Goal: Task Accomplishment & Management: Manage account settings

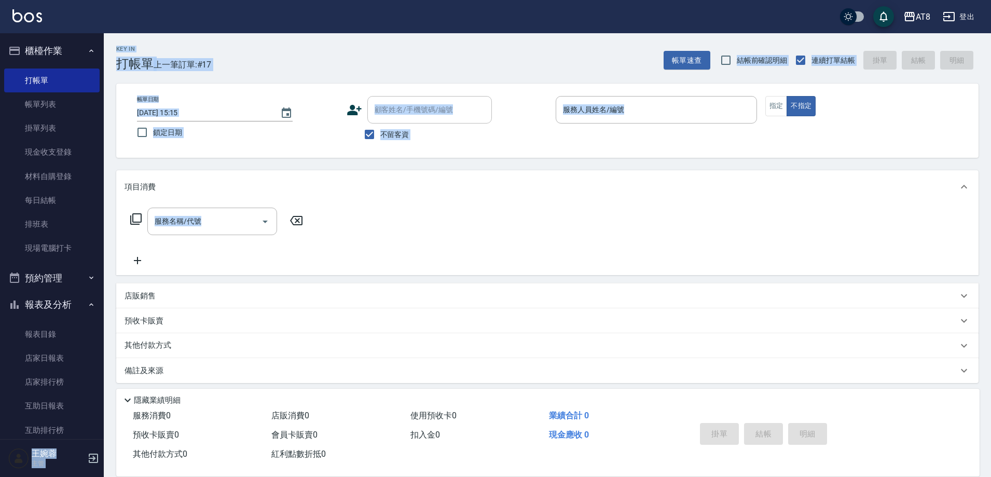
drag, startPoint x: 98, startPoint y: 249, endPoint x: 111, endPoint y: 303, distance: 55.0
click at [111, 303] on div "AT8 登出 櫃檯作業 打帳單 帳單列表 掛單列表 現金收支登錄 材料自購登錄 每日結帳 排班表 現場電腦打卡 預約管理 預約管理 單日預約紀錄 單週預約紀錄…" at bounding box center [495, 246] width 991 height 493
click at [303, 68] on div "Key In 打帳單 上一筆訂單:#17 帳單速查 結帳前確認明細 連續打單結帳 掛單 結帳 明細" at bounding box center [541, 52] width 875 height 38
drag, startPoint x: 98, startPoint y: 256, endPoint x: 108, endPoint y: 277, distance: 23.7
click at [108, 277] on div "AT8 登出 櫃檯作業 打帳單 帳單列表 掛單列表 現金收支登錄 材料自購登錄 每日結帳 排班表 現場電腦打卡 預約管理 預約管理 單日預約紀錄 單週預約紀錄…" at bounding box center [495, 246] width 991 height 493
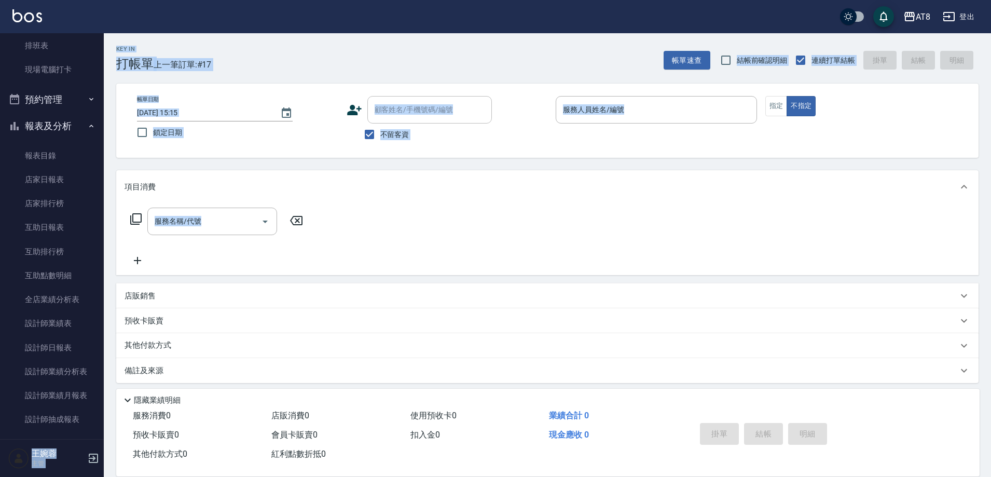
scroll to position [200, 0]
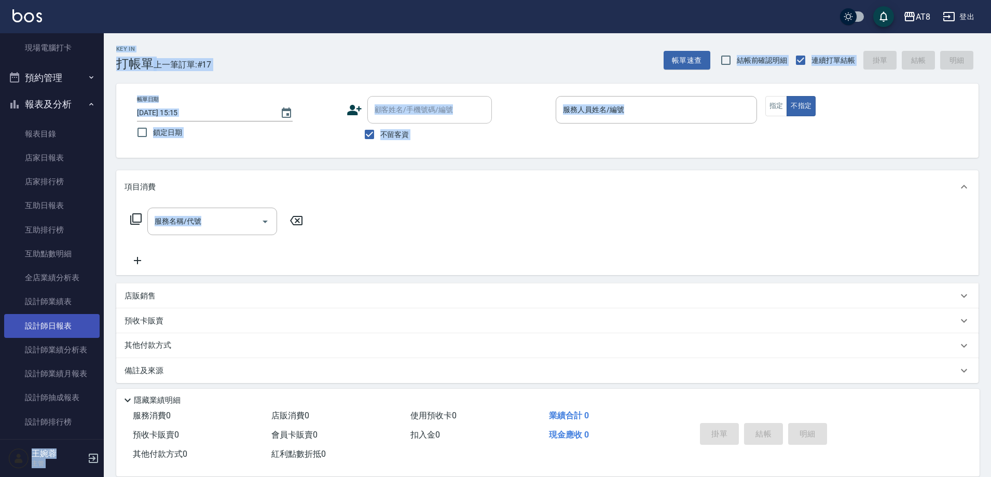
click at [63, 323] on link "設計師日報表" at bounding box center [51, 326] width 95 height 24
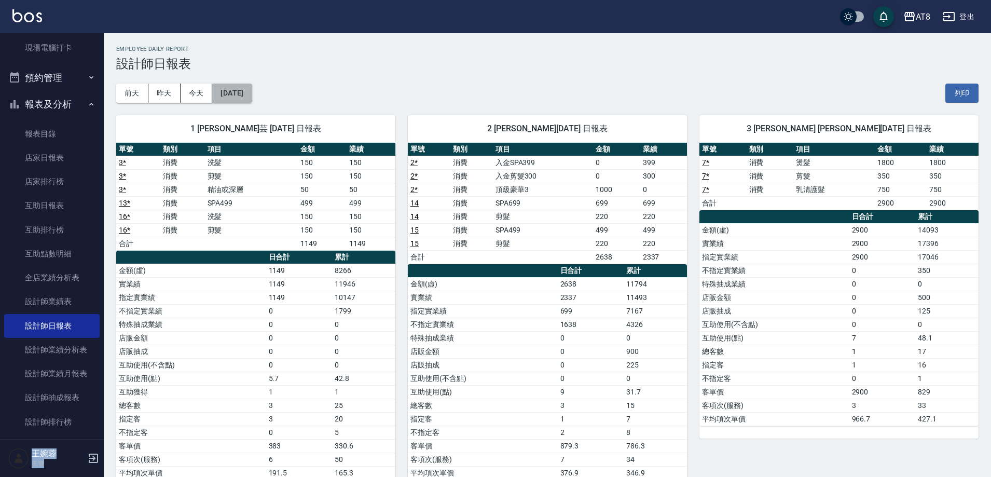
click at [252, 88] on button "[DATE]" at bounding box center [231, 93] width 39 height 19
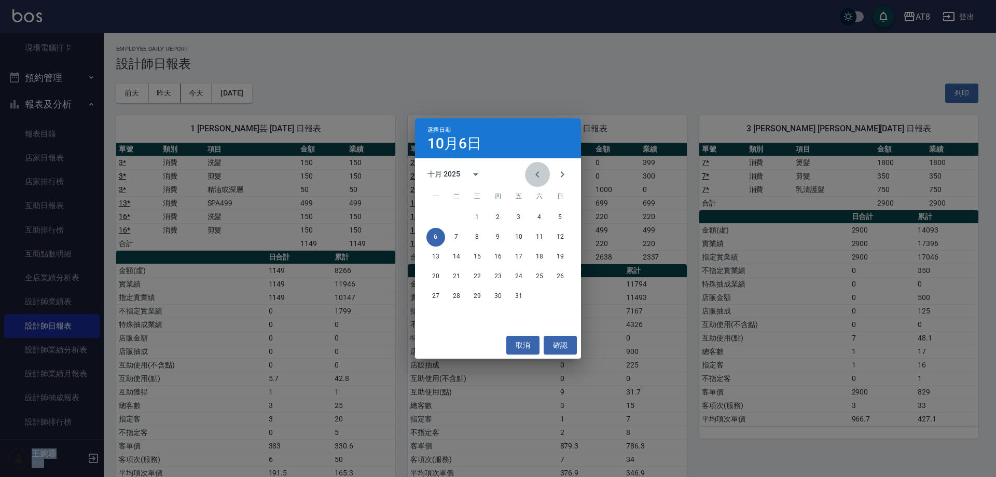
click at [539, 171] on icon "Previous month" at bounding box center [537, 174] width 12 height 12
click at [438, 256] on button "15" at bounding box center [435, 256] width 19 height 19
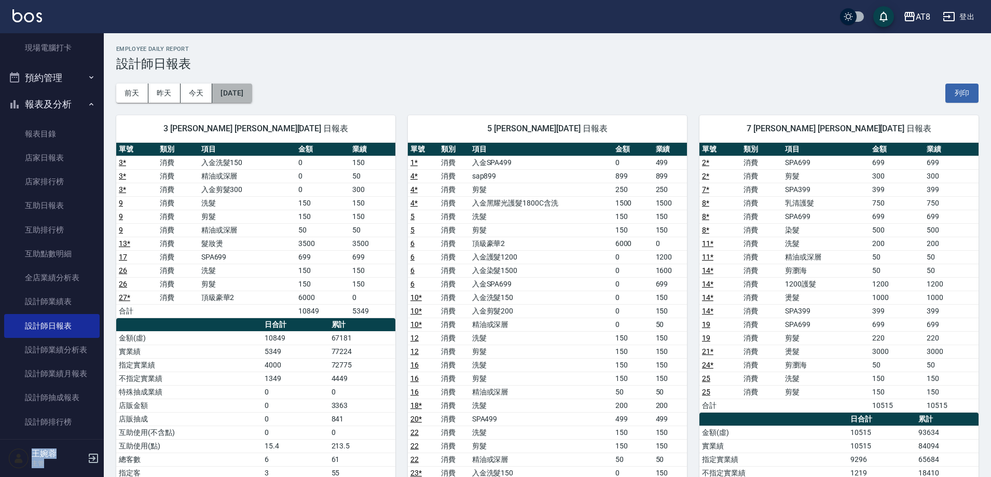
click at [242, 94] on button "[DATE]" at bounding box center [231, 93] width 39 height 19
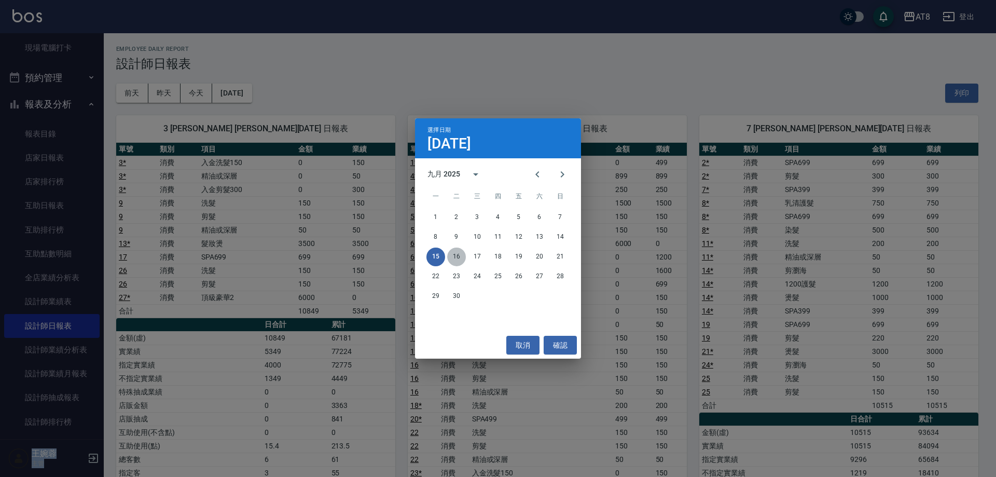
click at [462, 255] on button "16" at bounding box center [456, 256] width 19 height 19
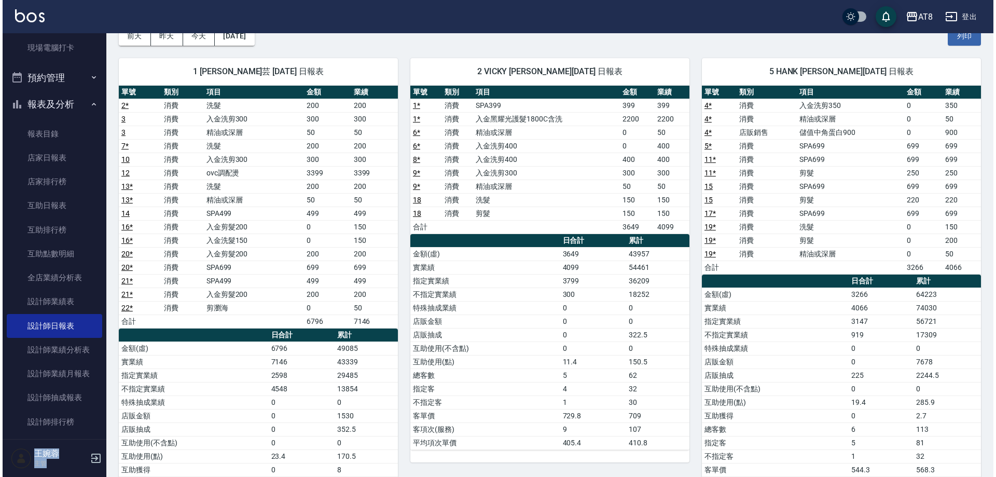
scroll to position [41, 0]
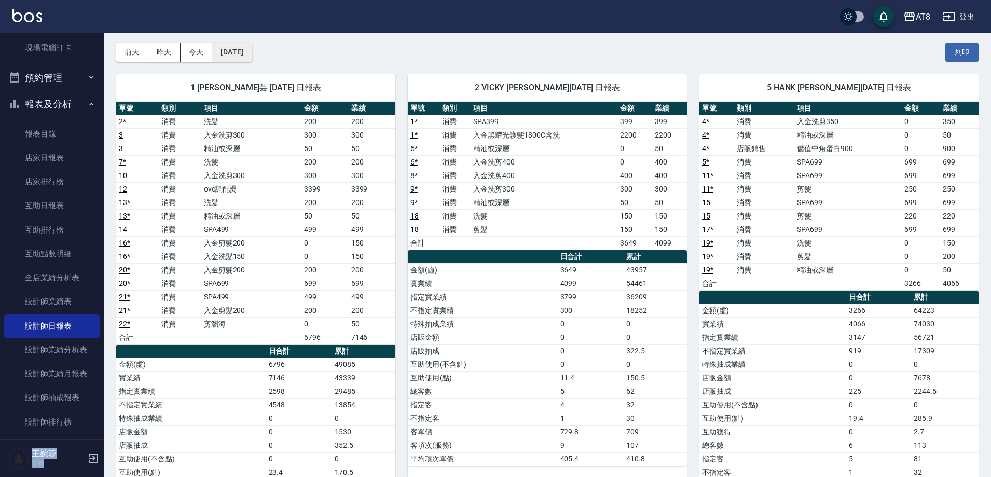
click at [251, 54] on button "[DATE]" at bounding box center [231, 52] width 39 height 19
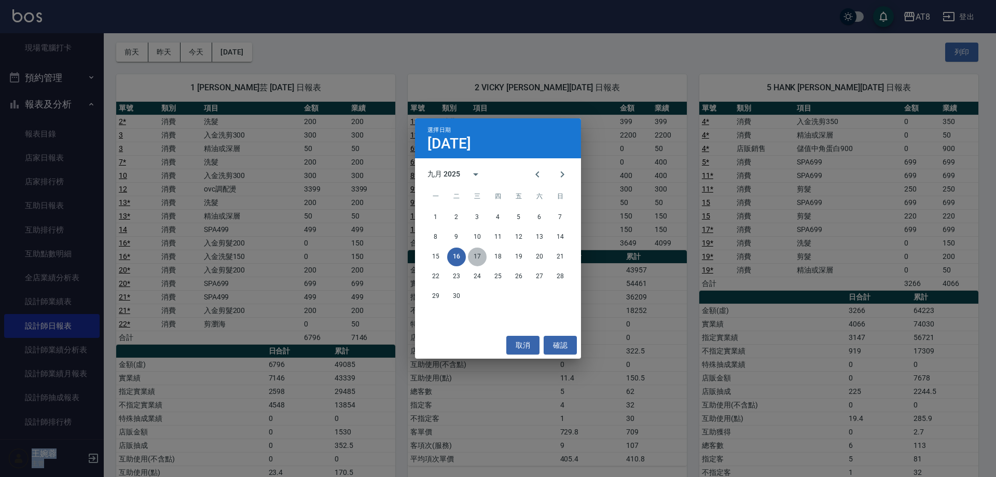
click at [482, 258] on button "17" at bounding box center [477, 256] width 19 height 19
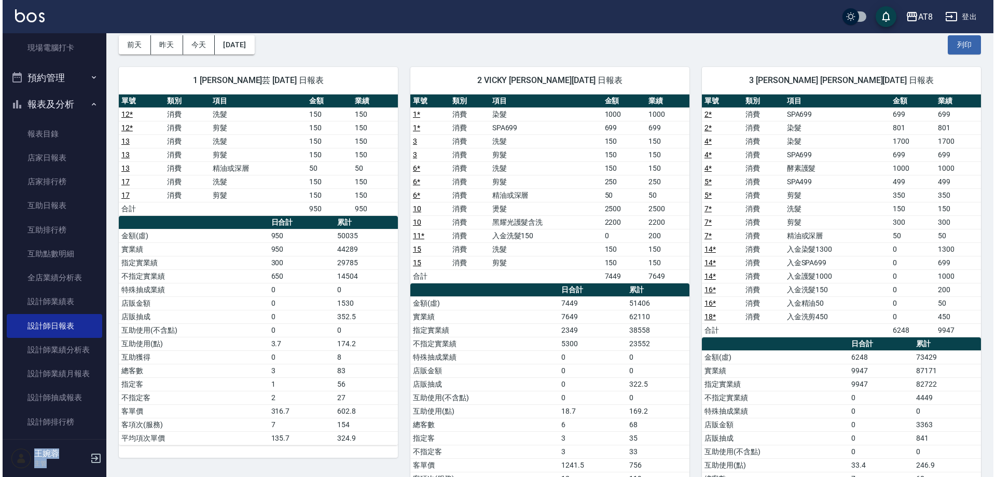
scroll to position [28, 0]
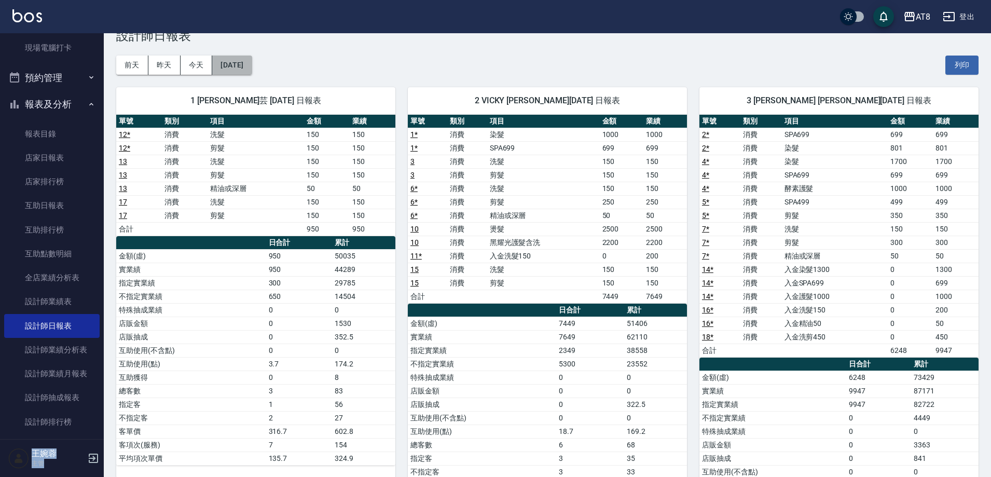
click at [237, 64] on button "[DATE]" at bounding box center [231, 64] width 39 height 19
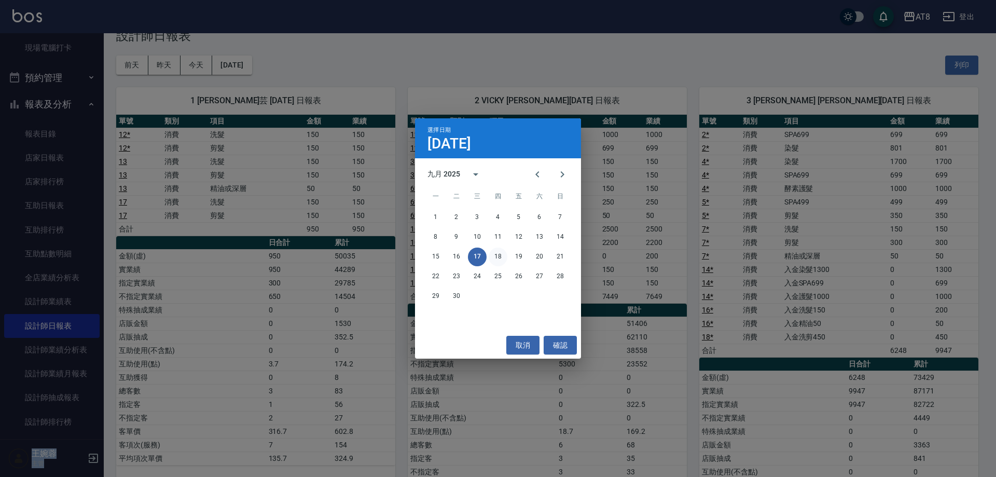
click at [502, 259] on button "18" at bounding box center [498, 256] width 19 height 19
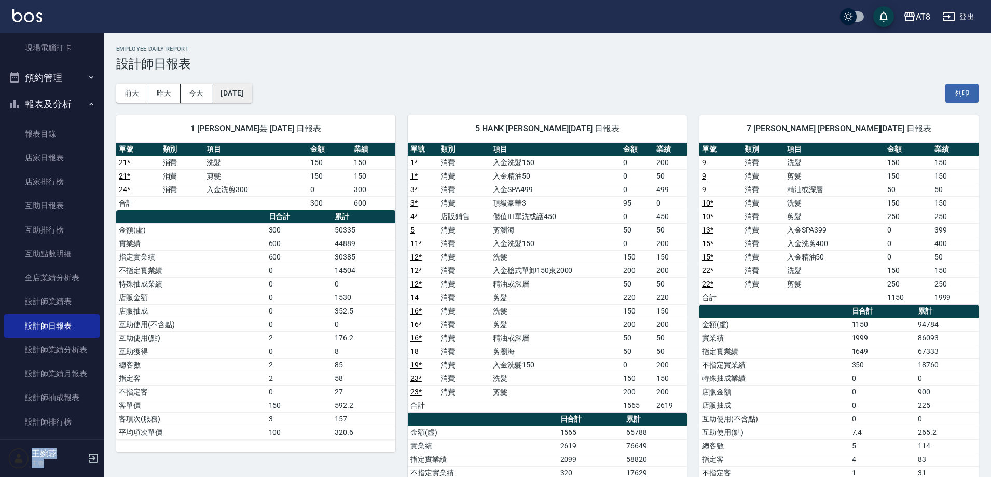
click at [252, 95] on button "[DATE]" at bounding box center [231, 93] width 39 height 19
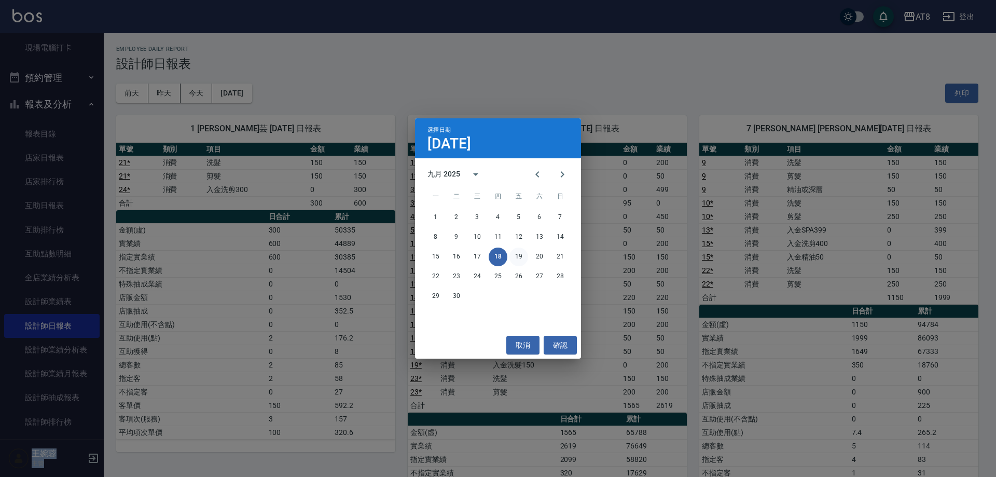
click at [521, 256] on button "19" at bounding box center [518, 256] width 19 height 19
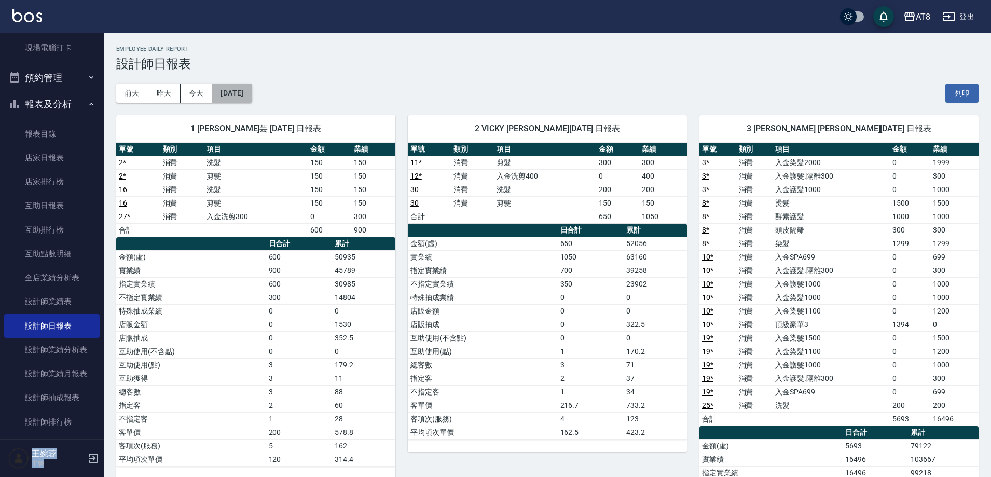
click at [252, 96] on button "[DATE]" at bounding box center [231, 93] width 39 height 19
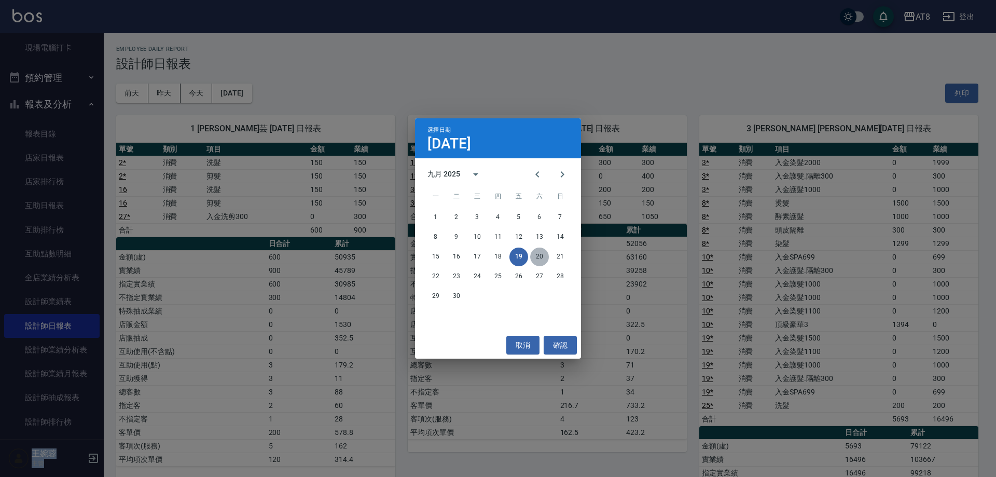
click at [540, 250] on button "20" at bounding box center [539, 256] width 19 height 19
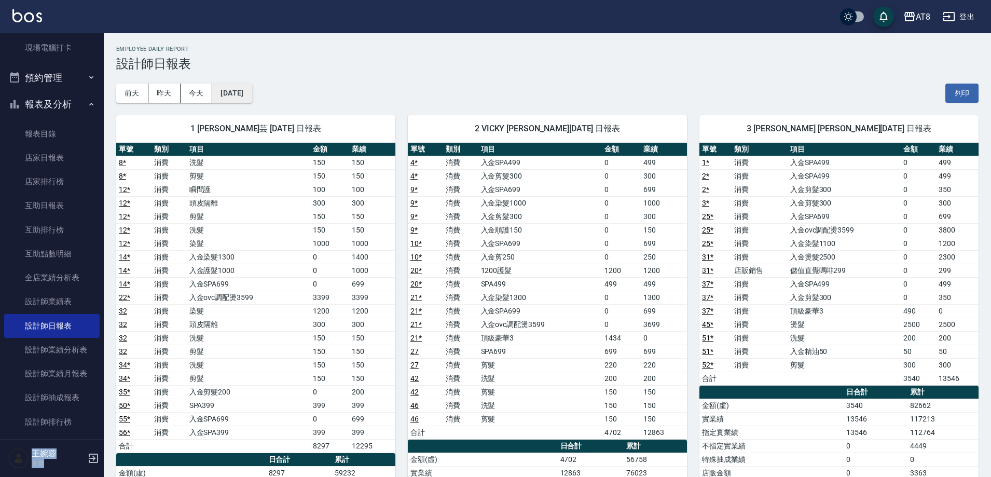
click at [252, 93] on button "[DATE]" at bounding box center [231, 93] width 39 height 19
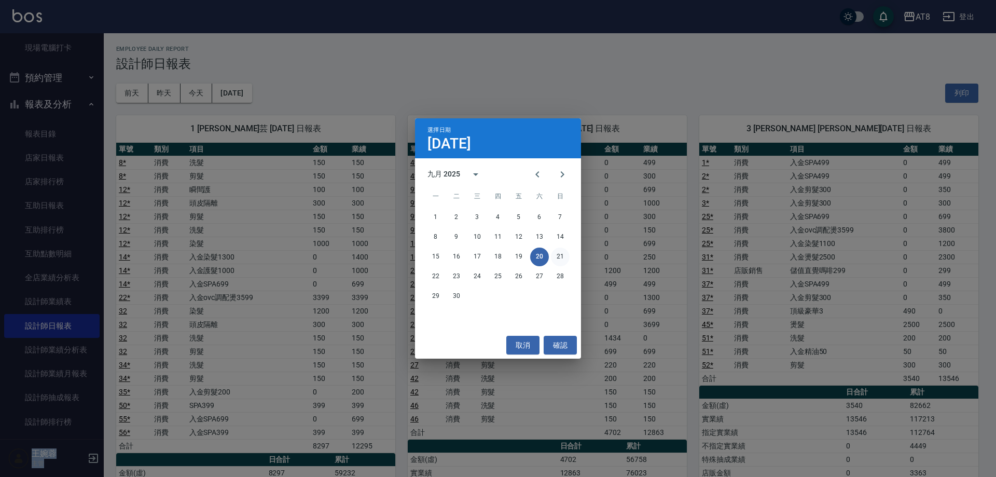
click at [554, 255] on button "21" at bounding box center [560, 256] width 19 height 19
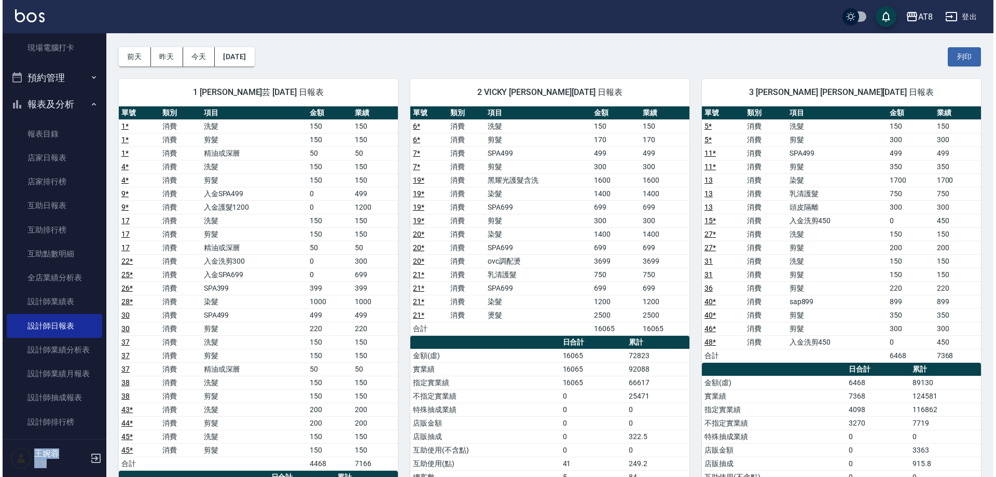
scroll to position [16, 0]
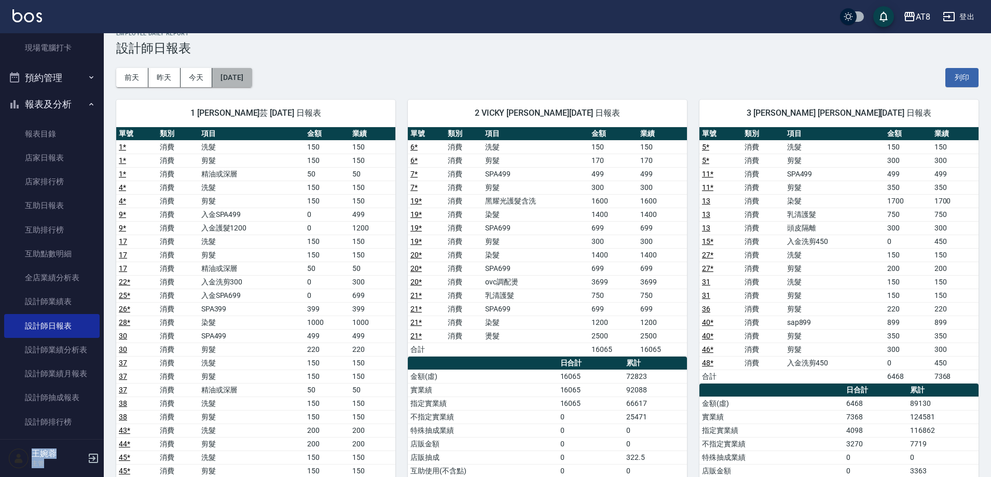
click at [252, 73] on button "[DATE]" at bounding box center [231, 77] width 39 height 19
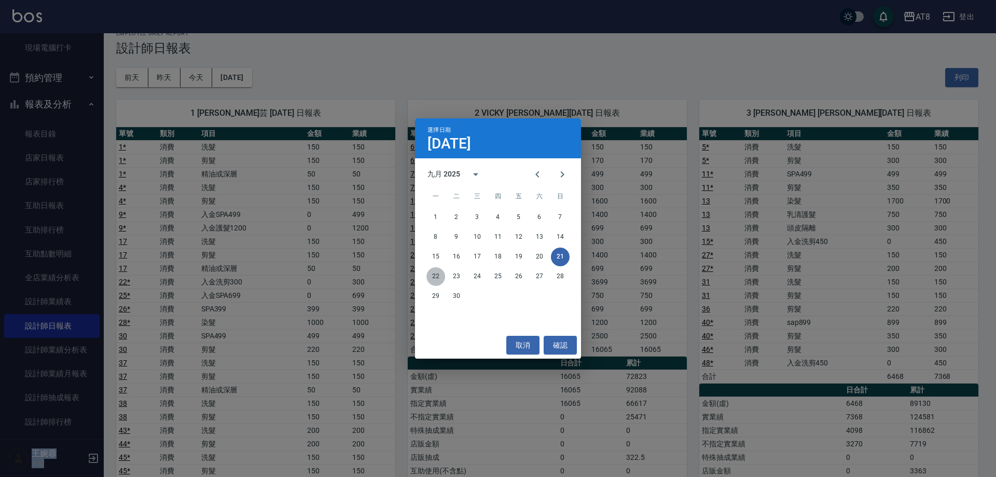
click at [434, 274] on button "22" at bounding box center [435, 276] width 19 height 19
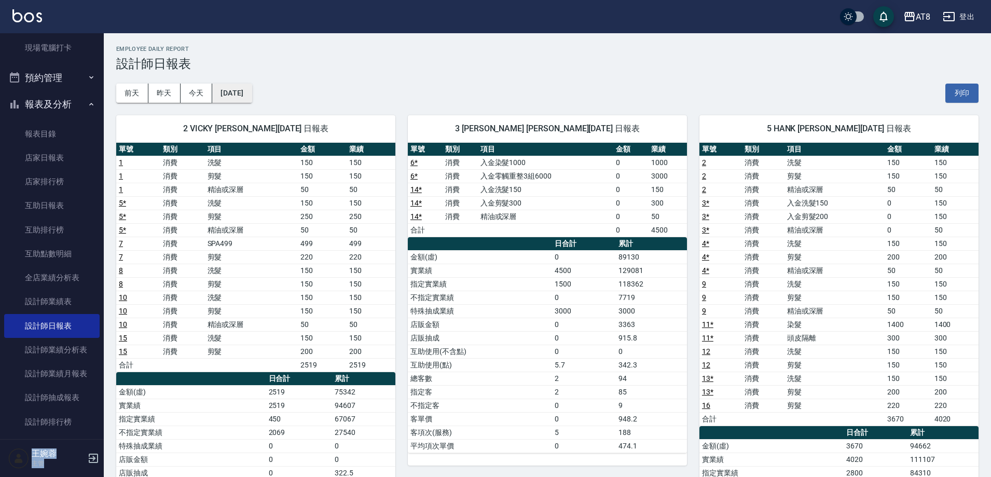
click at [245, 94] on button "[DATE]" at bounding box center [231, 93] width 39 height 19
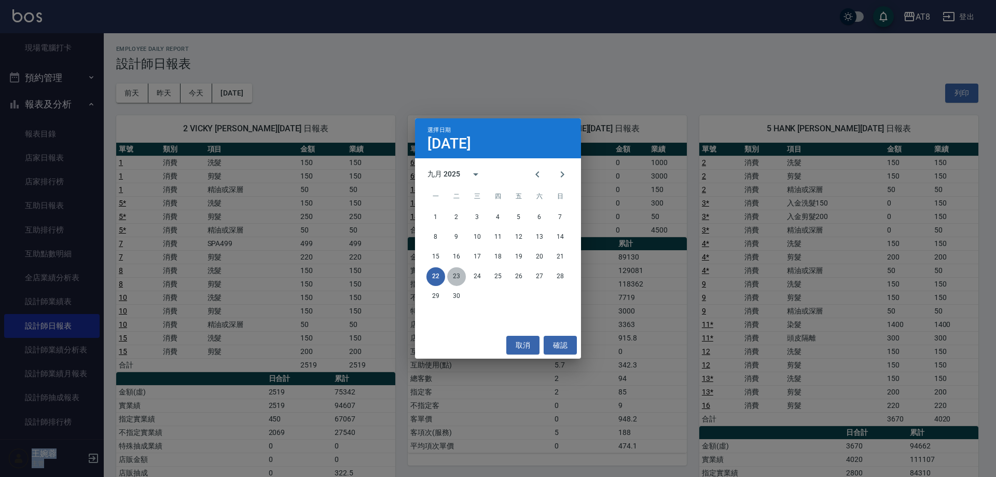
click at [462, 278] on button "23" at bounding box center [456, 276] width 19 height 19
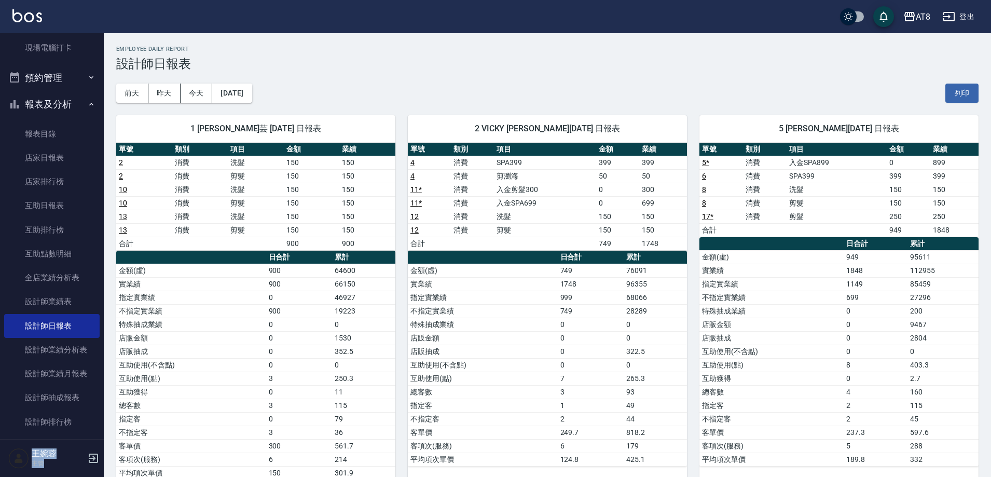
click at [29, 23] on link at bounding box center [27, 16] width 30 height 15
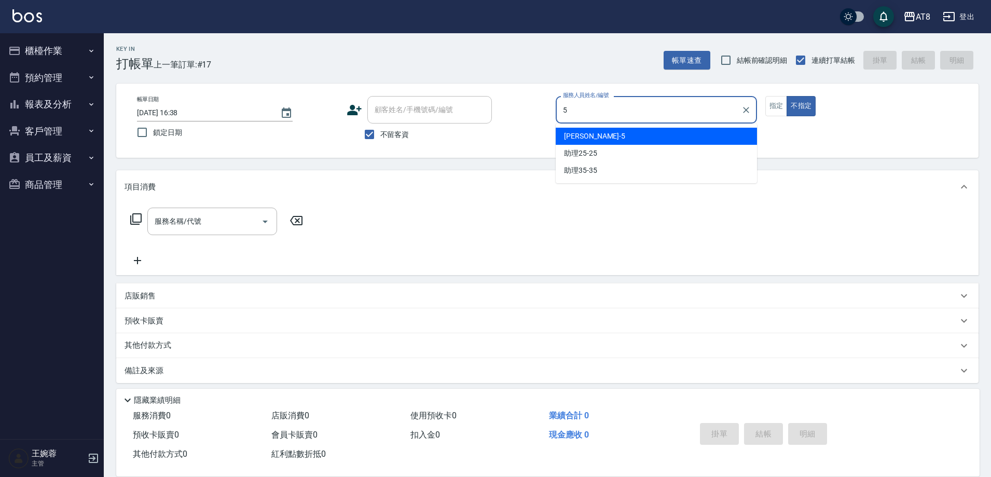
type input "HANK-5"
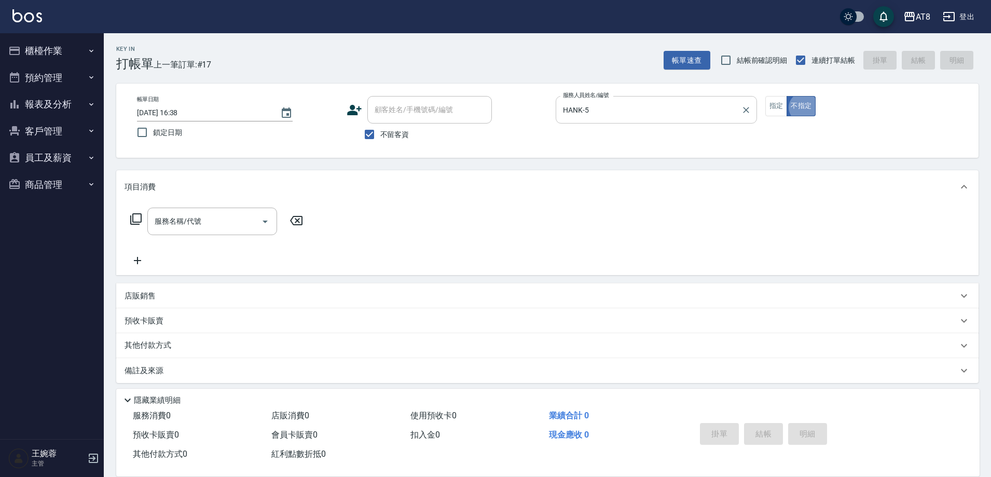
type button "false"
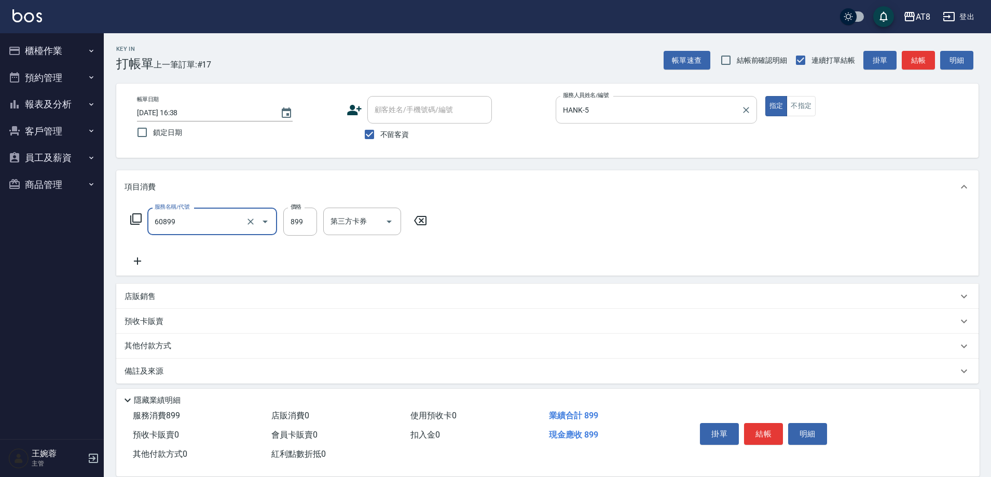
type input "入金SPA899(60899)"
type input "1"
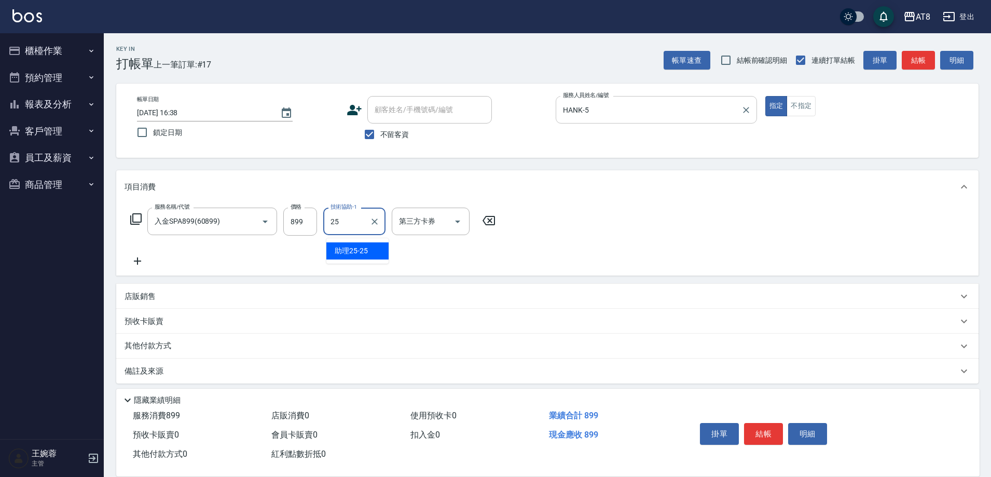
type input "助理25-25"
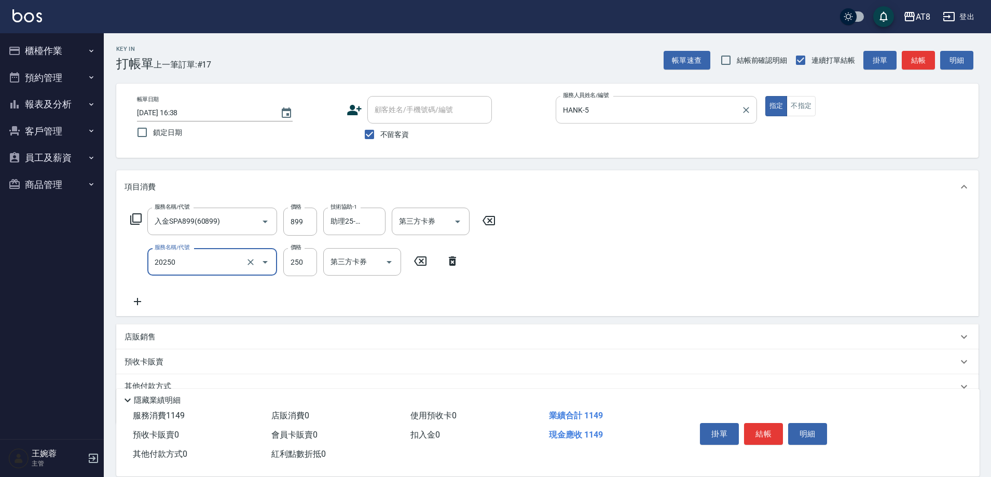
type input "入金剪250(20250)"
click at [463, 221] on icon "Open" at bounding box center [457, 221] width 12 height 12
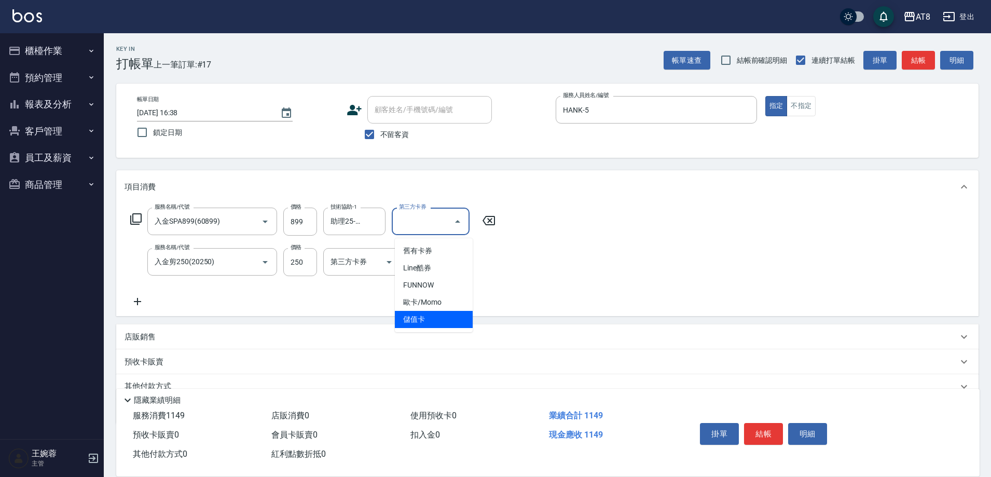
click at [451, 325] on span "儲值卡" at bounding box center [434, 319] width 78 height 17
type input "儲值卡"
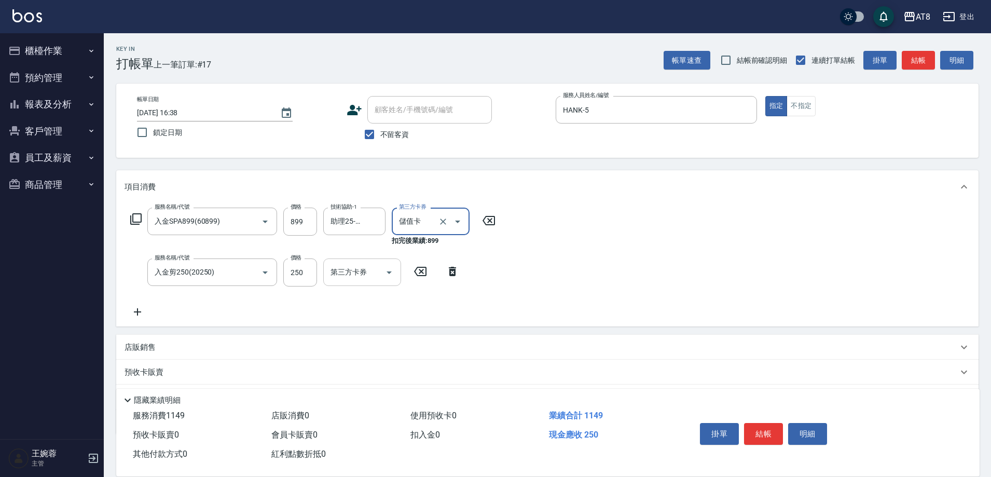
click at [392, 273] on icon "Open" at bounding box center [389, 272] width 12 height 12
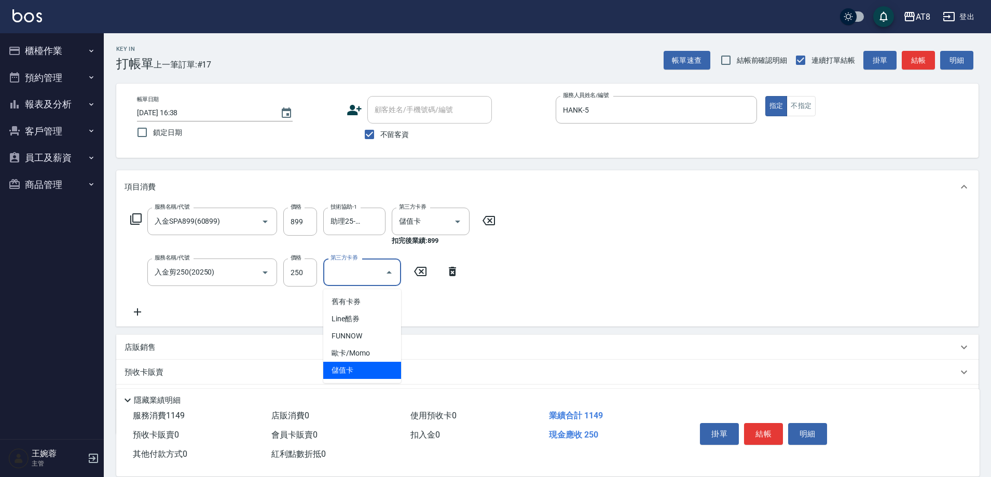
click at [382, 366] on span "儲值卡" at bounding box center [362, 370] width 78 height 17
type input "儲值卡"
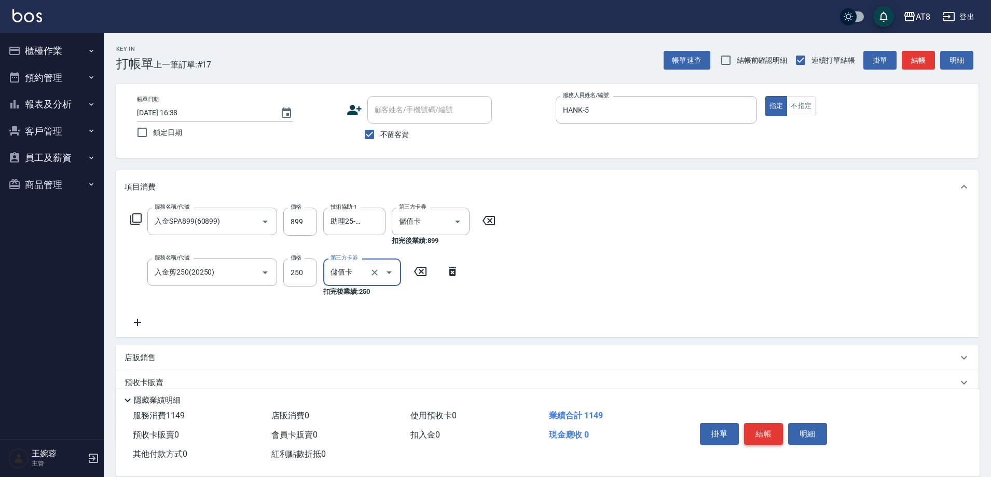
click at [765, 423] on button "結帳" at bounding box center [763, 434] width 39 height 22
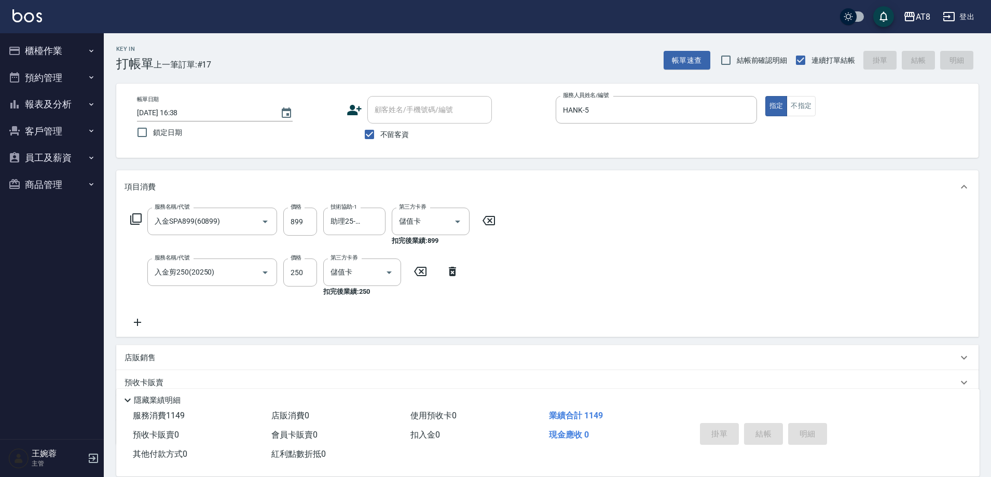
type input "2025/10/06 16:39"
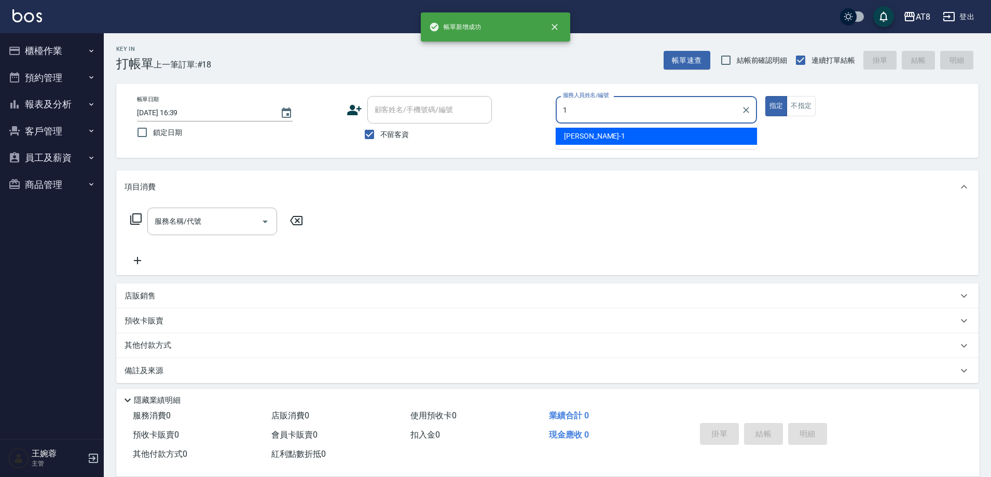
type input "YUKI-1"
type button "true"
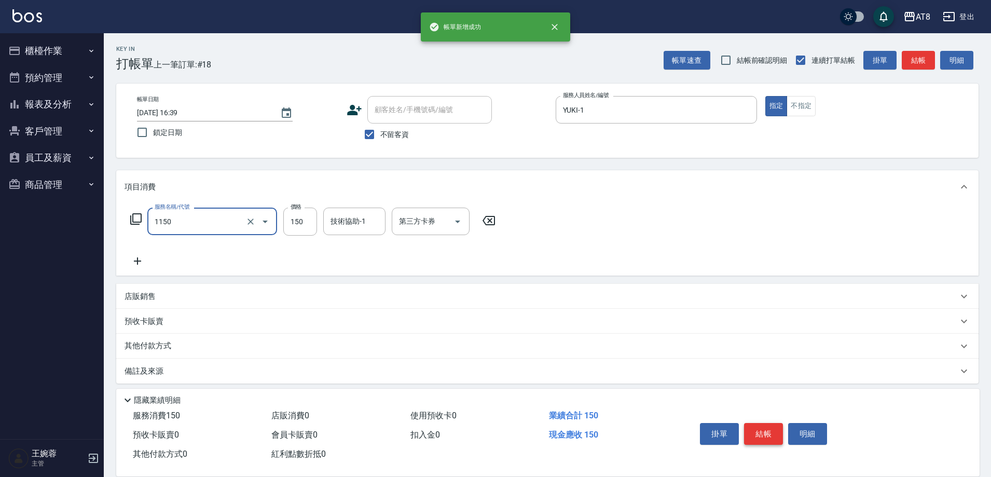
type input "洗髮(1150)"
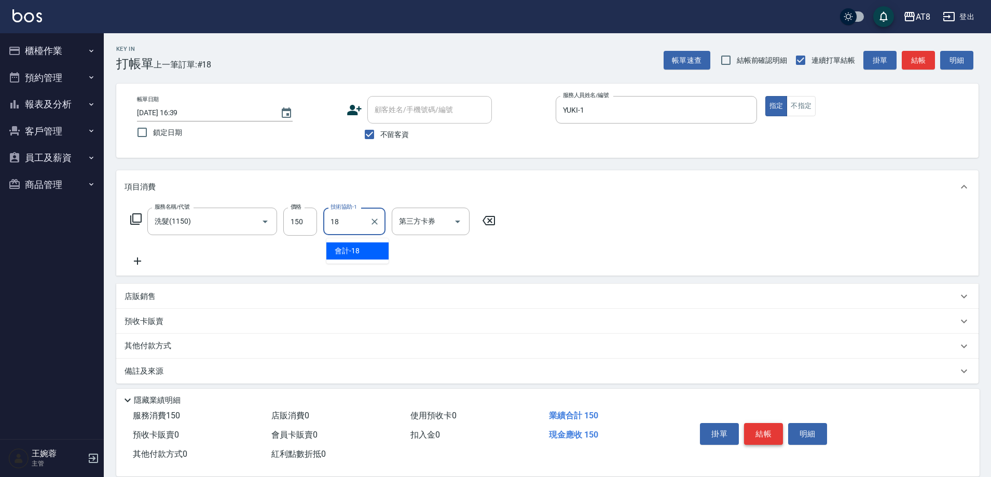
type input "會計-18"
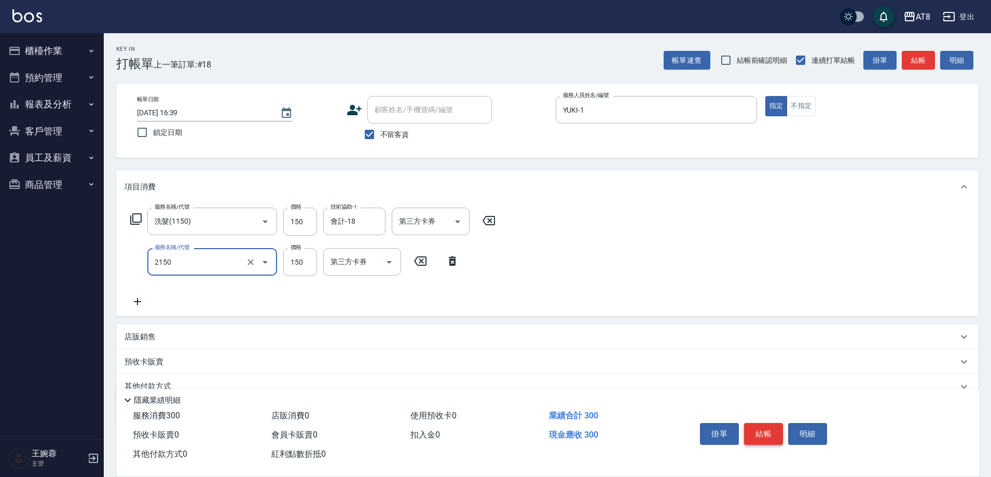
type input "剪髮(2150)"
click at [765, 423] on button "結帳" at bounding box center [763, 434] width 39 height 22
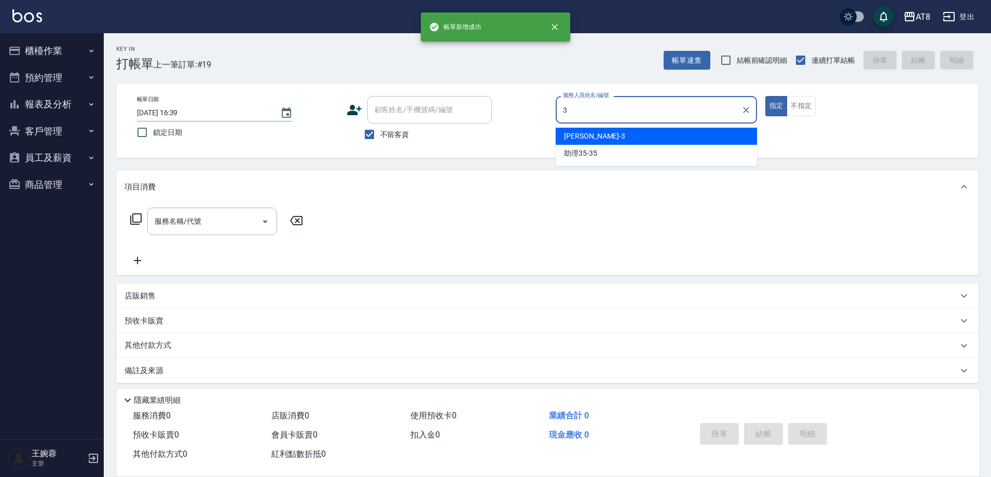
type input "RACHEL-3"
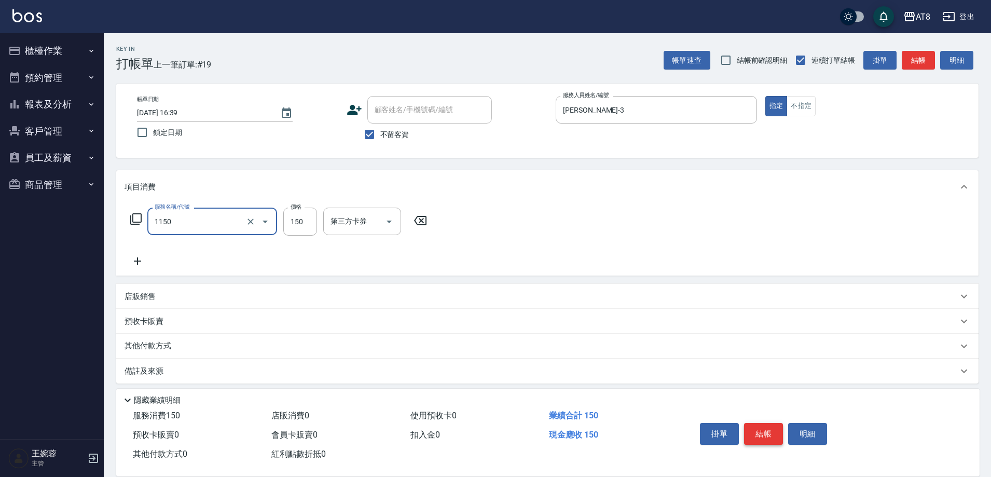
type input "洗髮(1150)"
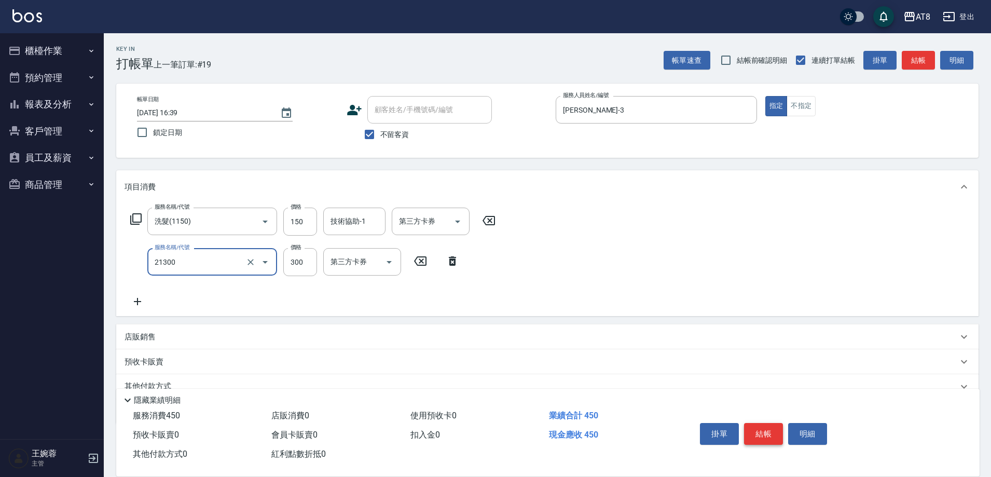
type input "剪髮(21300)"
click at [765, 423] on button "結帳" at bounding box center [763, 434] width 39 height 22
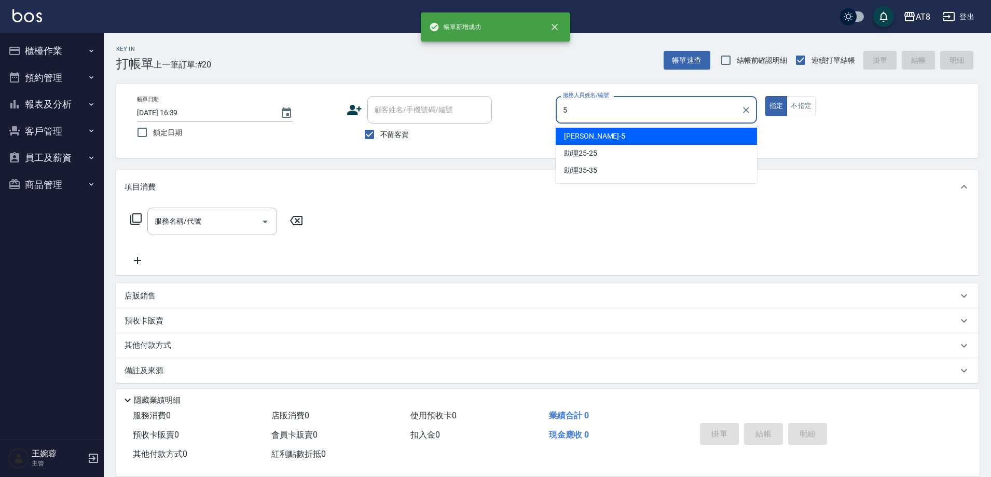
type input "HANK-5"
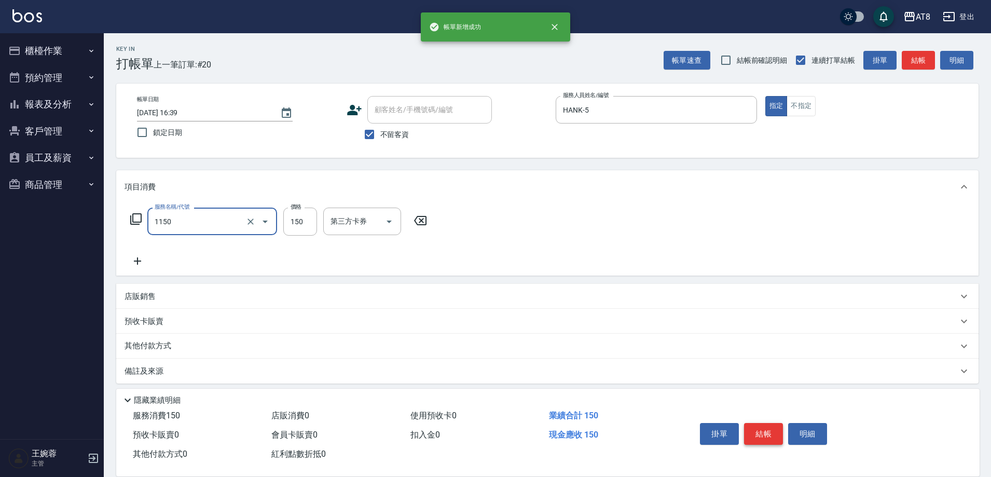
type input "洗髮(1150)"
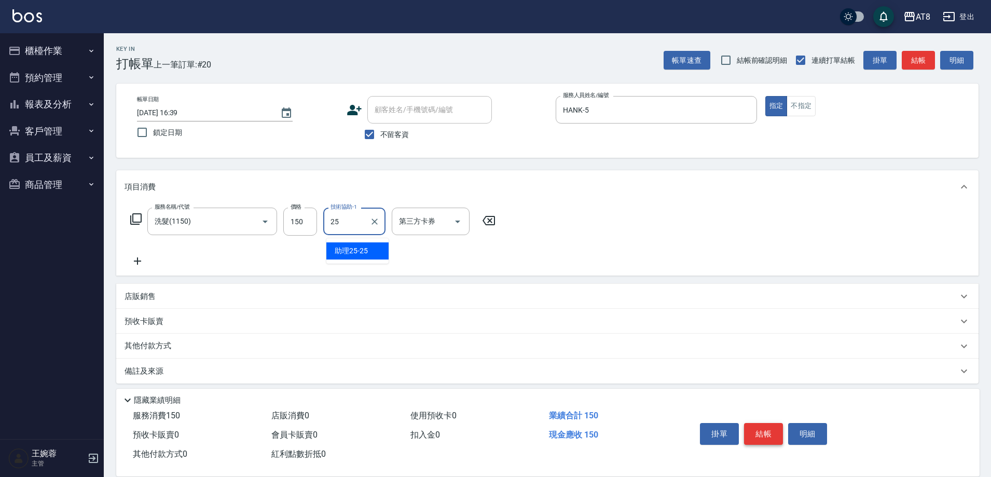
type input "助理25-25"
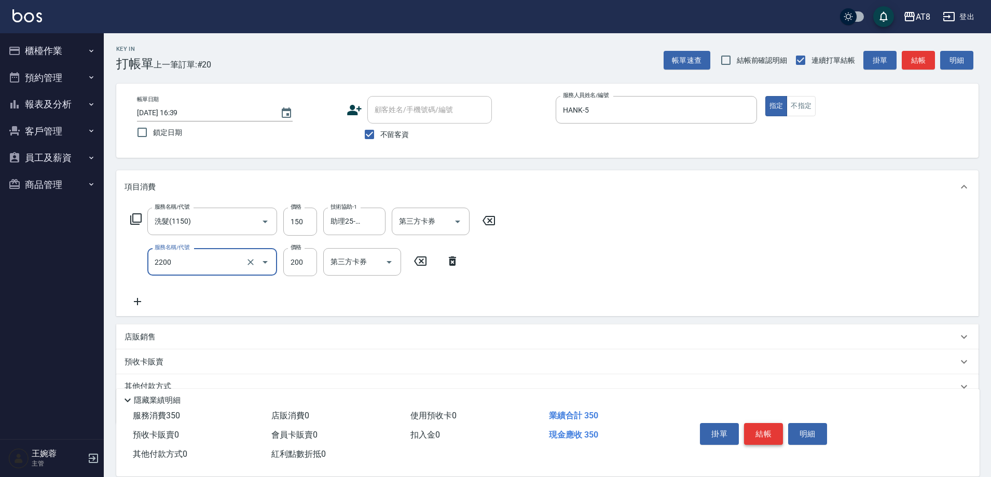
type input "剪髮(2200)"
click at [765, 423] on button "結帳" at bounding box center [763, 434] width 39 height 22
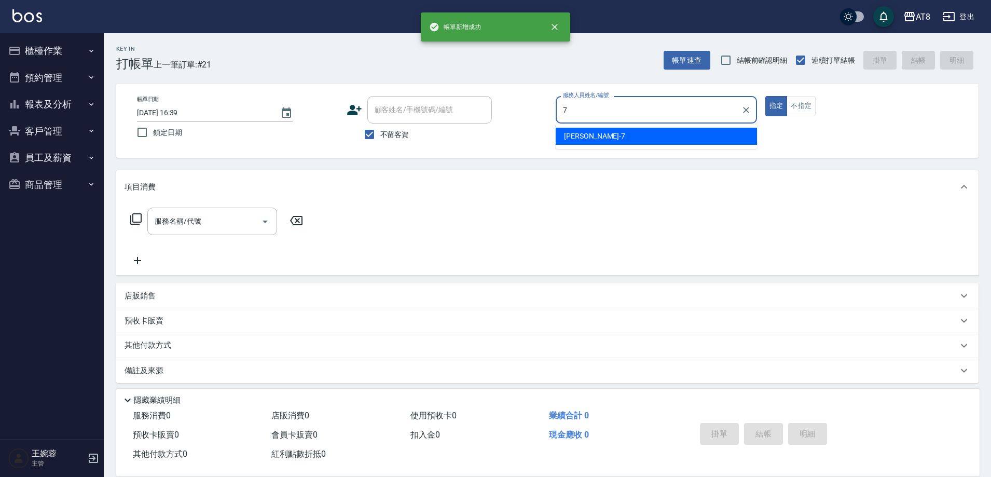
type input "NINA-7"
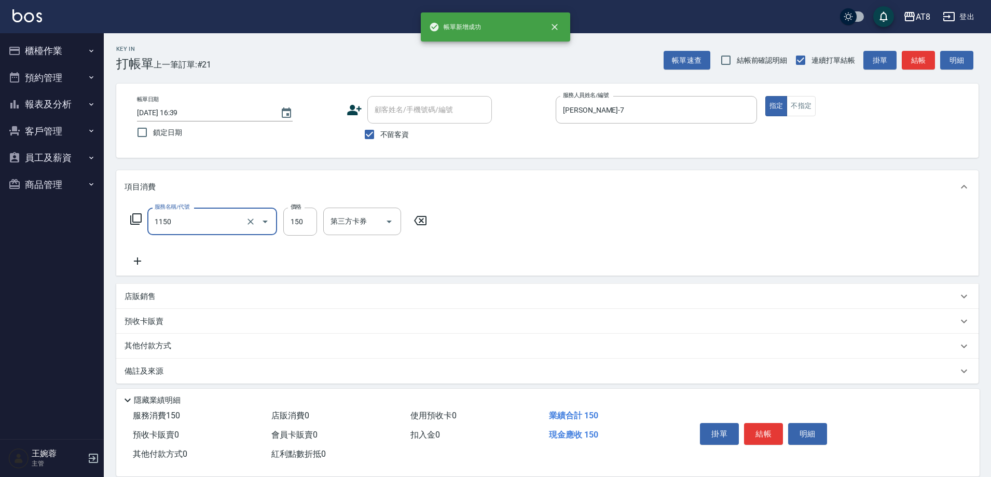
type input "洗髮(1150)"
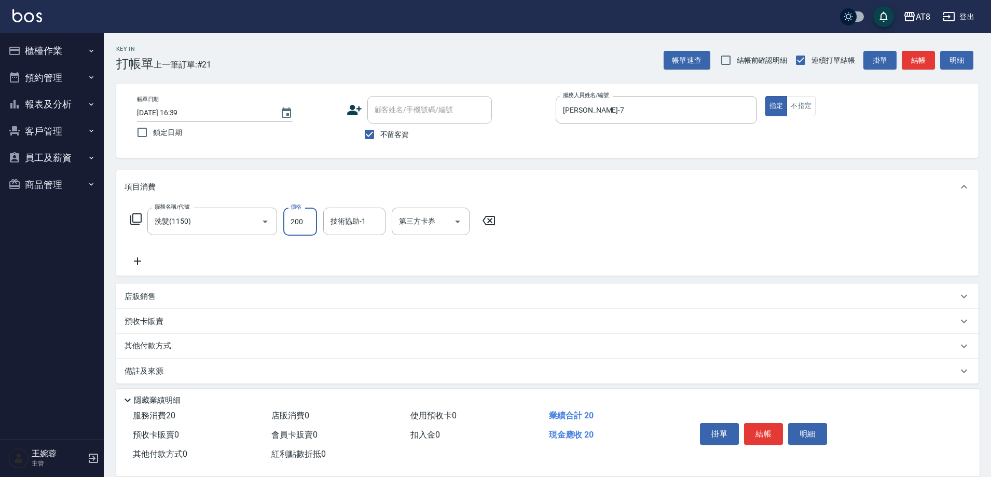
type input "200"
type input "助理22-22"
click at [765, 423] on button "結帳" at bounding box center [763, 434] width 39 height 22
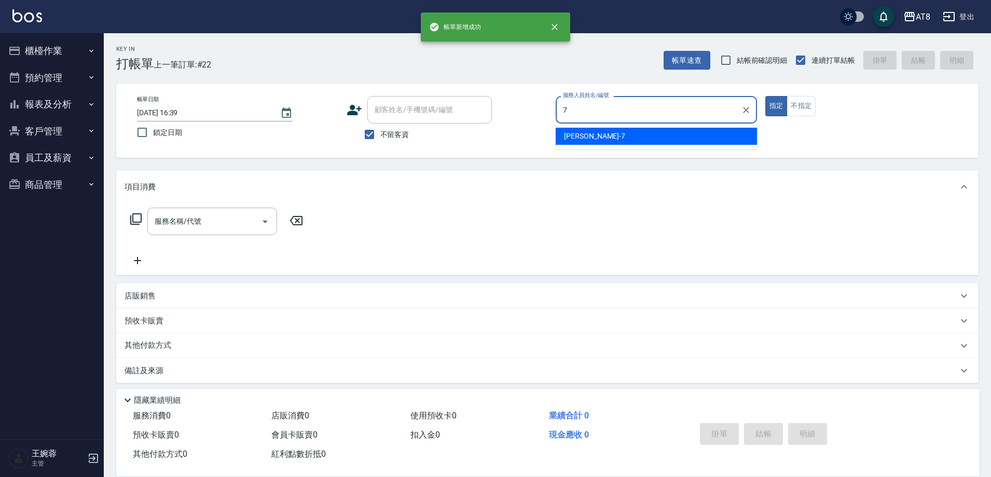
type input "NINA-7"
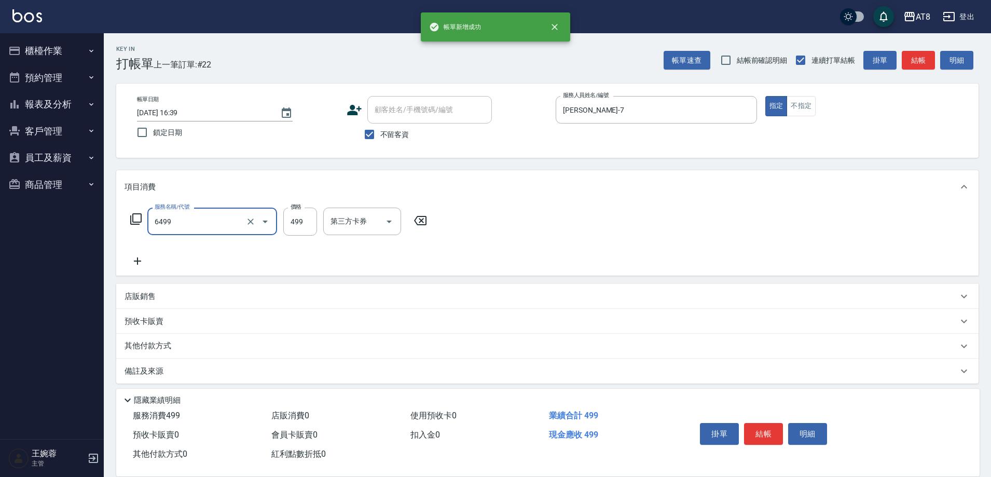
type input "SPA499(6499)"
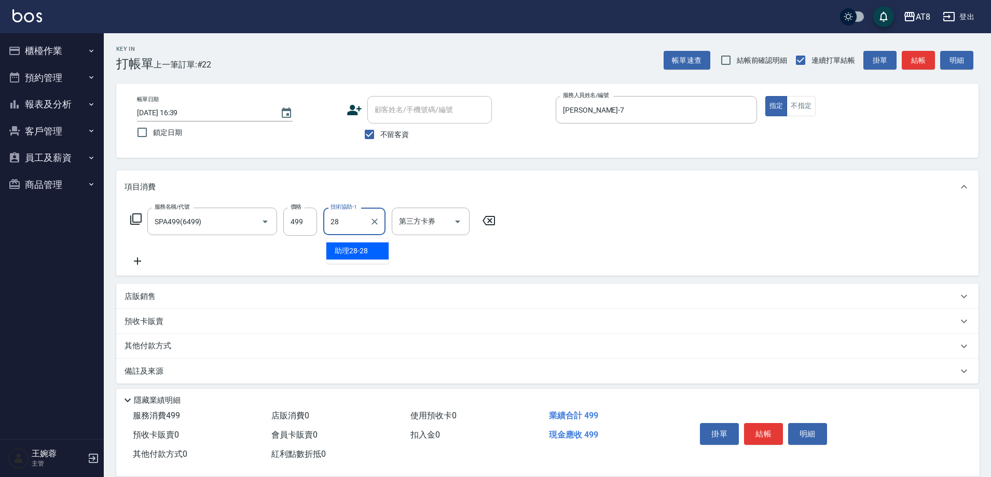
type input "助理28-28"
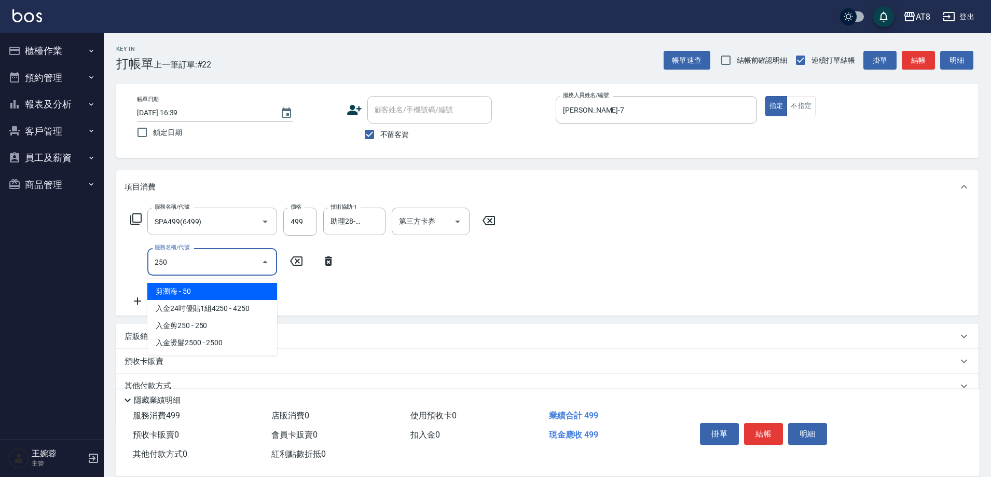
type input "剪瀏海(250)"
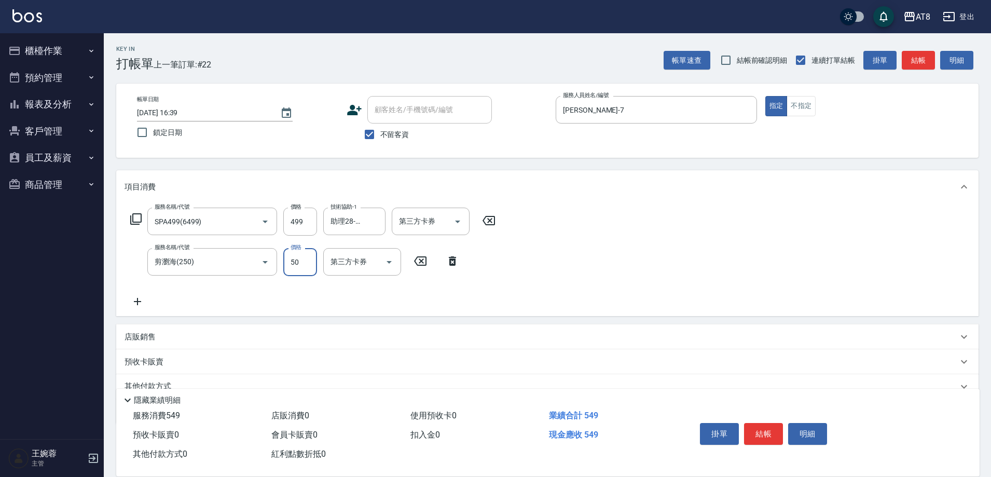
click at [765, 423] on button "結帳" at bounding box center [763, 434] width 39 height 22
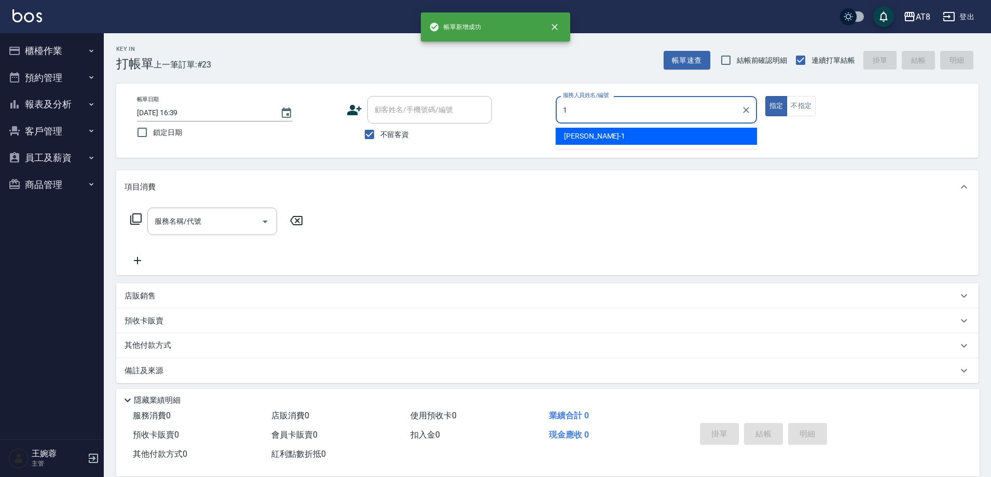
type input "YUKI-1"
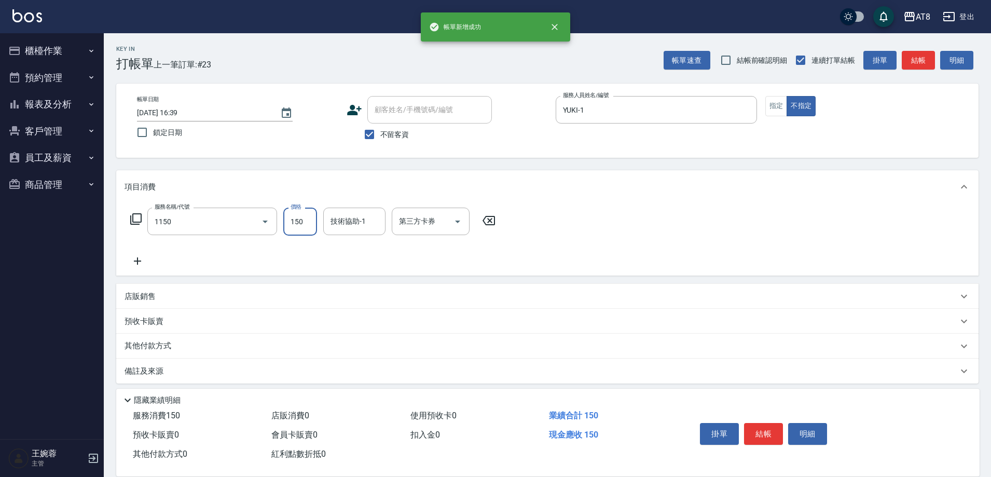
type input "洗髮(1150)"
type input "助理22-22"
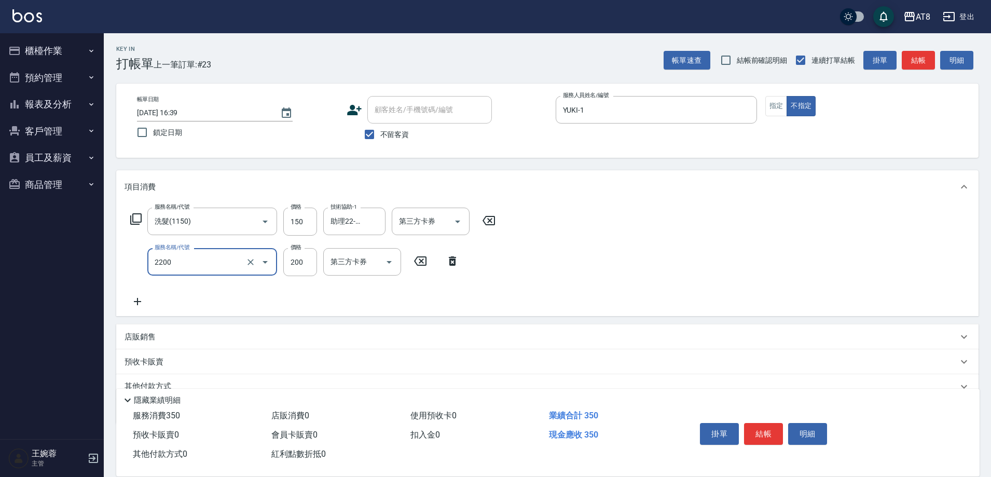
type input "剪髮(2200)"
click at [765, 423] on button "結帳" at bounding box center [763, 434] width 39 height 22
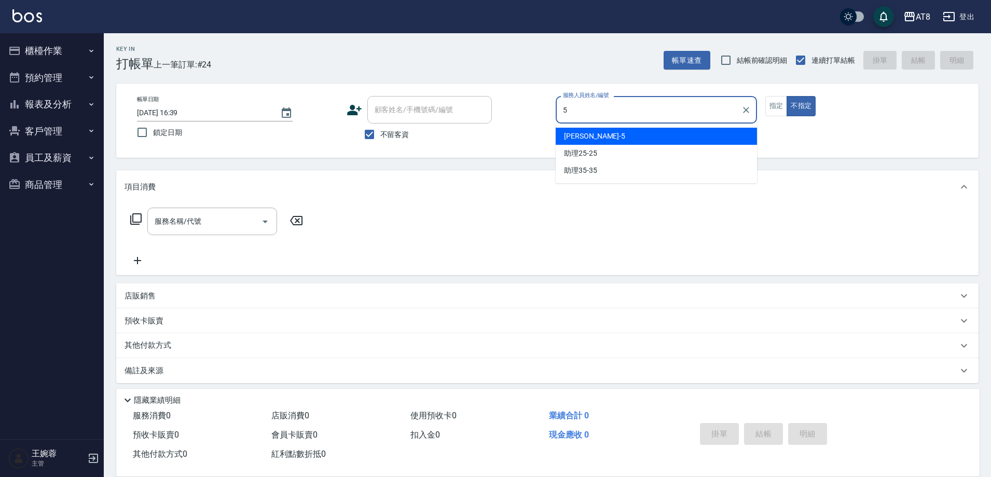
type input "HANK-5"
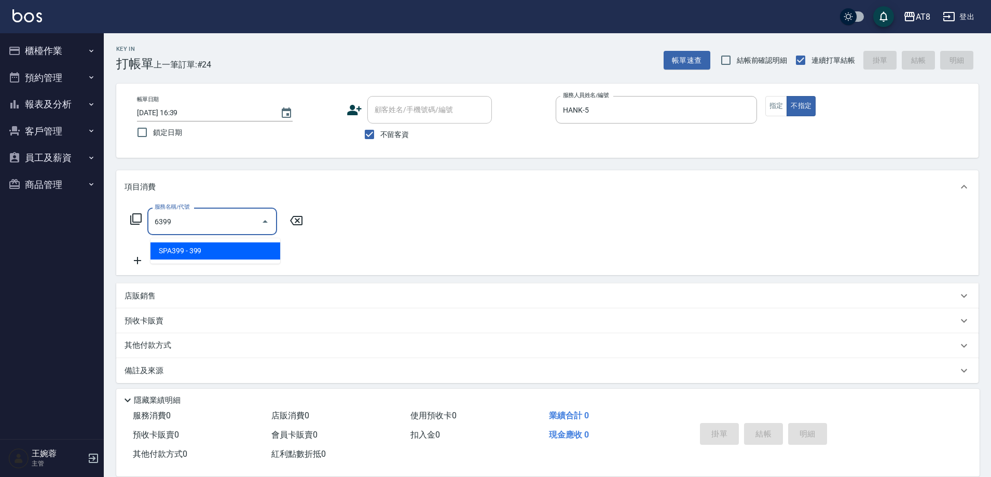
type input "SPA399(6399)"
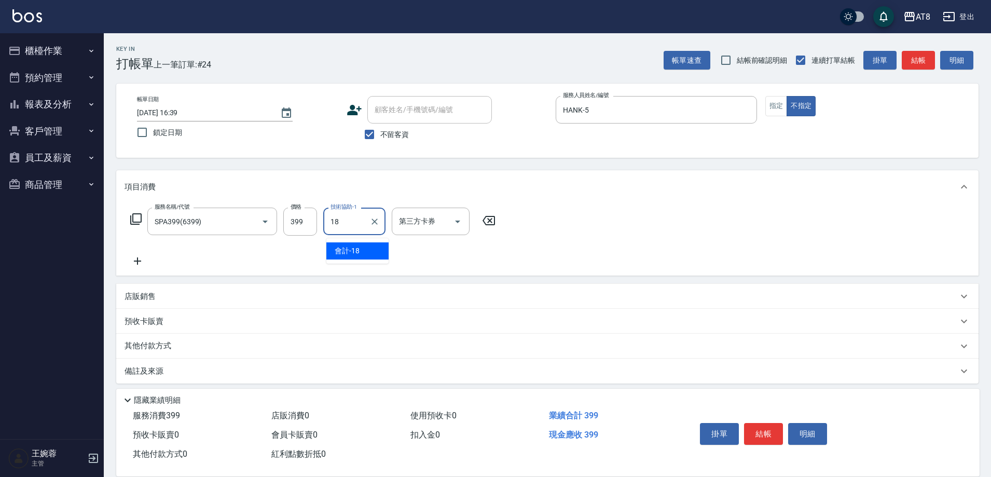
type input "會計-18"
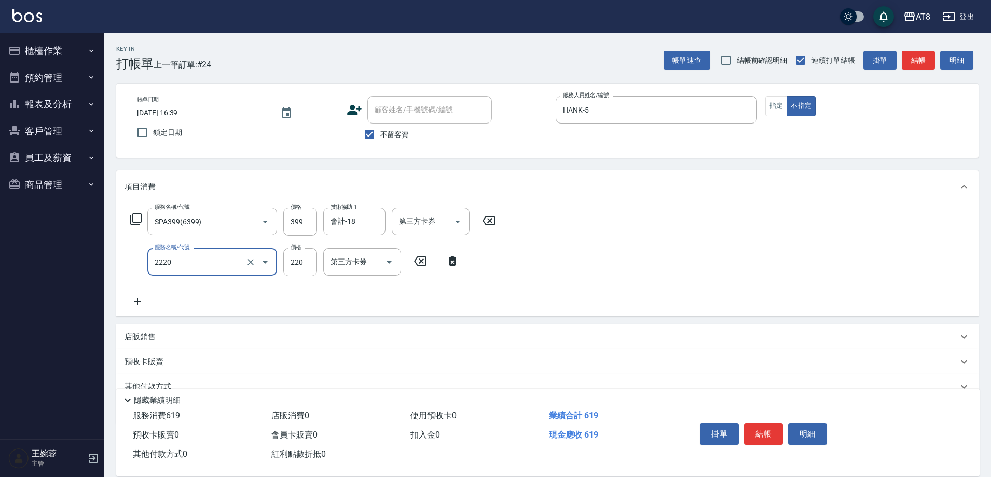
type input "剪髮(2220)"
click at [765, 423] on button "結帳" at bounding box center [763, 434] width 39 height 22
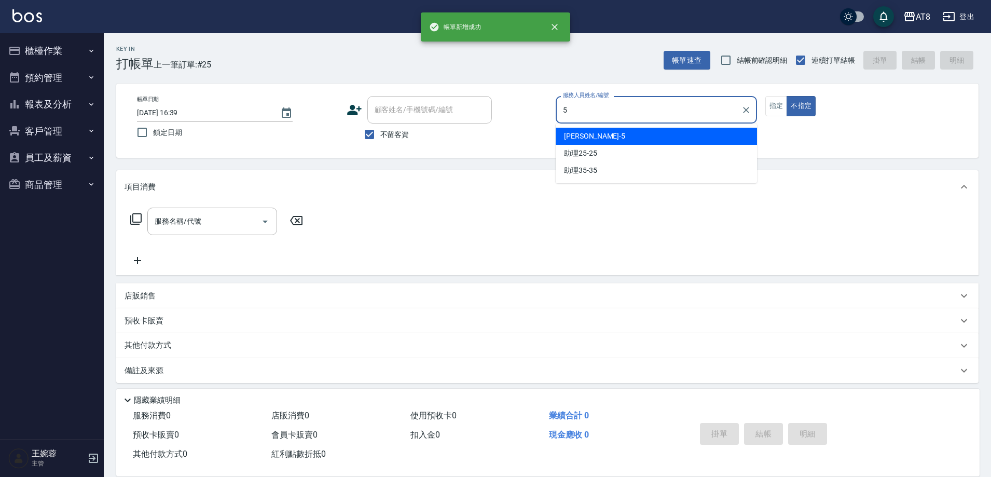
type input "HANK-5"
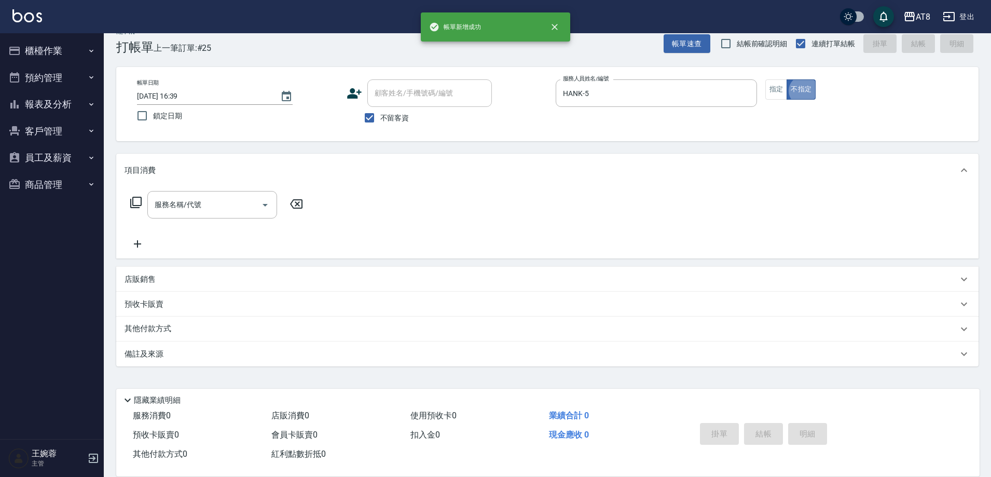
scroll to position [21, 0]
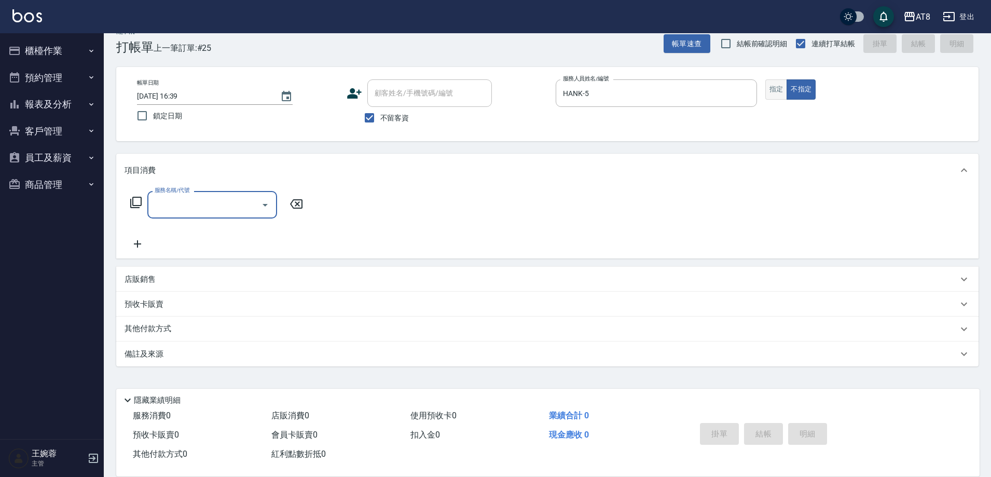
click at [786, 86] on button "指定" at bounding box center [776, 89] width 22 height 20
click at [237, 204] on input "服務名稱/代號" at bounding box center [204, 205] width 105 height 18
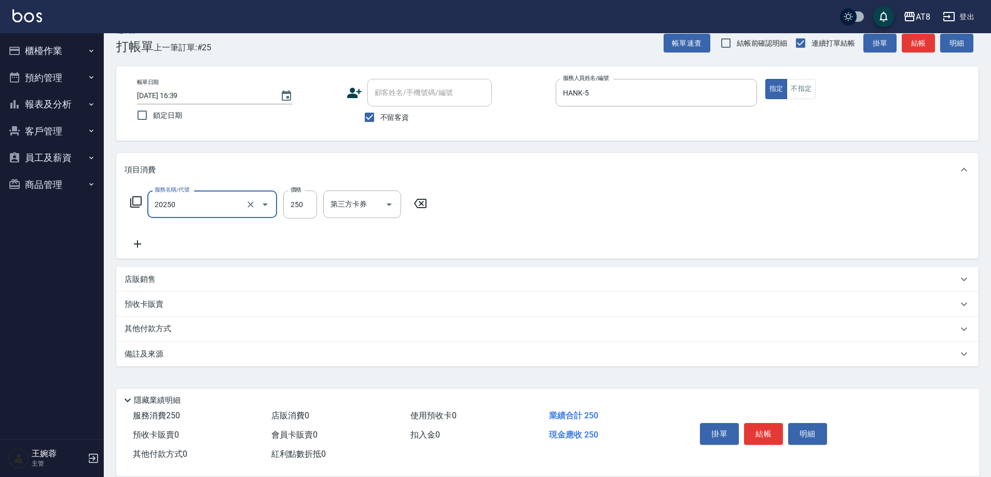
type input "入金剪250(20250)"
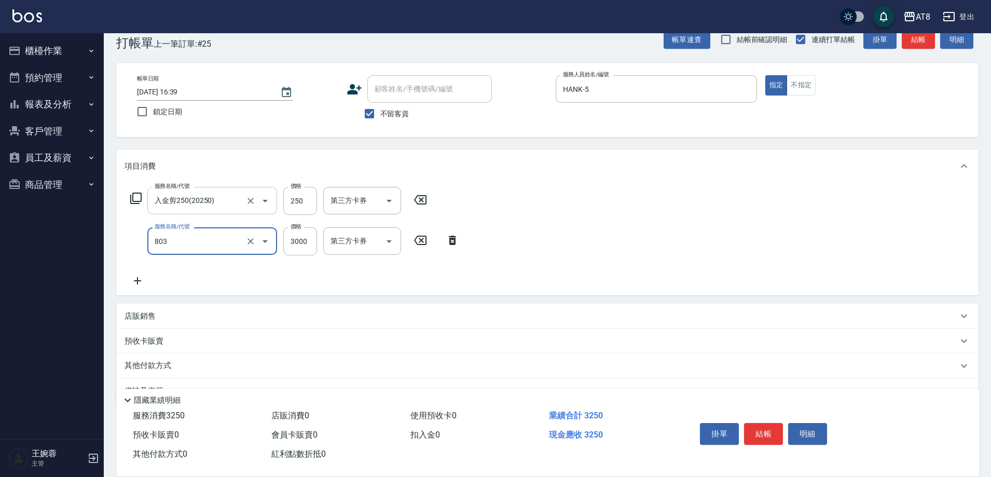
type input "頂級豪華3(803)"
type input "200"
click at [393, 207] on icon "Open" at bounding box center [389, 201] width 12 height 12
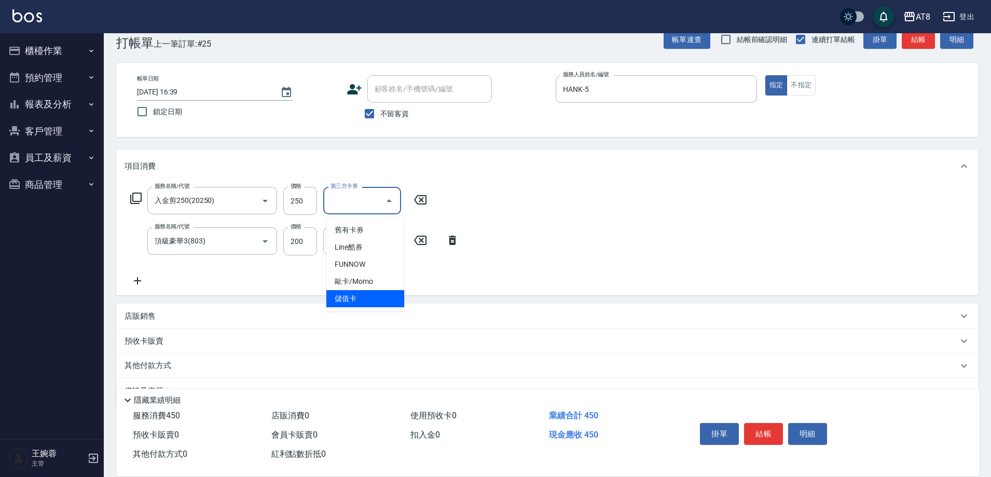
click at [367, 300] on span "儲值卡" at bounding box center [365, 298] width 78 height 17
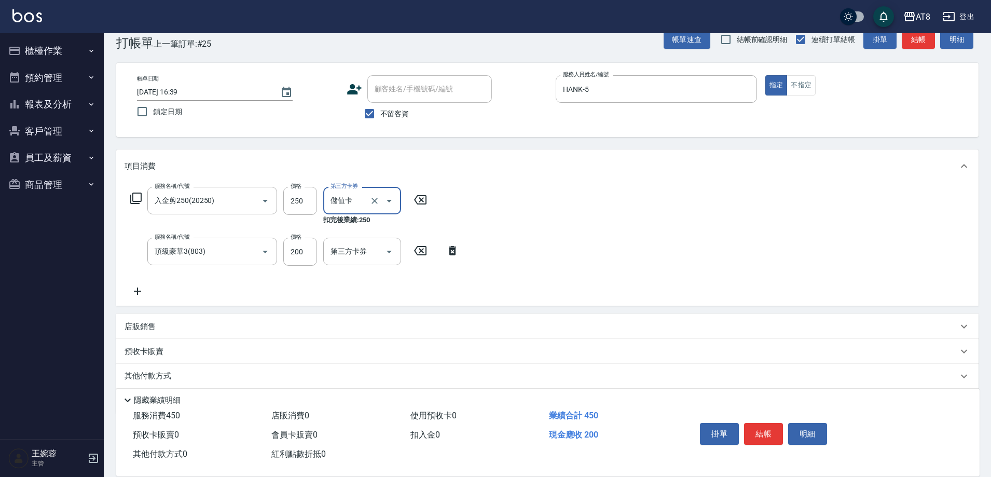
type input "儲值卡"
click at [782, 424] on button "結帳" at bounding box center [763, 434] width 39 height 22
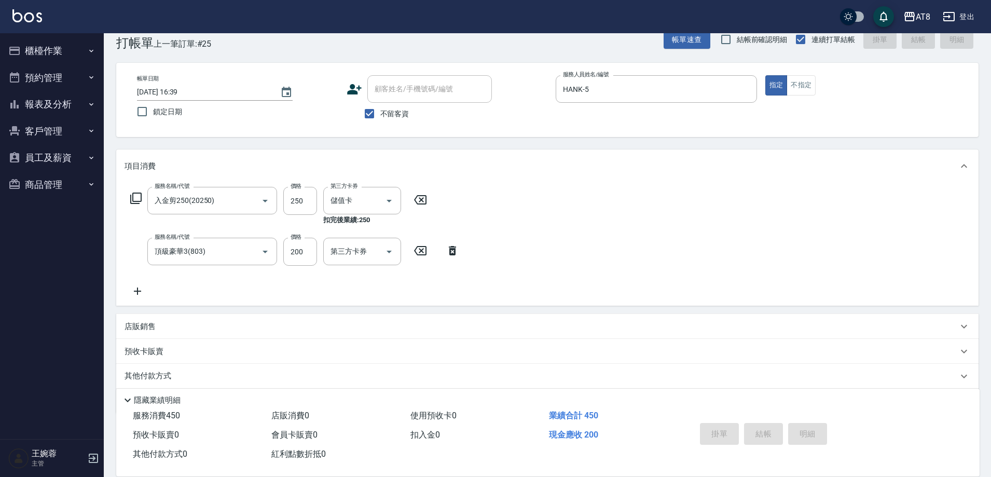
type input "2025/10/06 16:40"
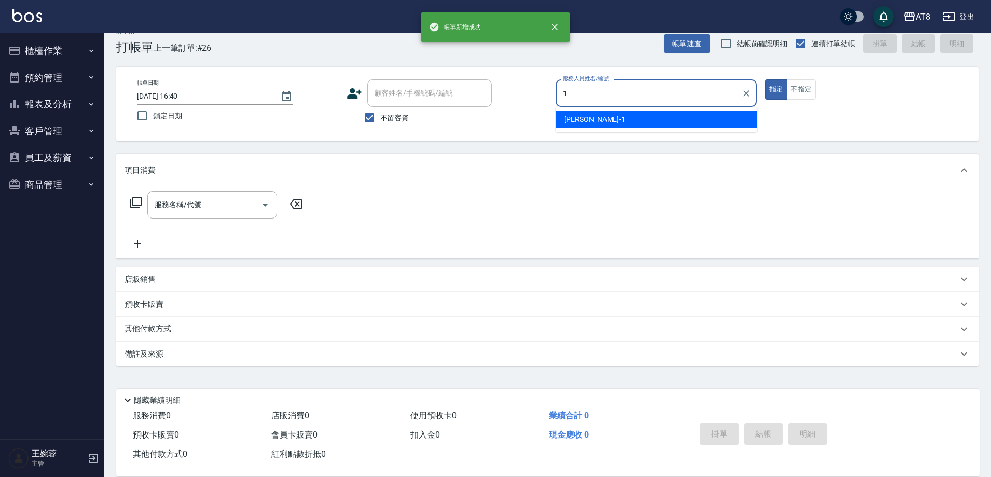
type input "YUKI-1"
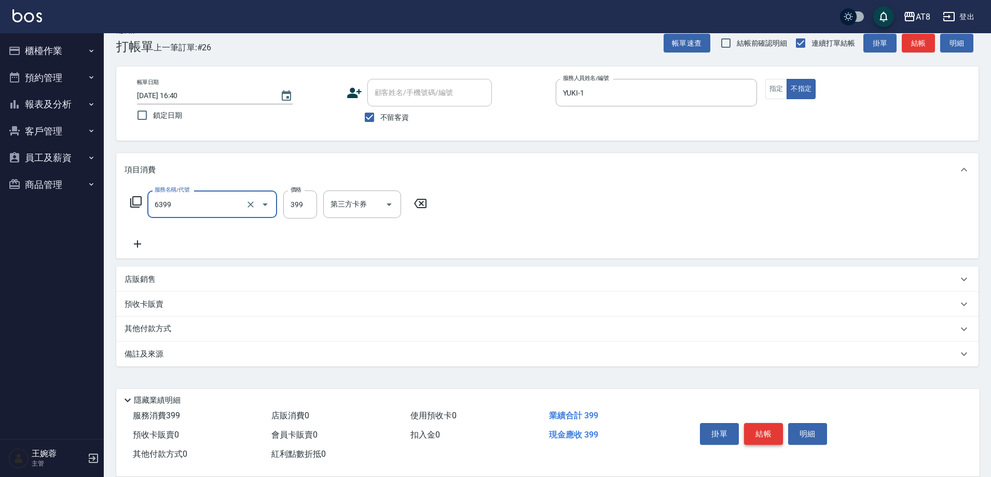
type input "SPA399(6399)"
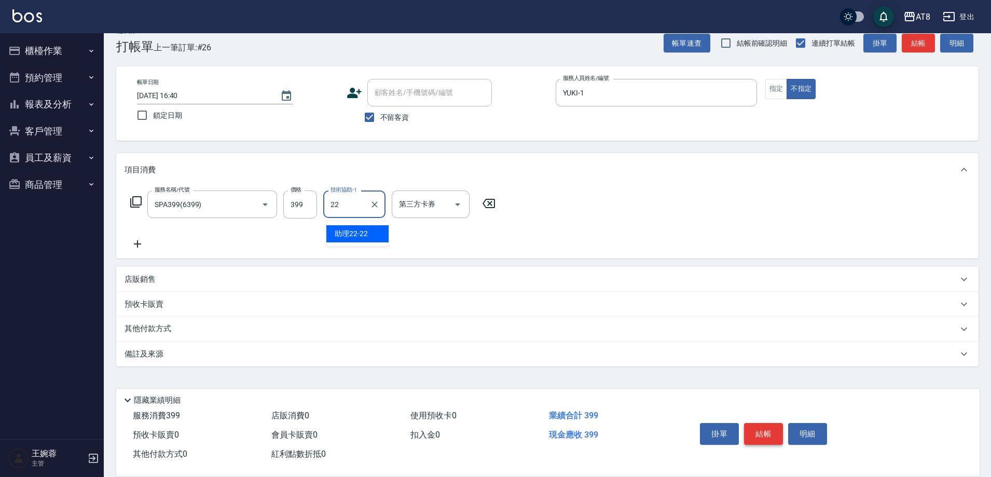
type input "助理22-22"
click at [782, 424] on button "結帳" at bounding box center [763, 434] width 39 height 22
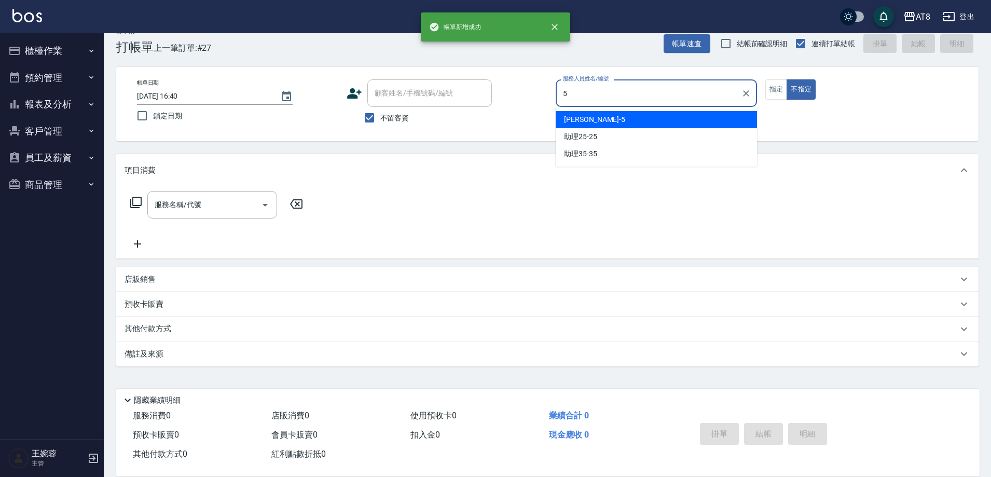
type input "HANK-5"
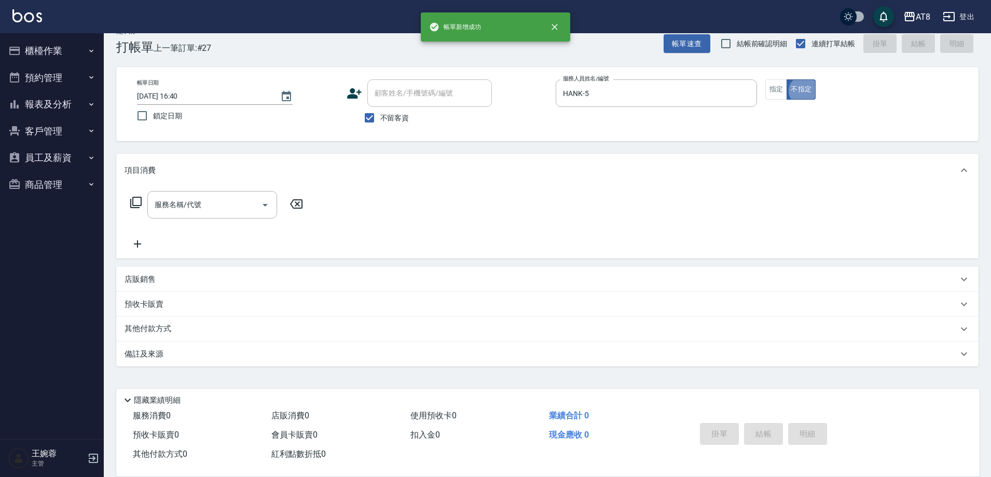
scroll to position [23, 0]
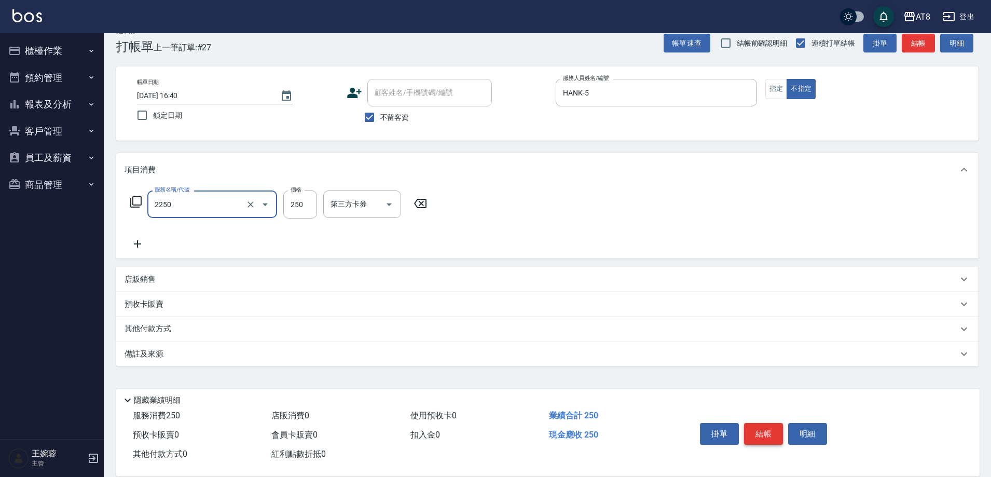
type input "剪髮(2250)"
click at [782, 85] on button "指定" at bounding box center [776, 89] width 22 height 20
click at [766, 432] on button "結帳" at bounding box center [763, 434] width 39 height 22
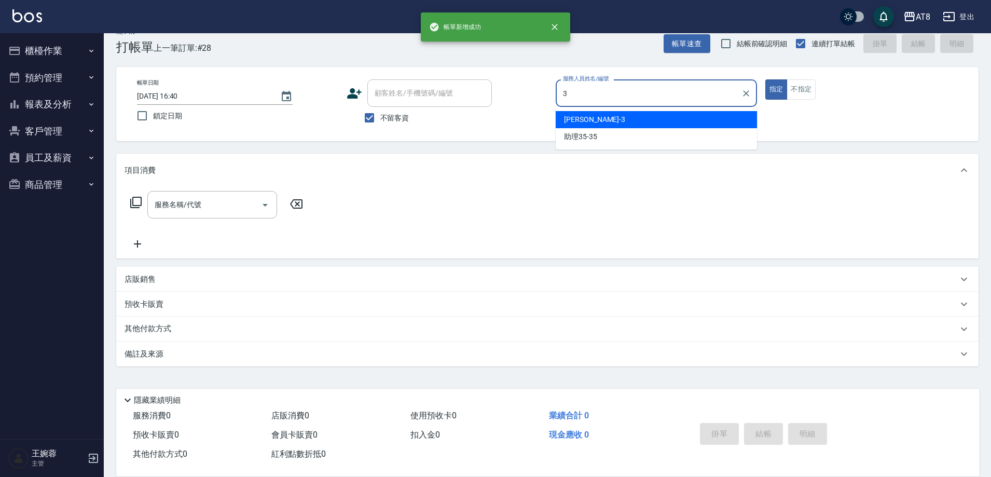
type input "RACHEL-3"
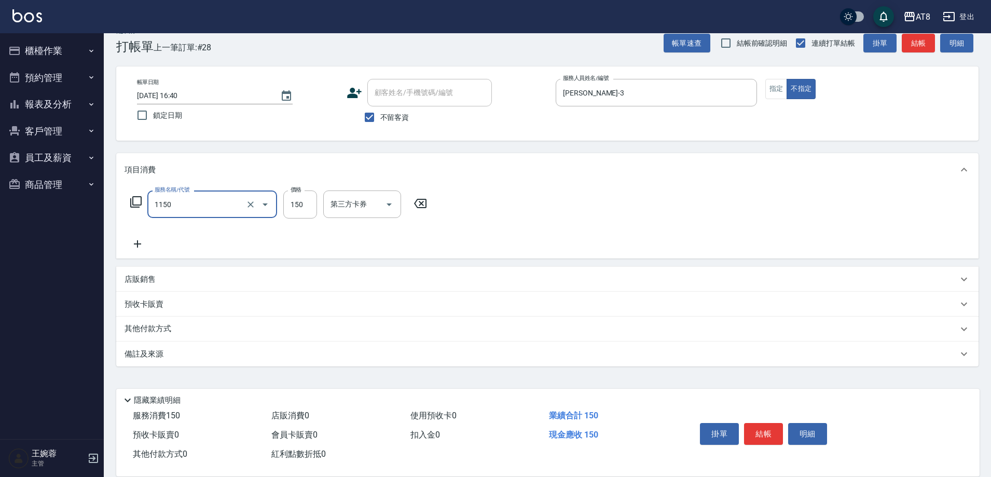
type input "洗髮(1150)"
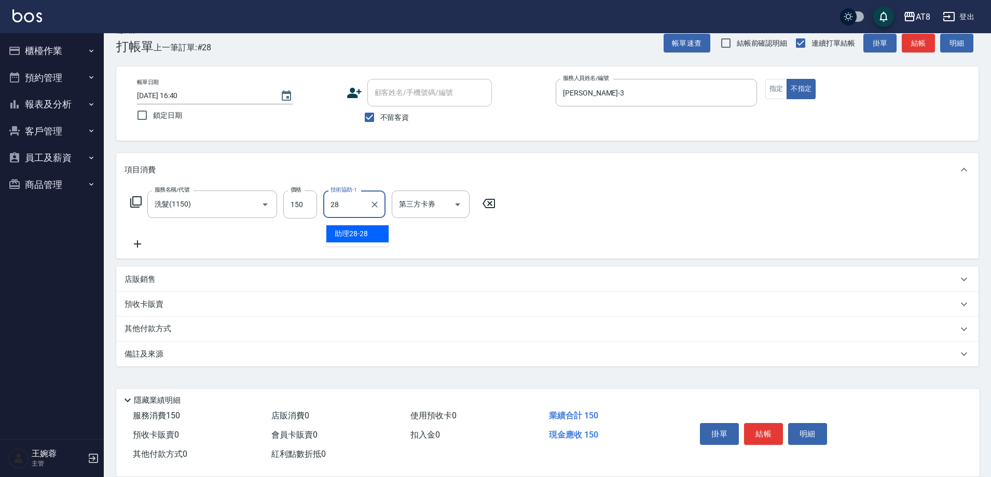
type input "助理28-28"
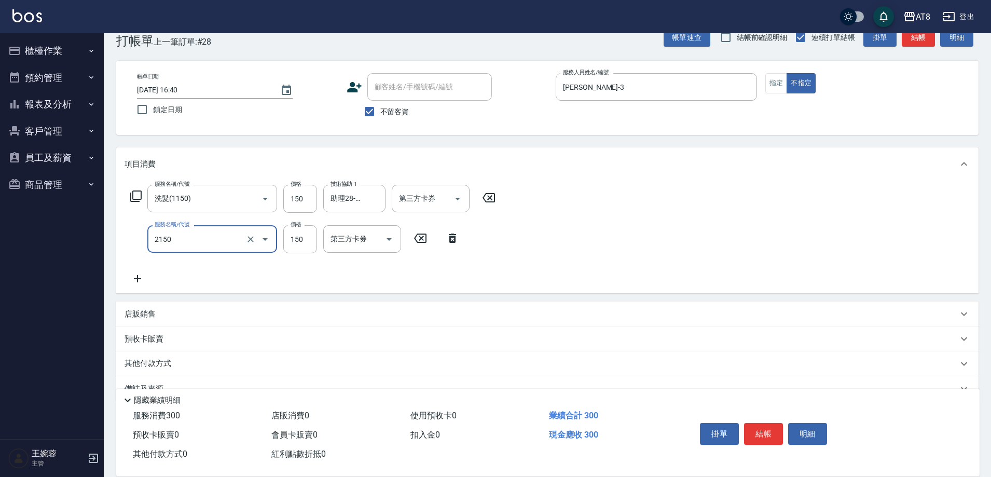
type input "剪髮(2150)"
click at [766, 432] on button "結帳" at bounding box center [763, 434] width 39 height 22
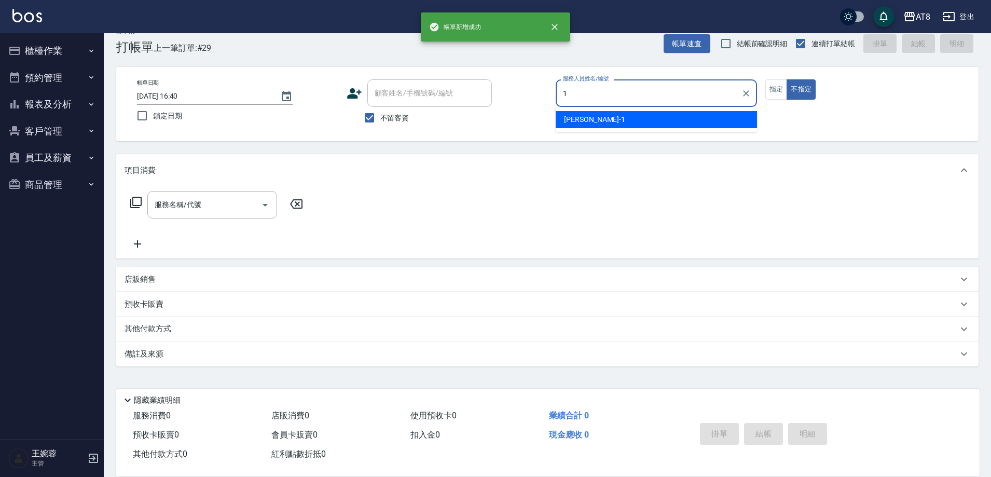
type input "YUKI-1"
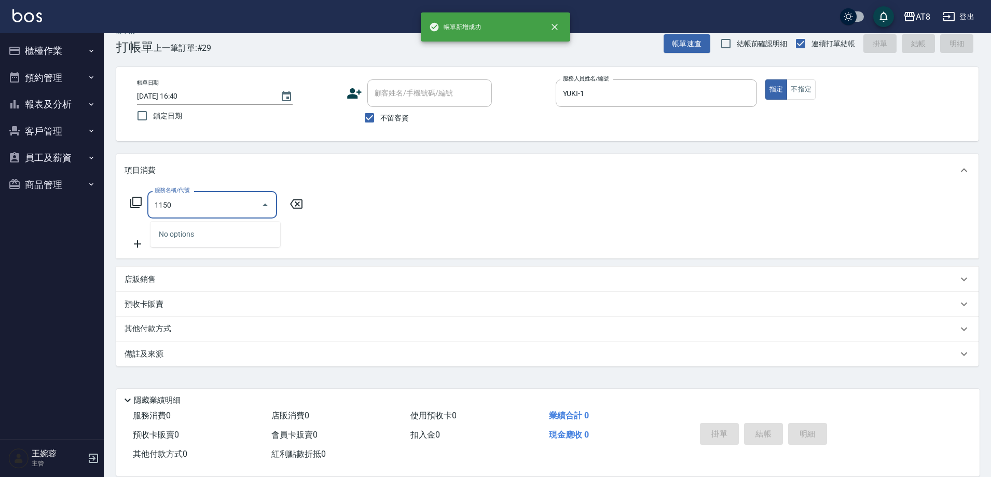
type input "洗髮(1150)"
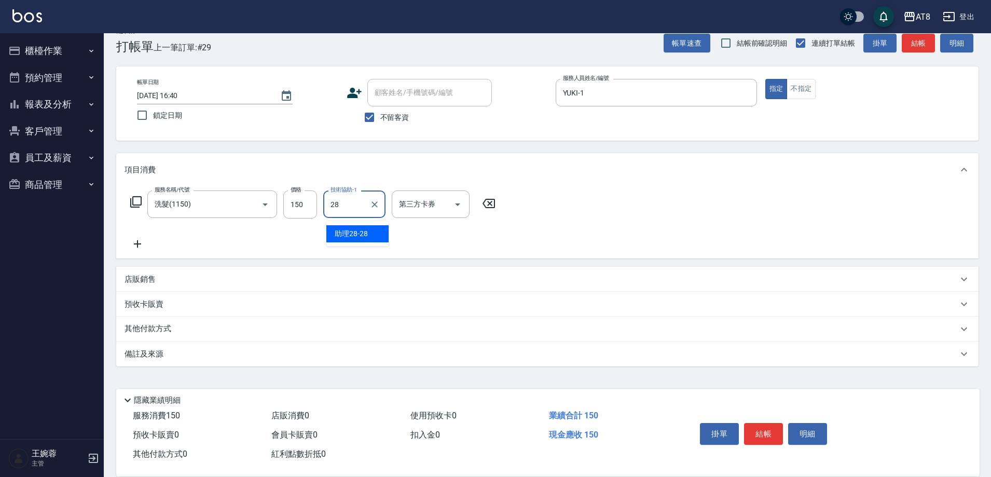
type input "助理28-28"
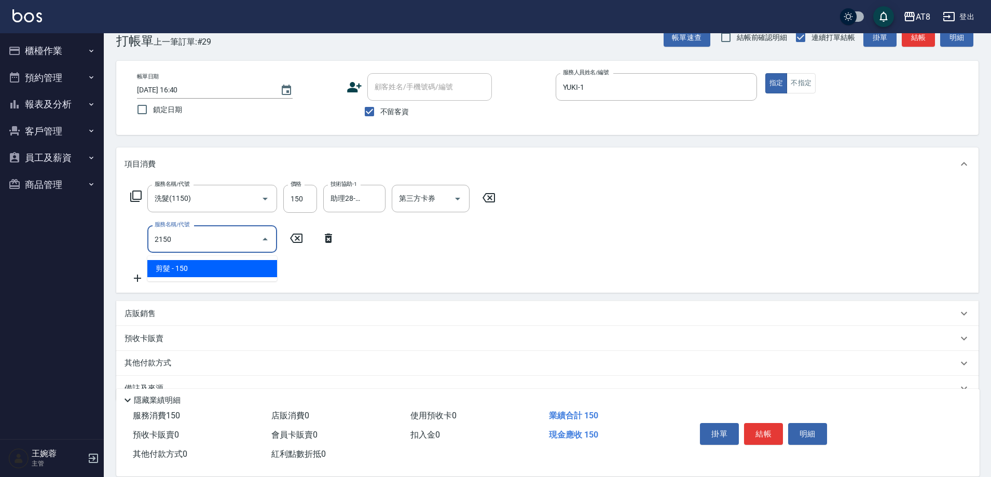
type input "剪髮(2150)"
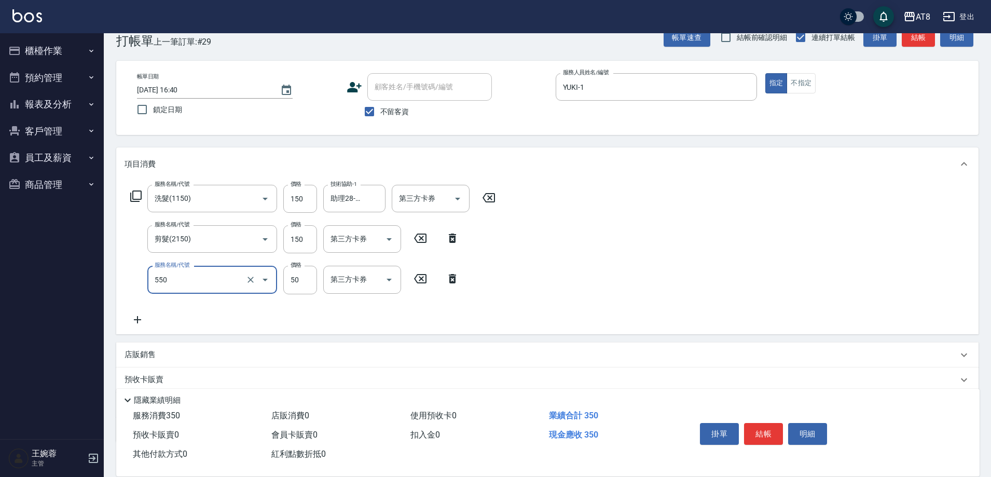
type input "精油或深層(550)"
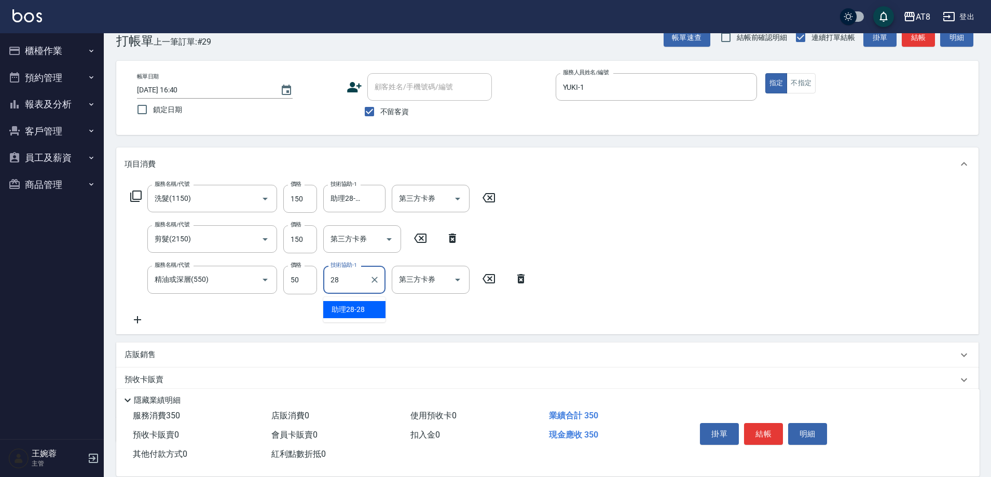
type input "助理28-28"
click at [766, 432] on button "結帳" at bounding box center [763, 434] width 39 height 22
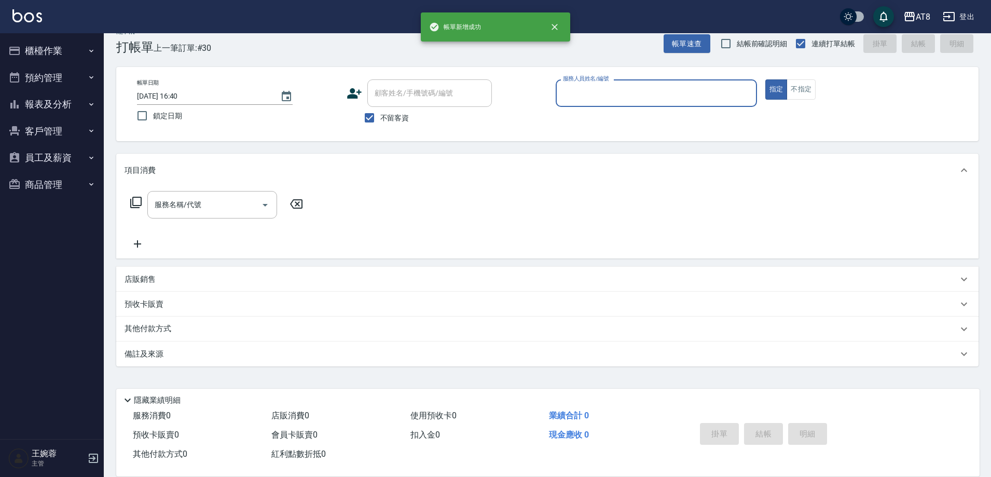
click at [49, 51] on button "櫃檯作業" at bounding box center [51, 50] width 95 height 27
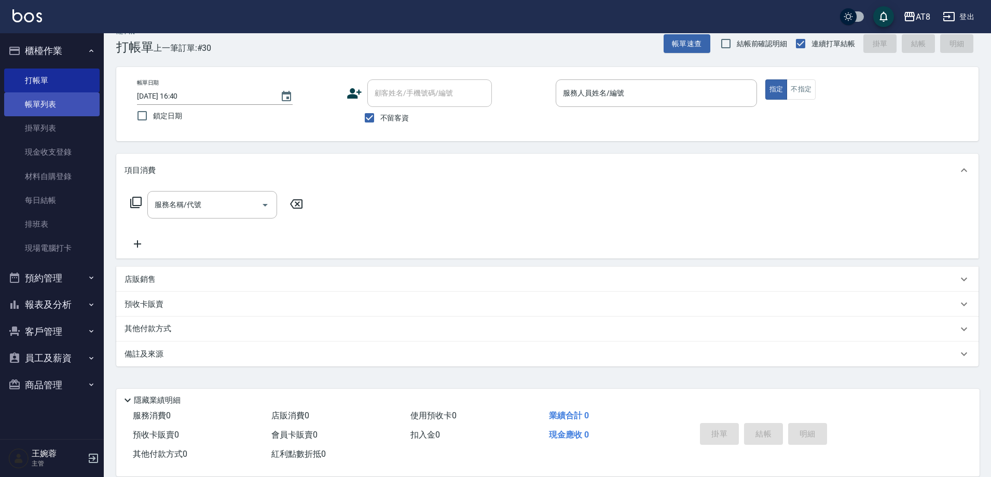
click at [58, 108] on link "帳單列表" at bounding box center [51, 104] width 95 height 24
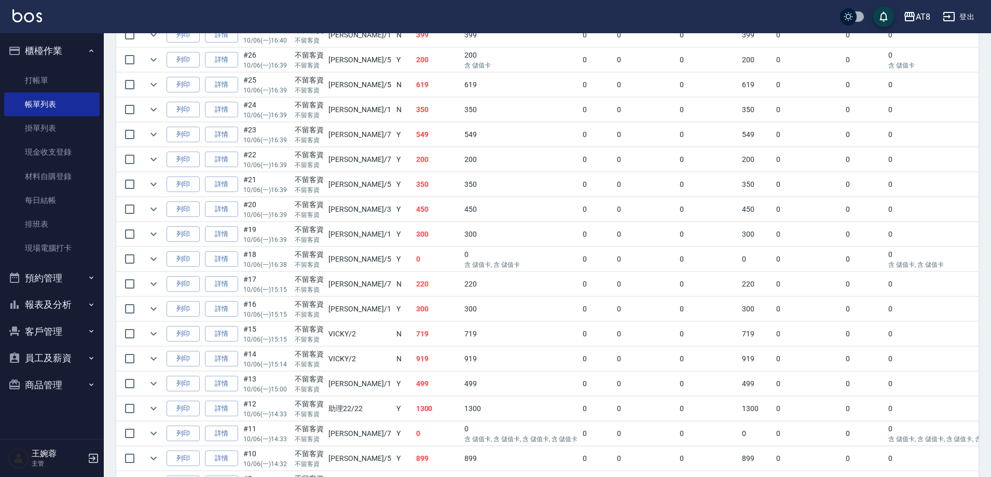
scroll to position [360, 0]
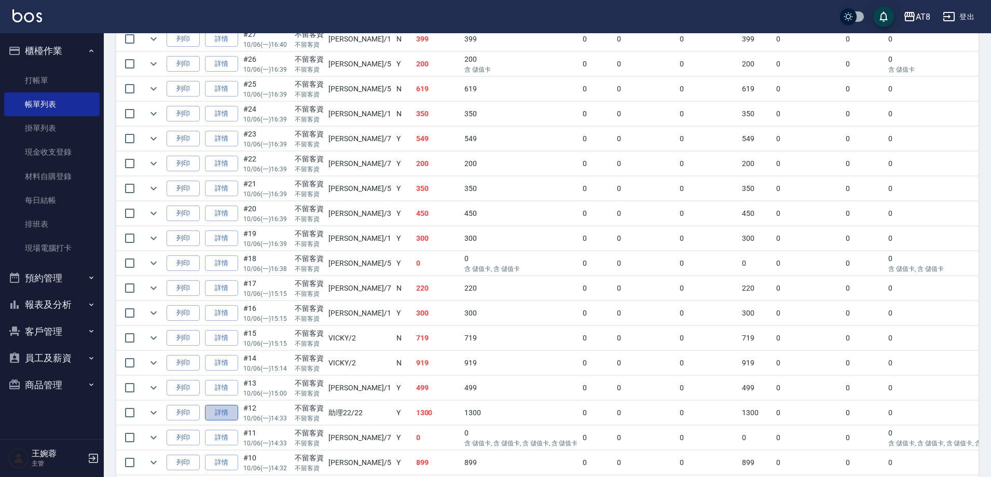
click at [229, 421] on link "詳情" at bounding box center [221, 413] width 33 height 16
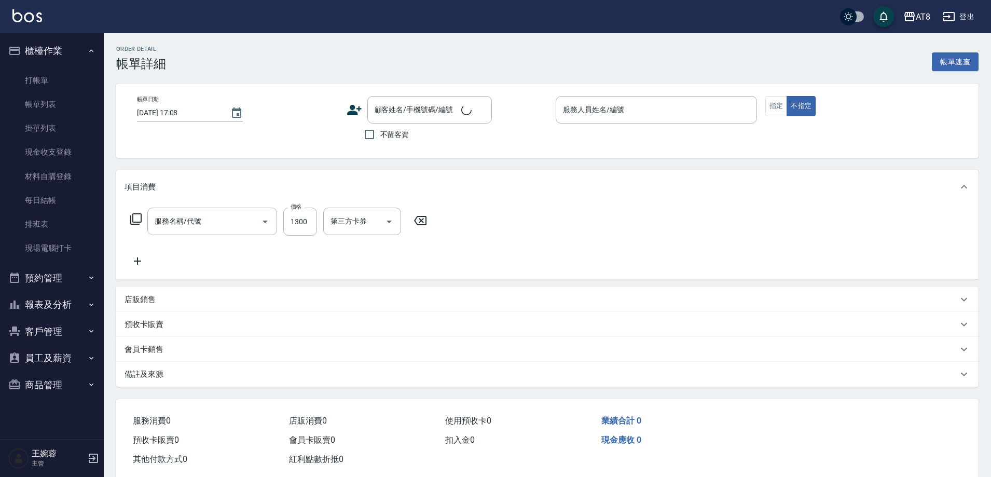
type input "2025/10/06 14:33"
checkbox input "true"
type input "助理22-22"
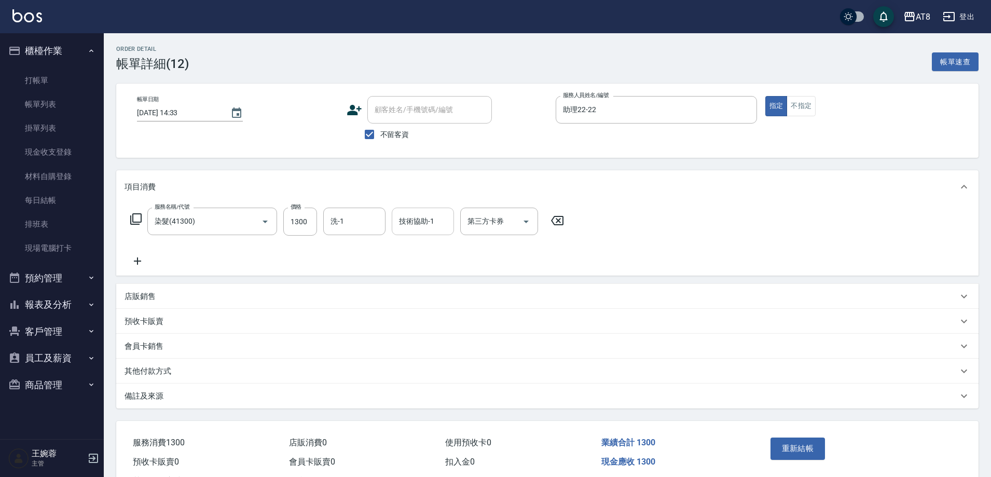
type input "染髮(41300)"
drag, startPoint x: 566, startPoint y: 223, endPoint x: 538, endPoint y: 229, distance: 28.3
click at [565, 223] on icon at bounding box center [557, 220] width 26 height 12
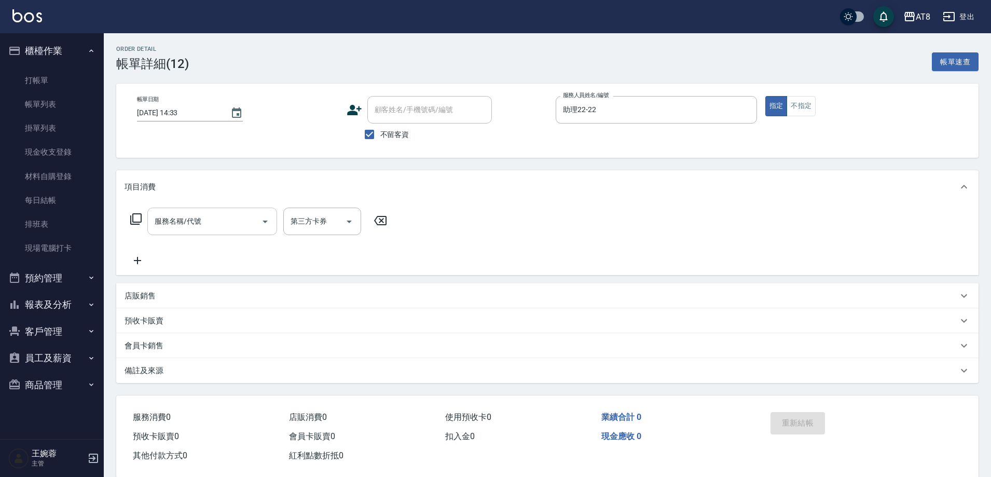
click at [157, 230] on input "服務名稱/代號" at bounding box center [204, 221] width 105 height 18
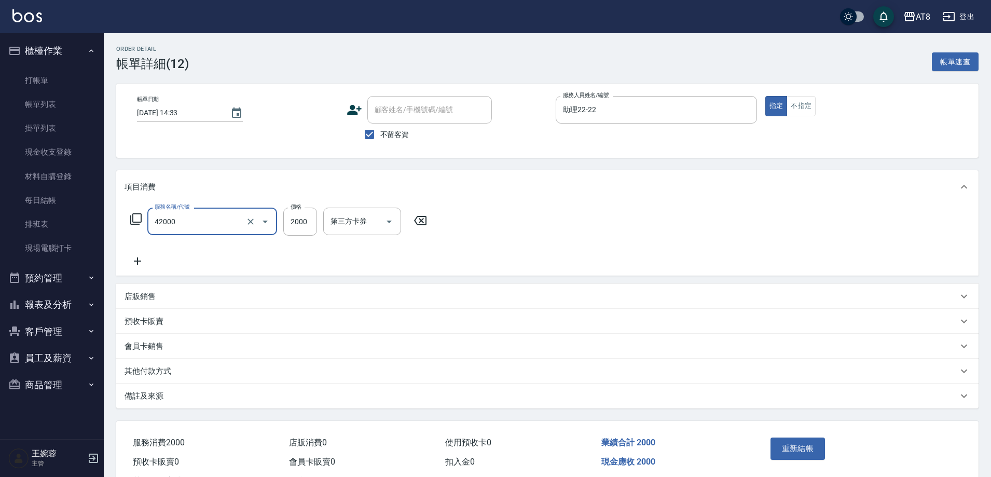
type input "染髮(42000)"
type input "3000"
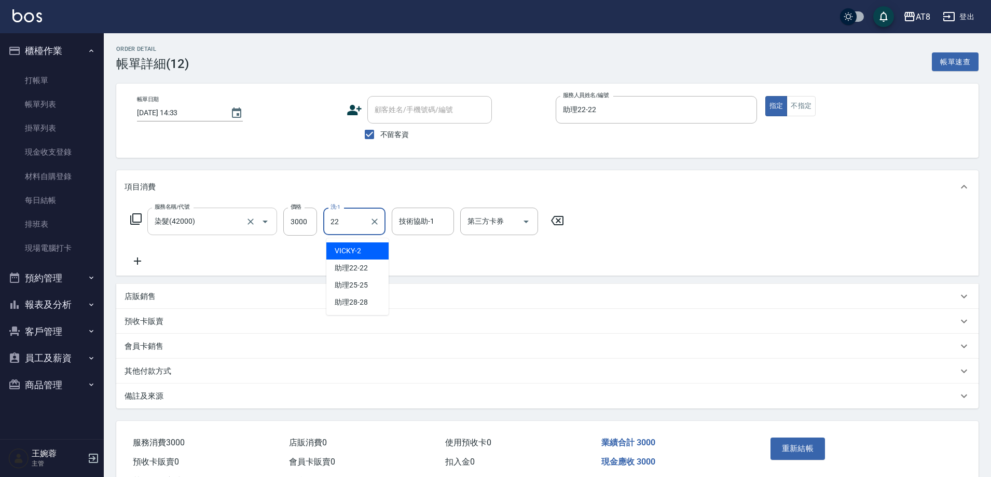
type input "助理22-22"
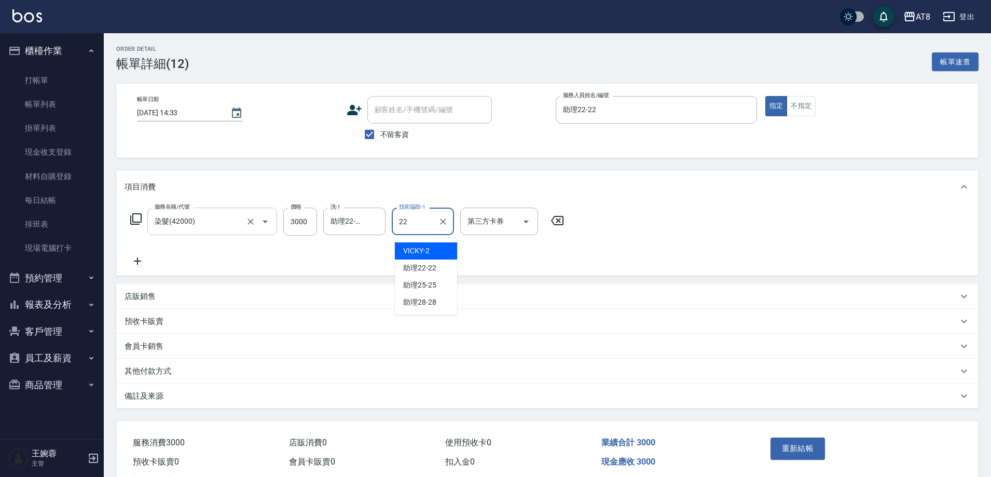
type input "助理22-22"
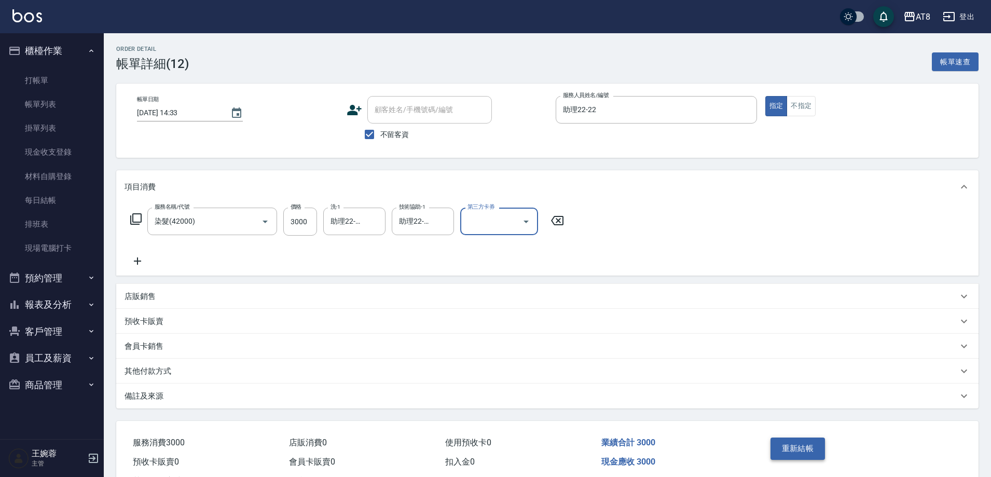
click at [781, 447] on button "重新結帳" at bounding box center [797, 448] width 55 height 22
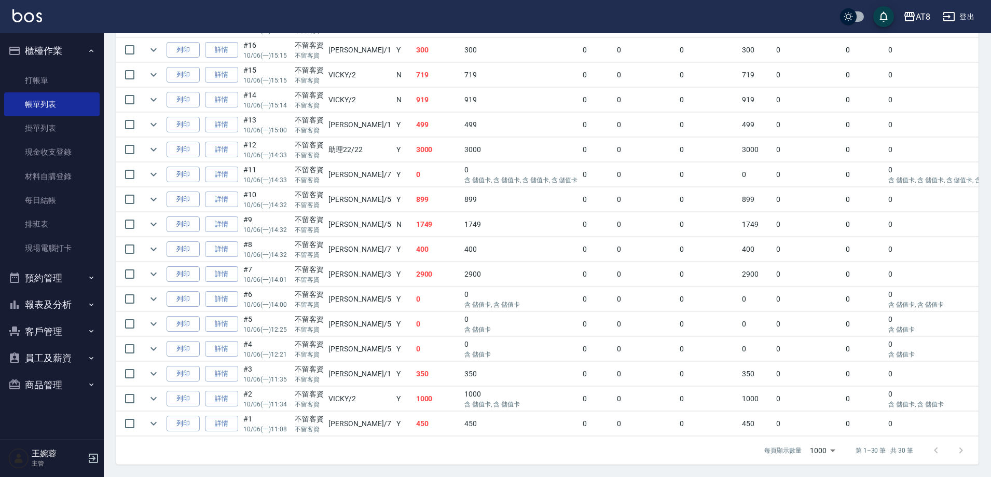
scroll to position [724, 0]
click at [149, 142] on button "expand row" at bounding box center [154, 150] width 16 height 16
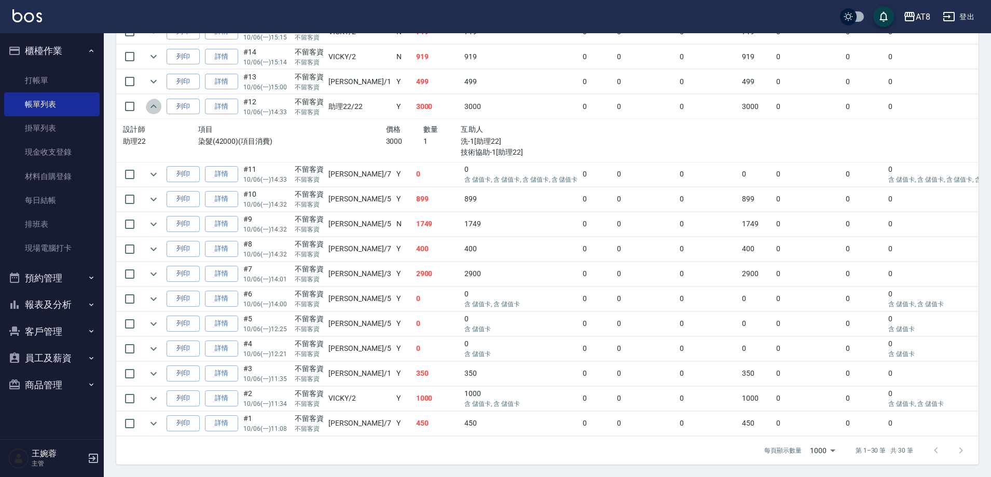
click at [149, 114] on button "expand row" at bounding box center [154, 107] width 16 height 16
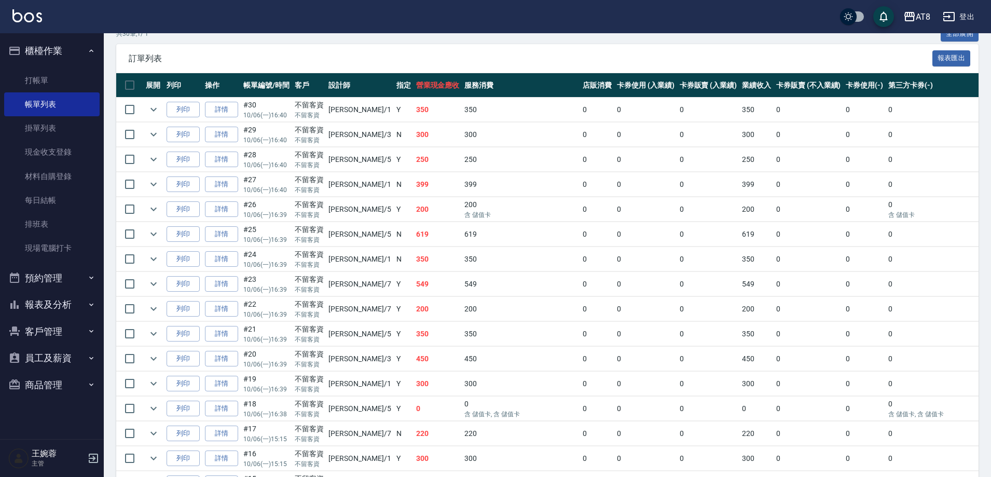
scroll to position [218, 0]
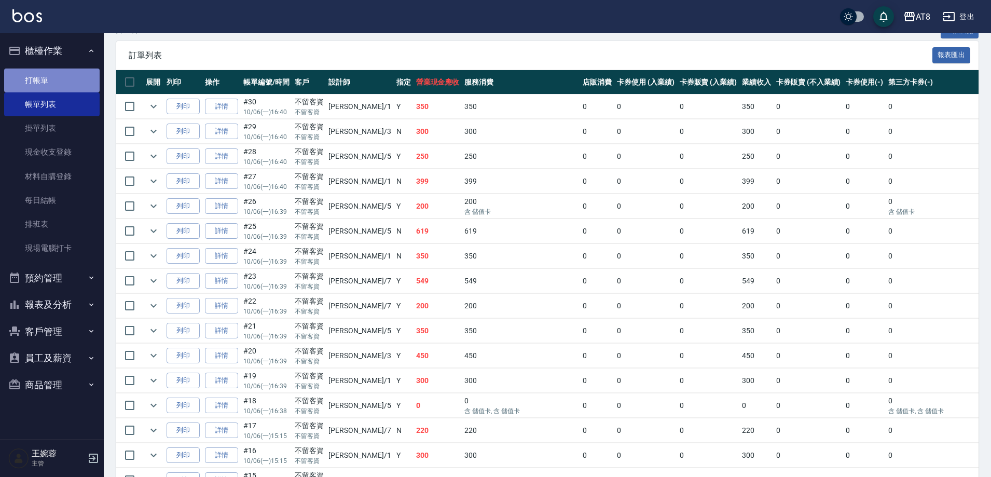
click at [48, 79] on link "打帳單" at bounding box center [51, 80] width 95 height 24
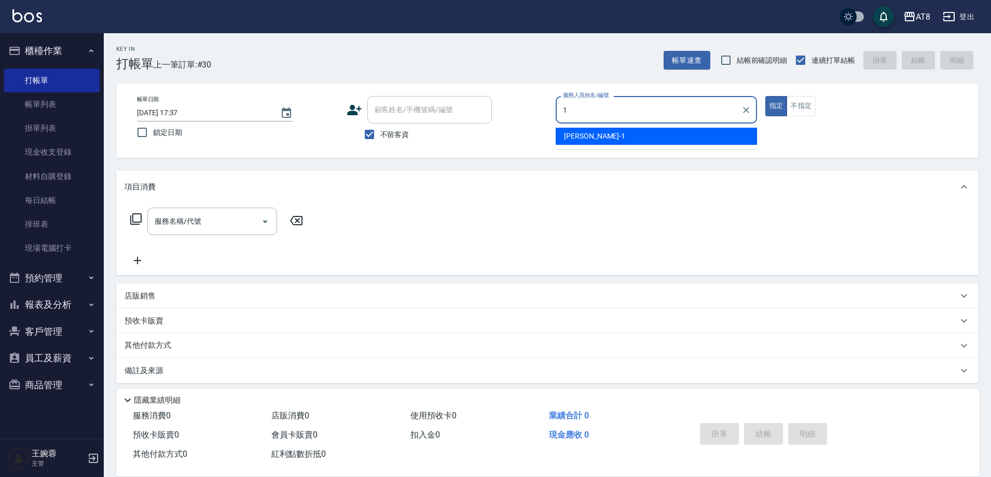
type input "YUKI-1"
type button "true"
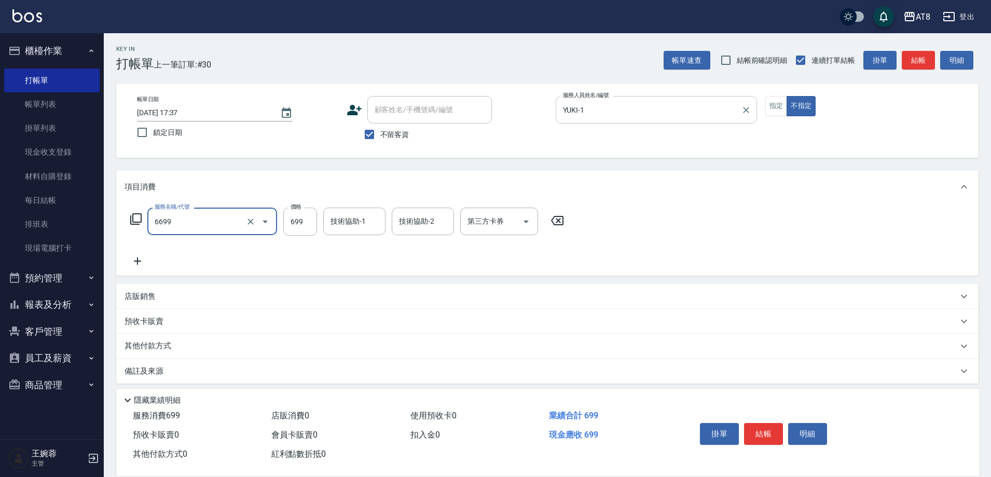
type input "SPA699(6699)"
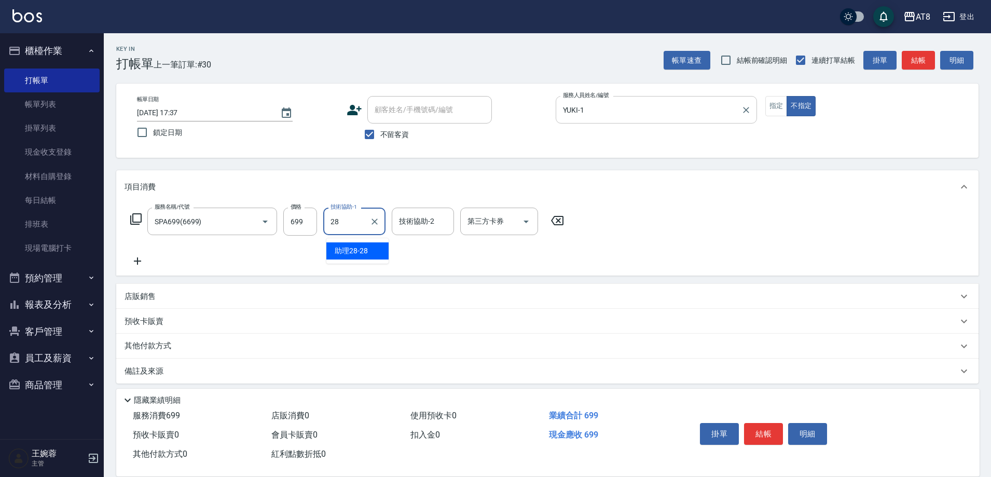
type input "助理28-28"
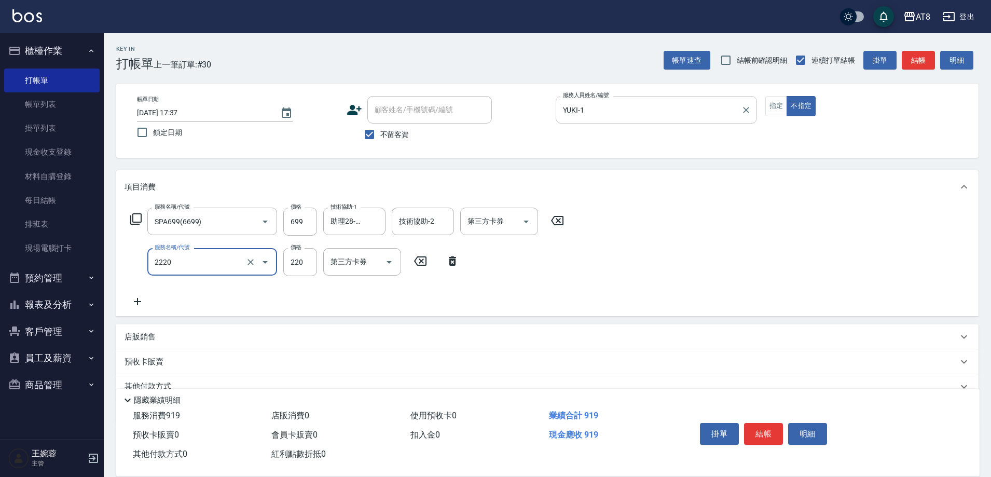
type input "剪髮(2220)"
click at [777, 428] on button "結帳" at bounding box center [763, 434] width 39 height 22
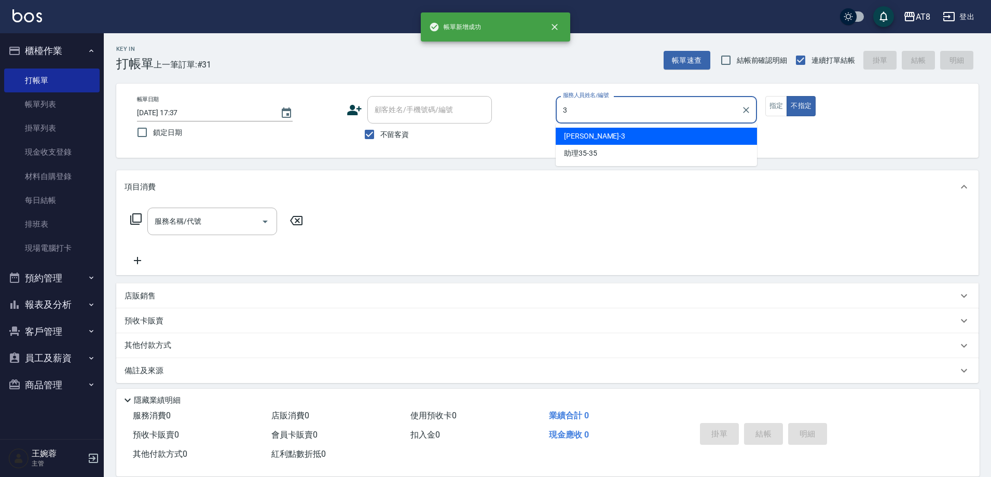
type input "RACHEL-3"
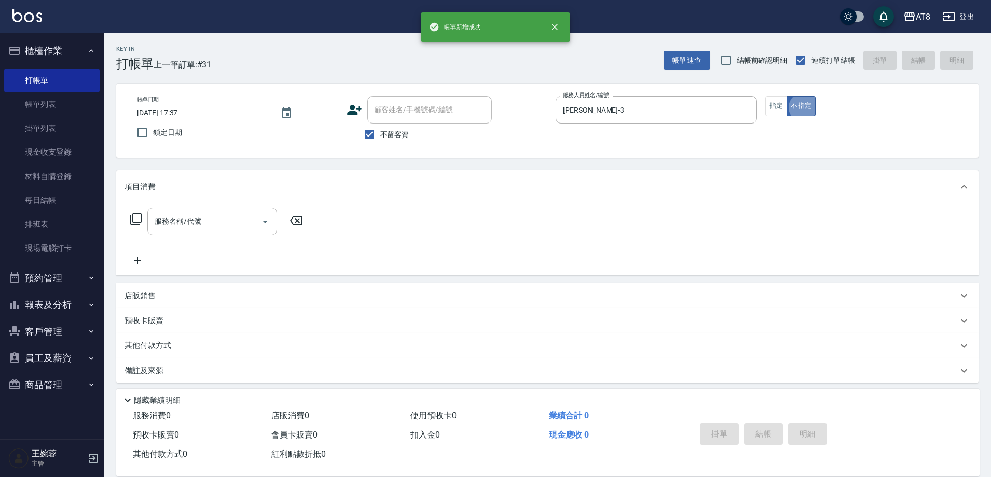
type button "false"
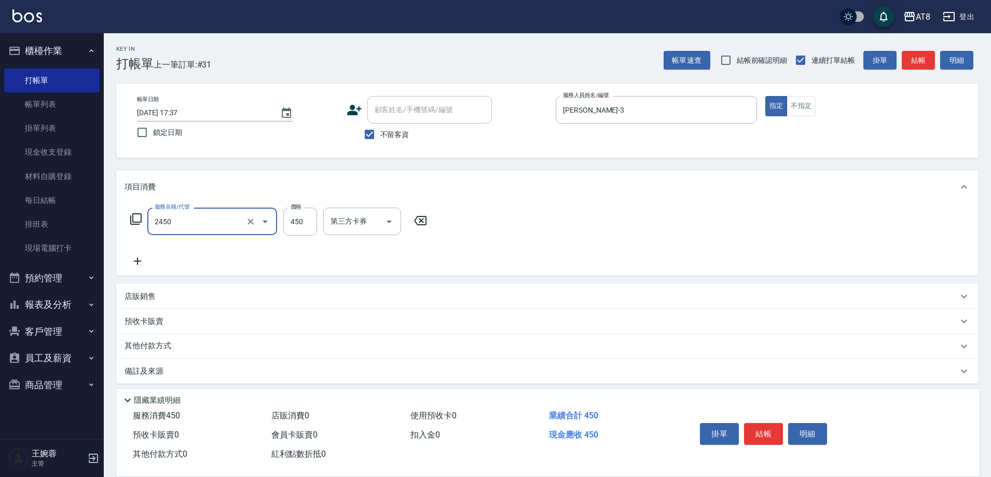
type input "入金洗剪450(2450)"
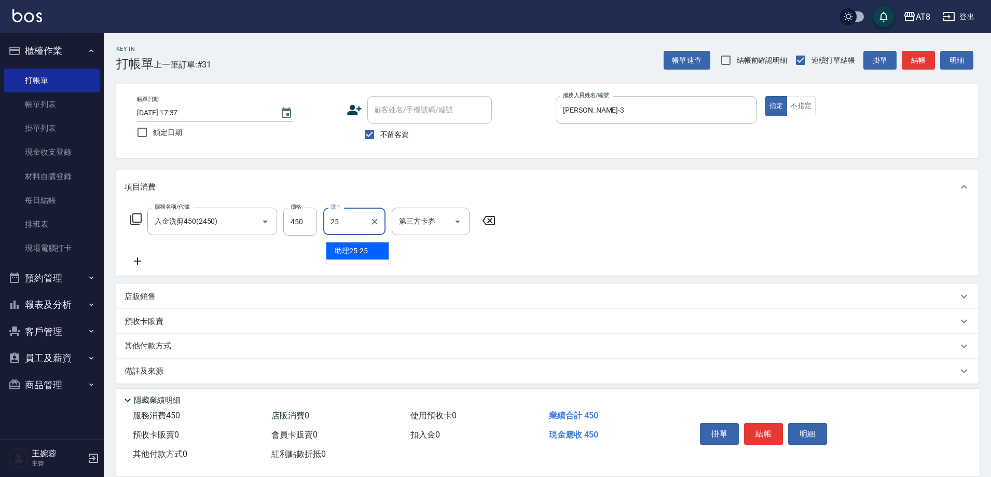
type input "助理25-25"
click at [773, 423] on button "結帳" at bounding box center [763, 434] width 39 height 22
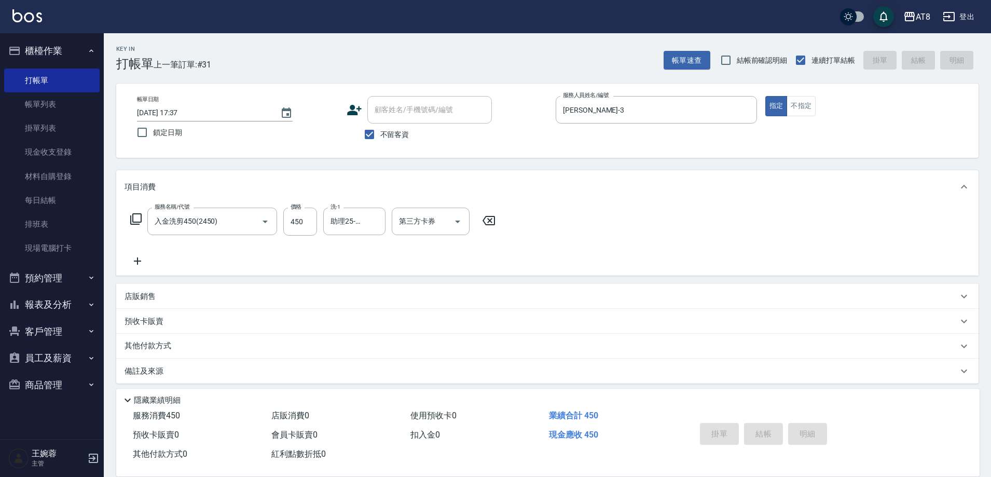
type input "2025/10/06 17:38"
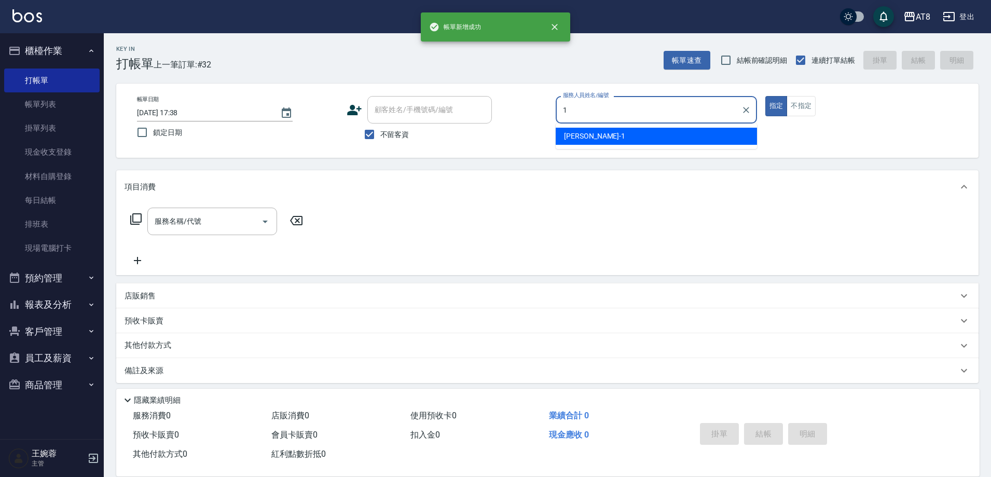
type input "YUKI-1"
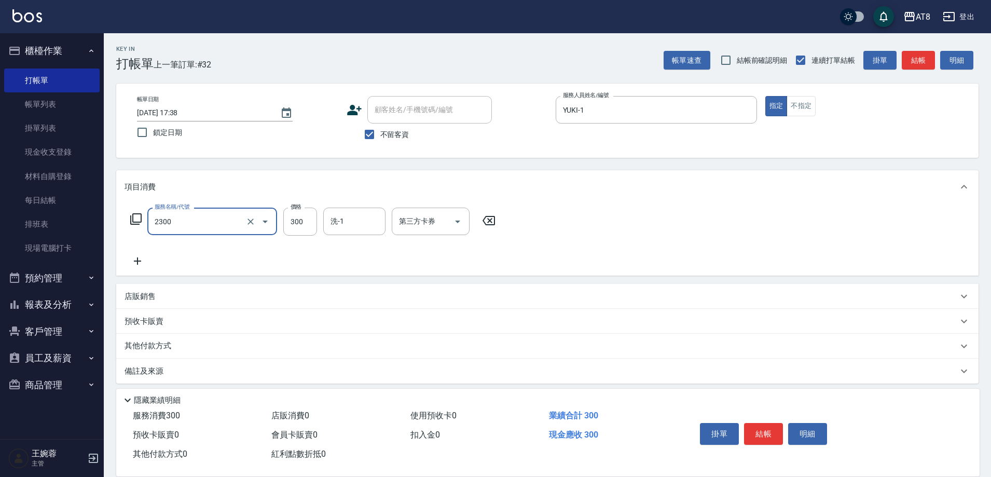
type input "入金洗剪300(2300)"
type input "助理25-25"
click at [776, 423] on button "結帳" at bounding box center [763, 434] width 39 height 22
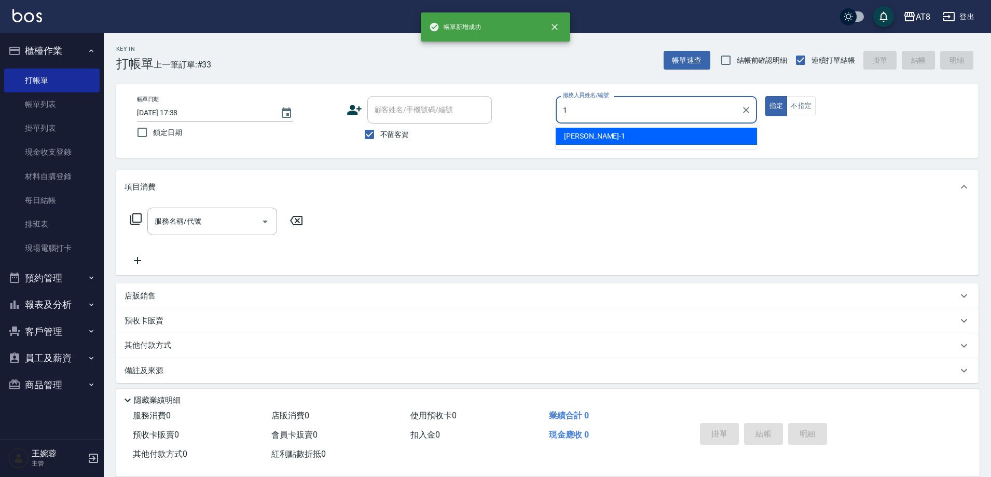
type input "YUKI-1"
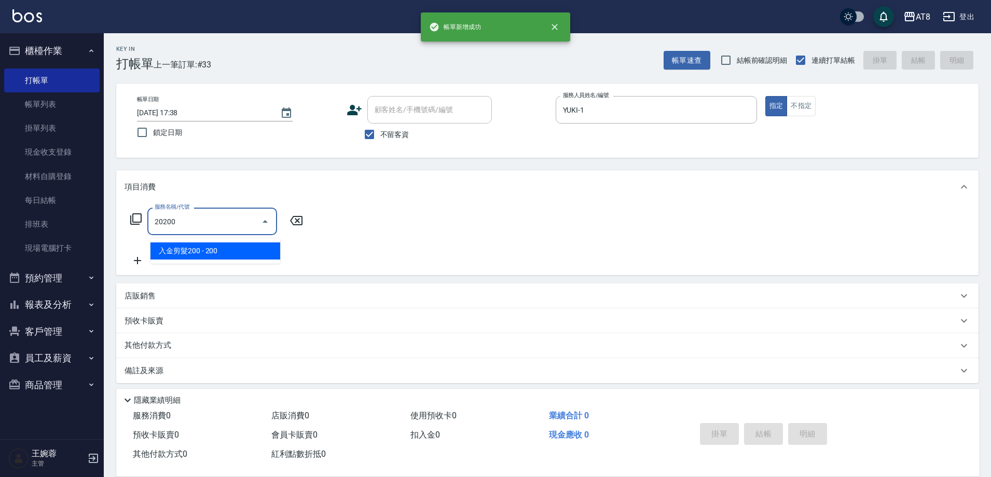
type input "入金剪髮200(20200)"
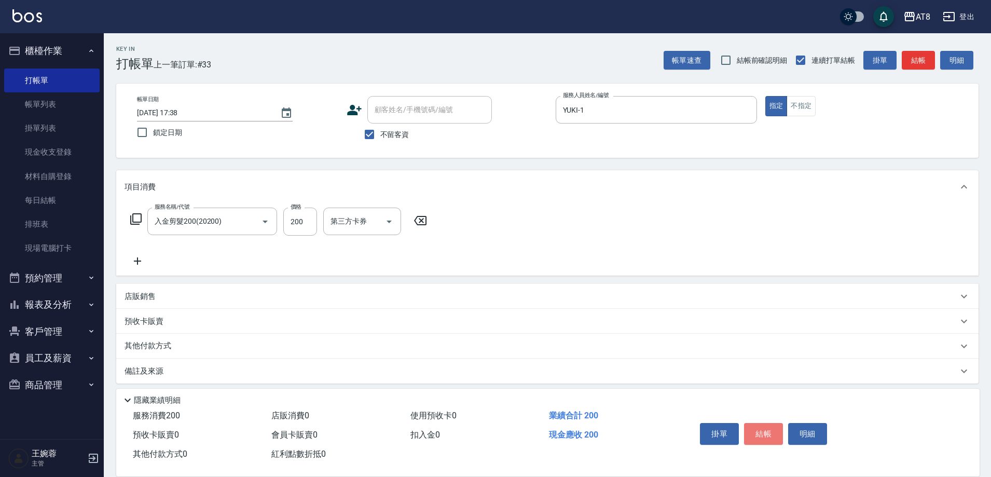
click at [776, 423] on button "結帳" at bounding box center [763, 434] width 39 height 22
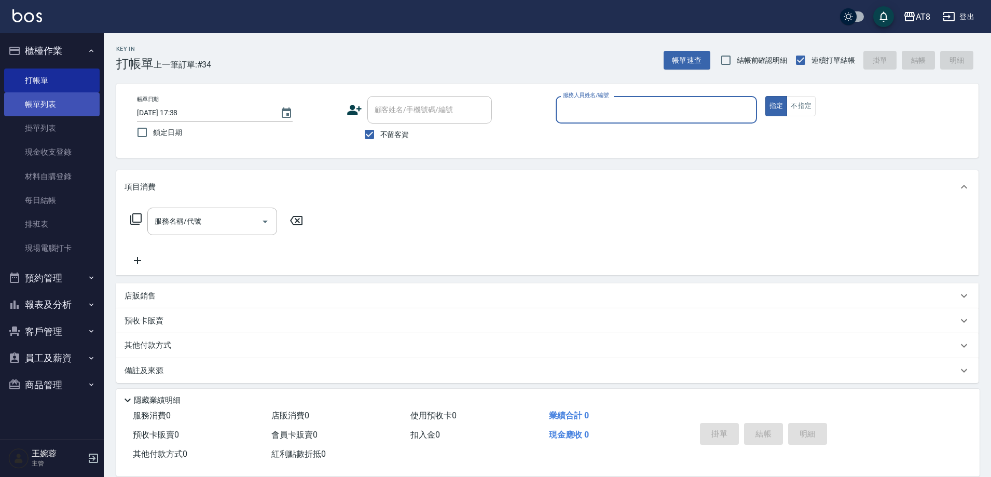
click at [52, 96] on link "帳單列表" at bounding box center [51, 104] width 95 height 24
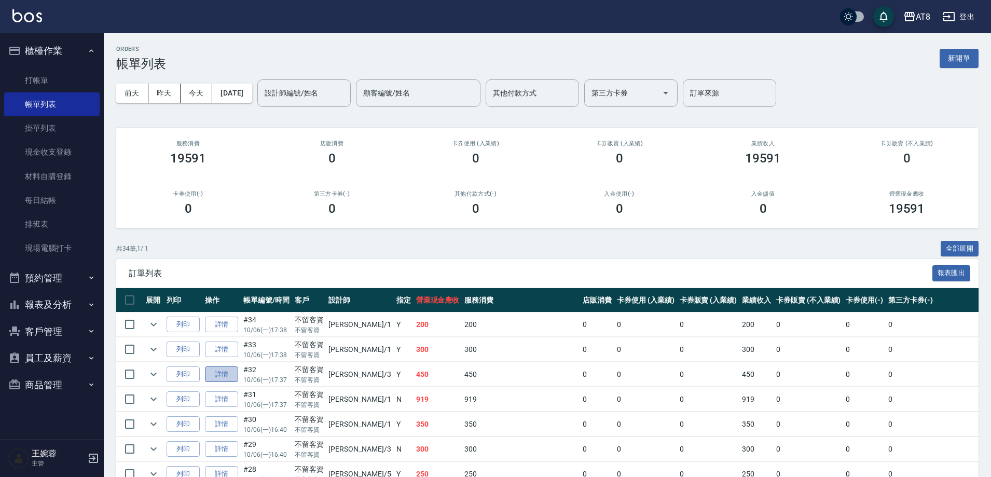
click at [233, 382] on link "詳情" at bounding box center [221, 374] width 33 height 16
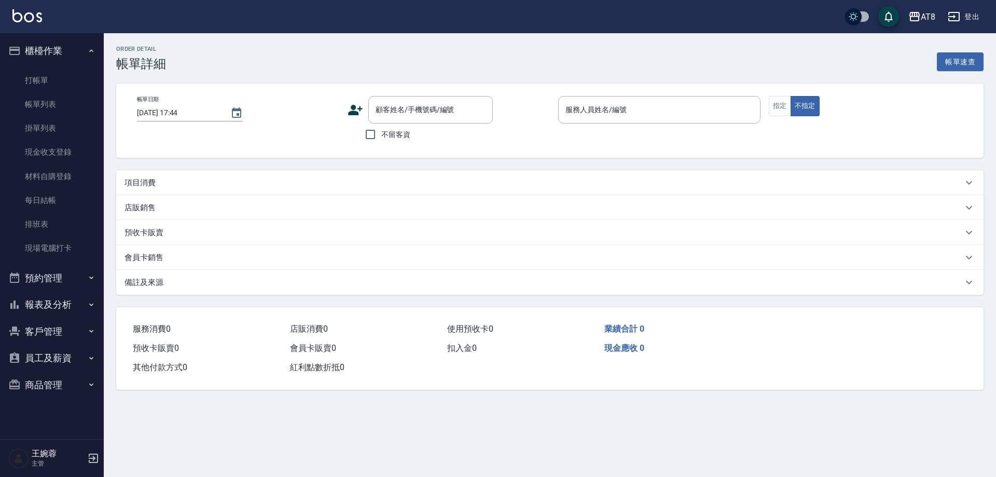
type input "2025/10/06 17:37"
checkbox input "true"
type input "RACHEL-3"
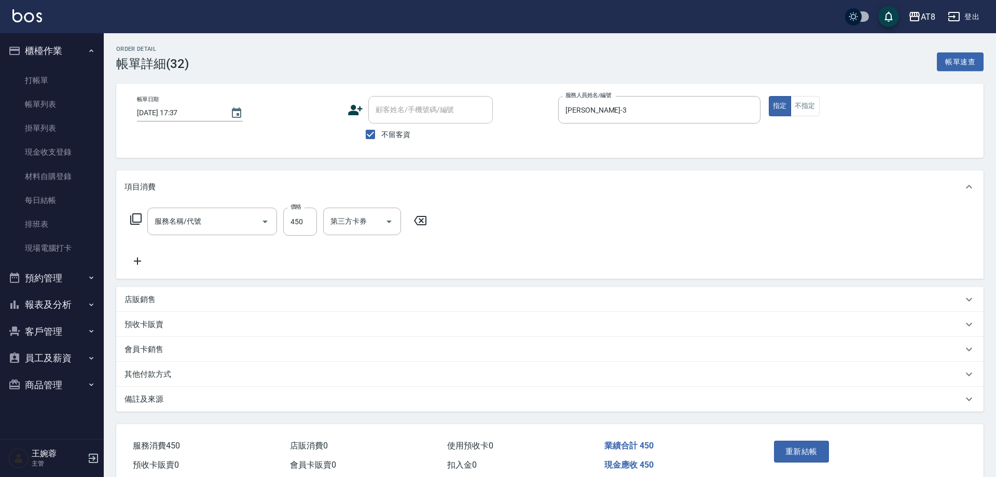
type input "入金洗剪450(2450)"
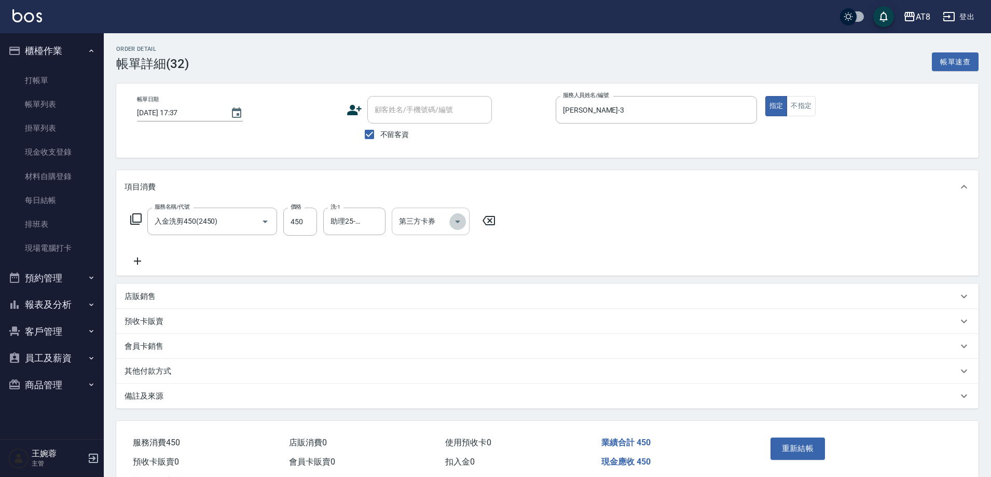
click at [460, 223] on icon "Open" at bounding box center [457, 221] width 5 height 3
click at [446, 316] on span "儲值卡" at bounding box center [434, 319] width 78 height 17
type input "儲值卡"
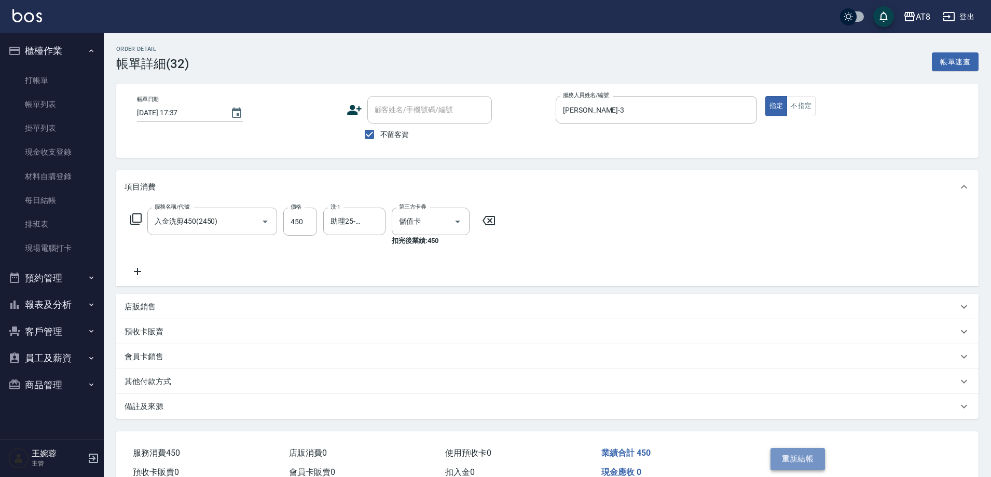
click at [816, 466] on button "重新結帳" at bounding box center [797, 459] width 55 height 22
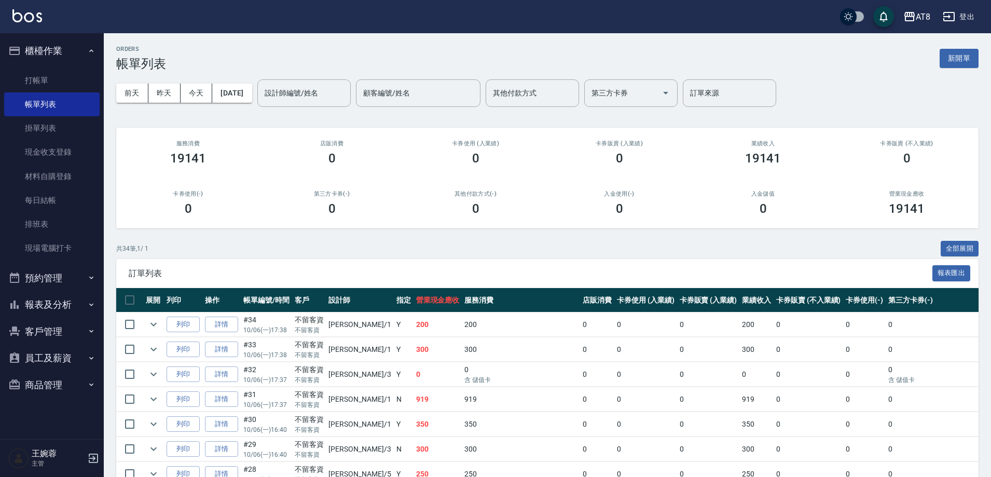
click at [67, 299] on button "報表及分析" at bounding box center [51, 304] width 95 height 27
click at [62, 354] on link "店家日報表" at bounding box center [51, 358] width 95 height 24
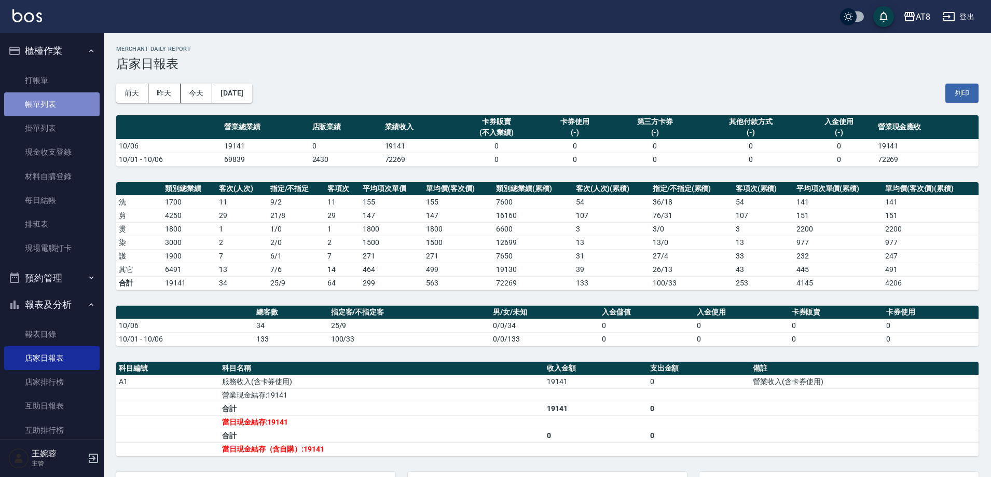
click at [56, 115] on link "帳單列表" at bounding box center [51, 104] width 95 height 24
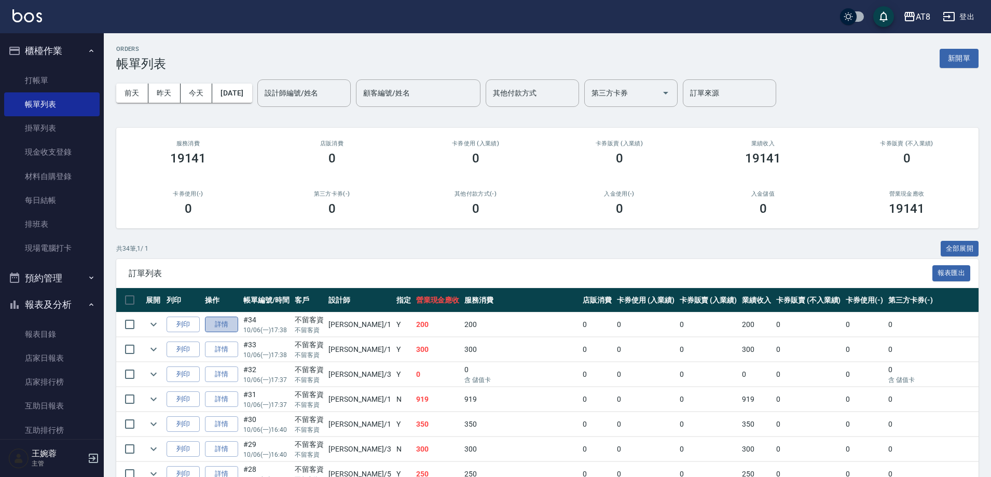
click at [233, 332] on link "詳情" at bounding box center [221, 324] width 33 height 16
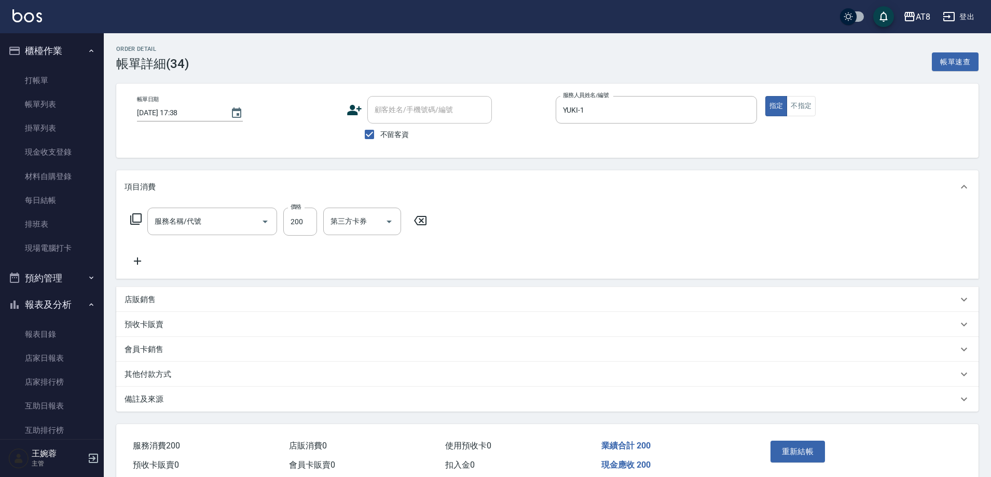
type input "2025/10/06 17:38"
checkbox input "true"
type input "YUKI-1"
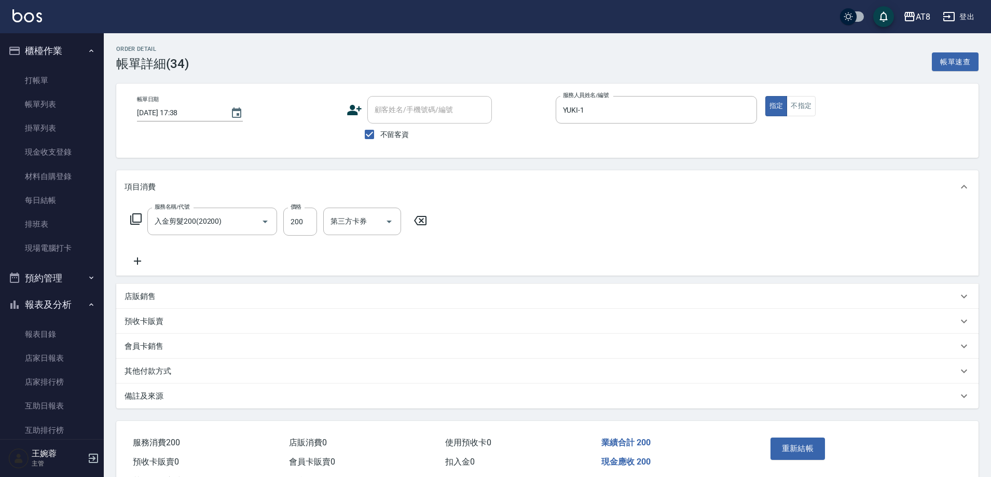
type input "入金剪髮200(20200)"
click at [394, 228] on icon "Open" at bounding box center [389, 221] width 12 height 12
click at [386, 315] on span "儲值卡" at bounding box center [365, 319] width 78 height 17
type input "儲值卡"
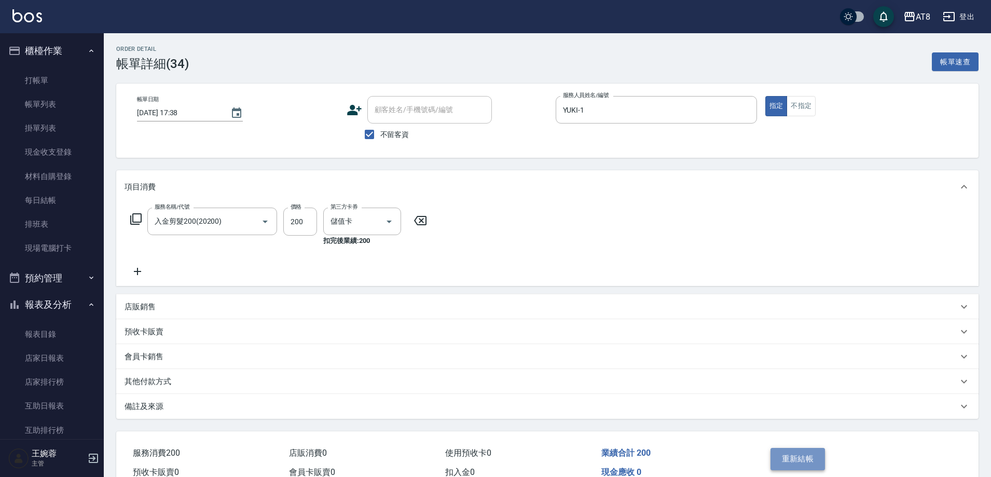
click at [797, 469] on button "重新結帳" at bounding box center [797, 459] width 55 height 22
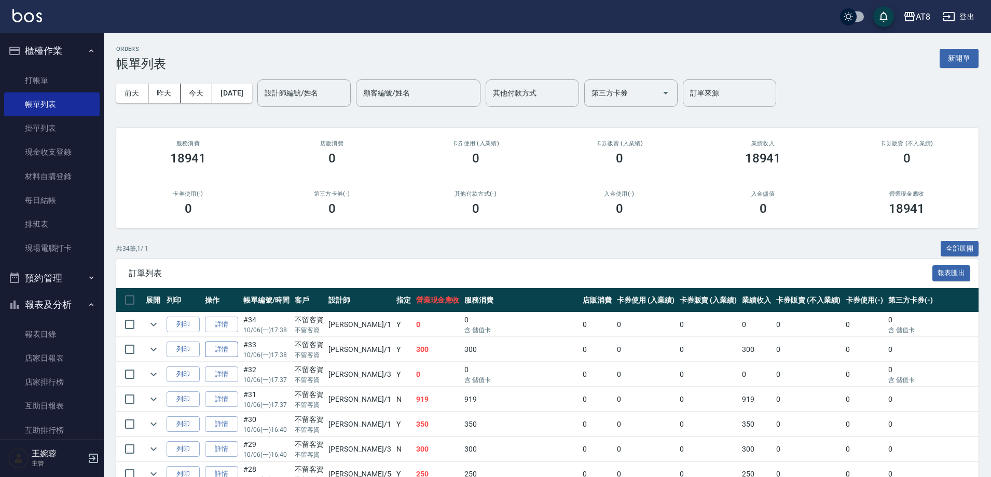
click at [217, 357] on link "詳情" at bounding box center [221, 349] width 33 height 16
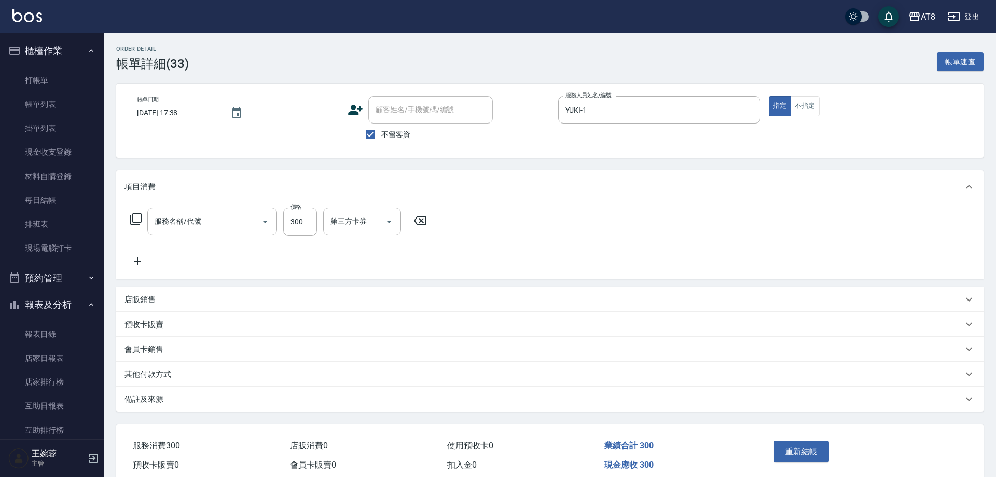
type input "2025/10/06 17:38"
checkbox input "true"
type input "YUKI-1"
type input "入金洗剪300(2300)"
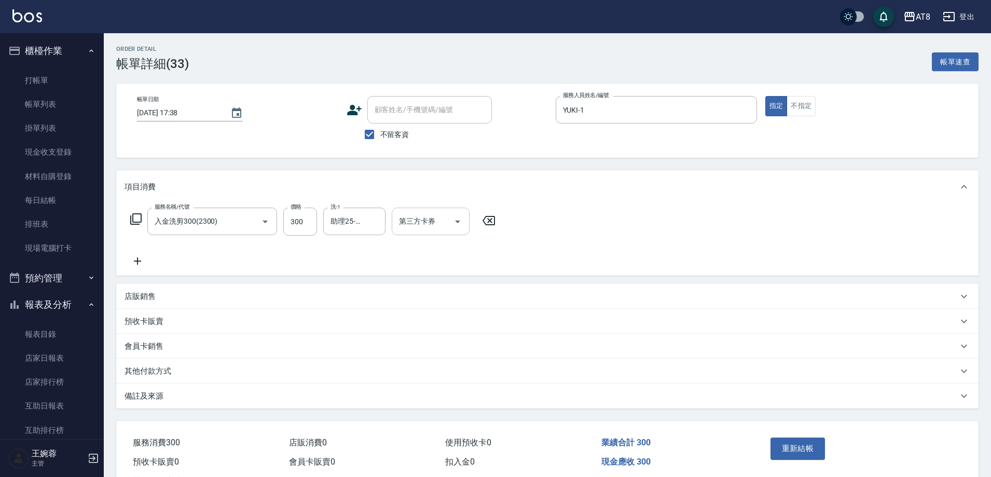
click at [455, 228] on icon "Open" at bounding box center [457, 221] width 12 height 12
click at [455, 316] on span "儲值卡" at bounding box center [434, 319] width 78 height 17
type input "儲值卡"
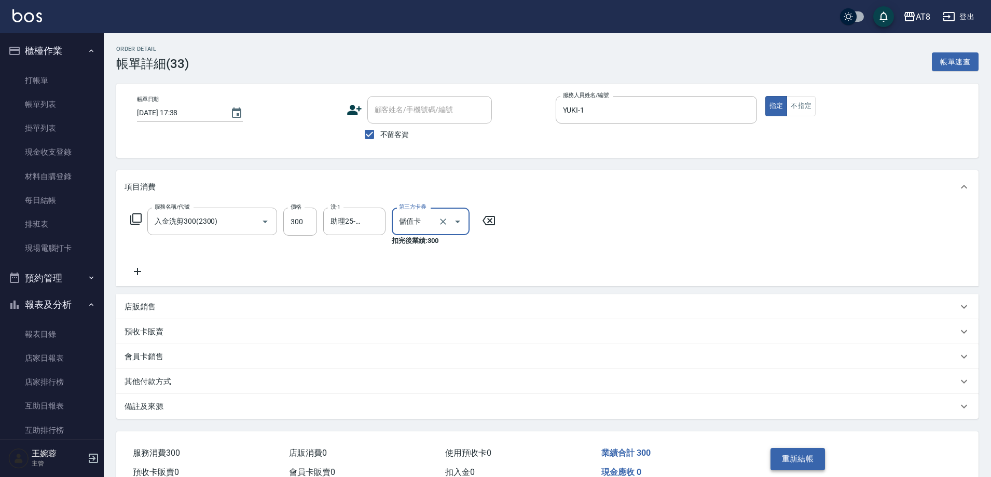
click at [791, 469] on button "重新結帳" at bounding box center [797, 459] width 55 height 22
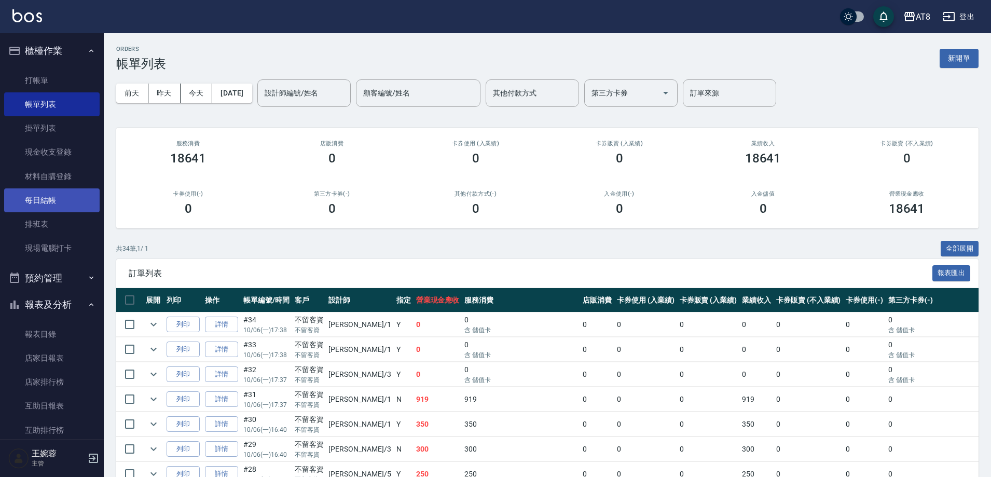
click at [70, 205] on link "每日結帳" at bounding box center [51, 200] width 95 height 24
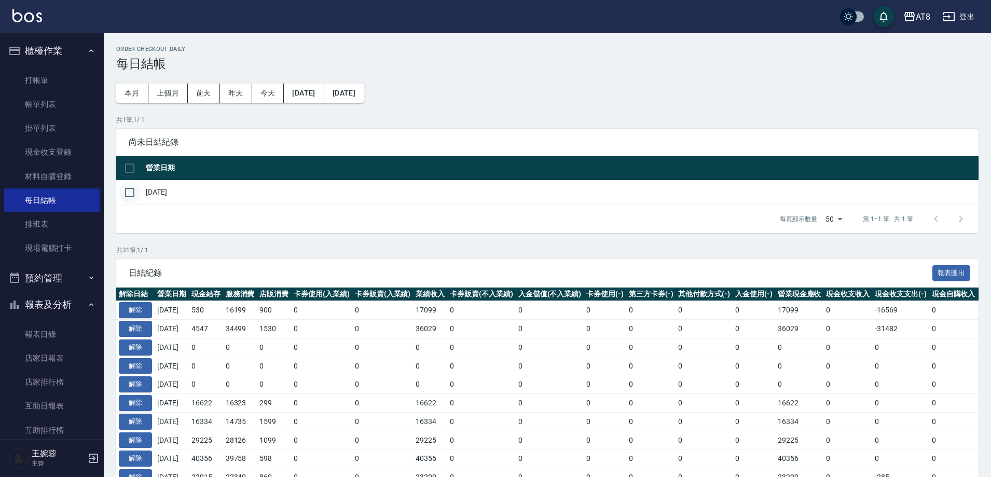
click at [134, 202] on input "checkbox" at bounding box center [130, 193] width 22 height 22
checkbox input "true"
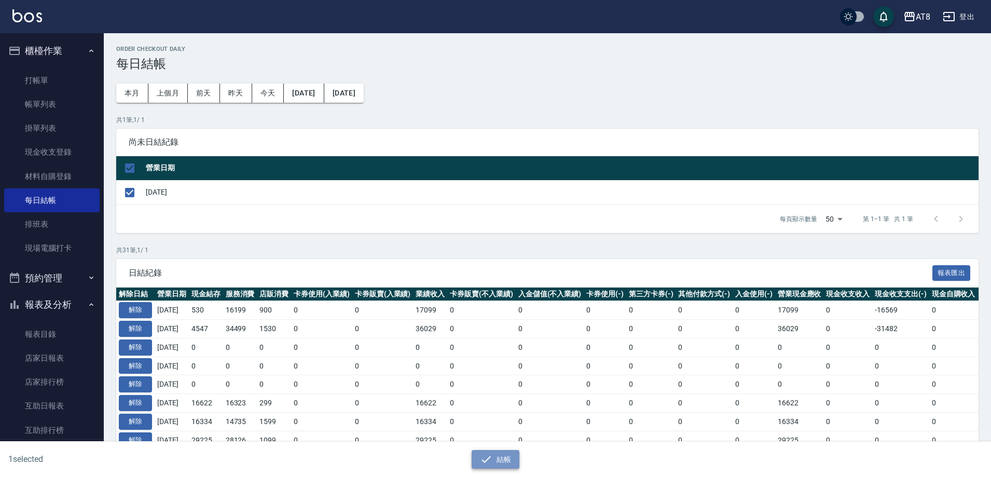
click at [497, 461] on button "結帳" at bounding box center [495, 459] width 48 height 19
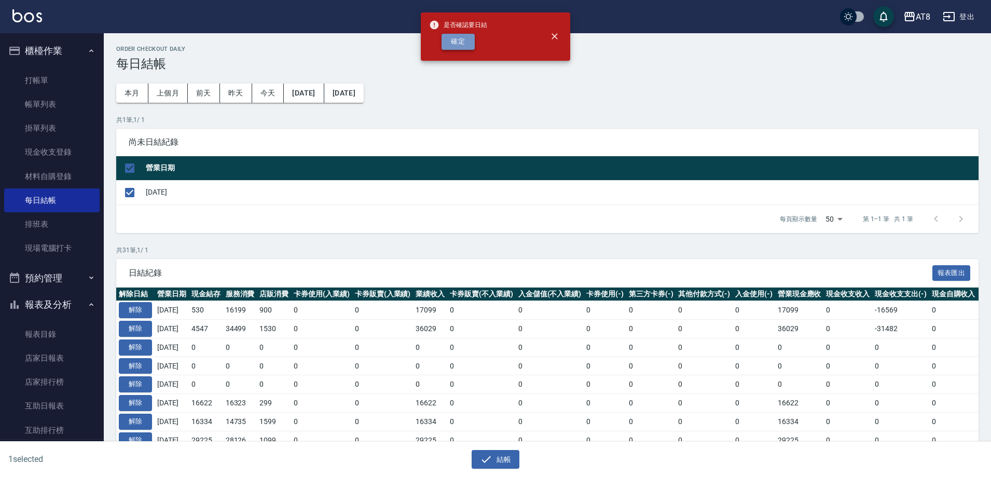
click at [455, 50] on button "確定" at bounding box center [457, 42] width 33 height 16
checkbox input "false"
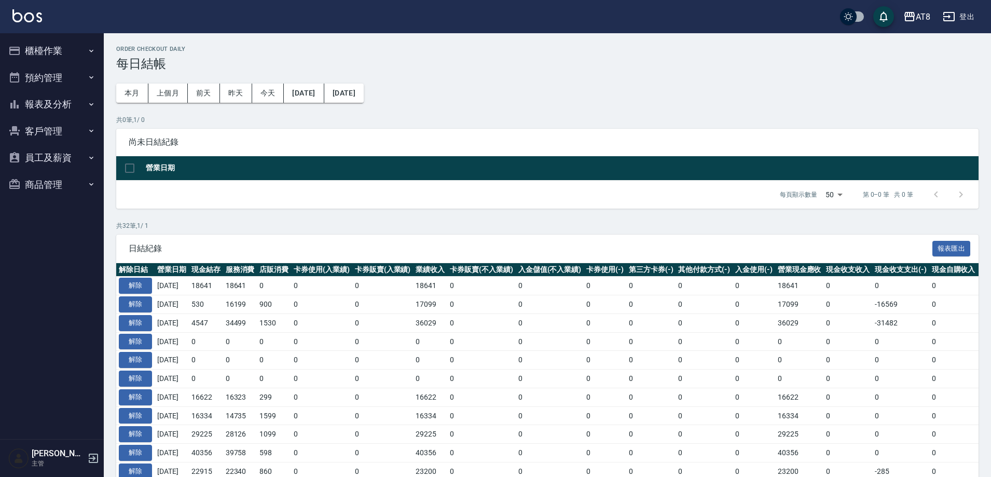
click at [51, 107] on button "報表及分析" at bounding box center [51, 104] width 95 height 27
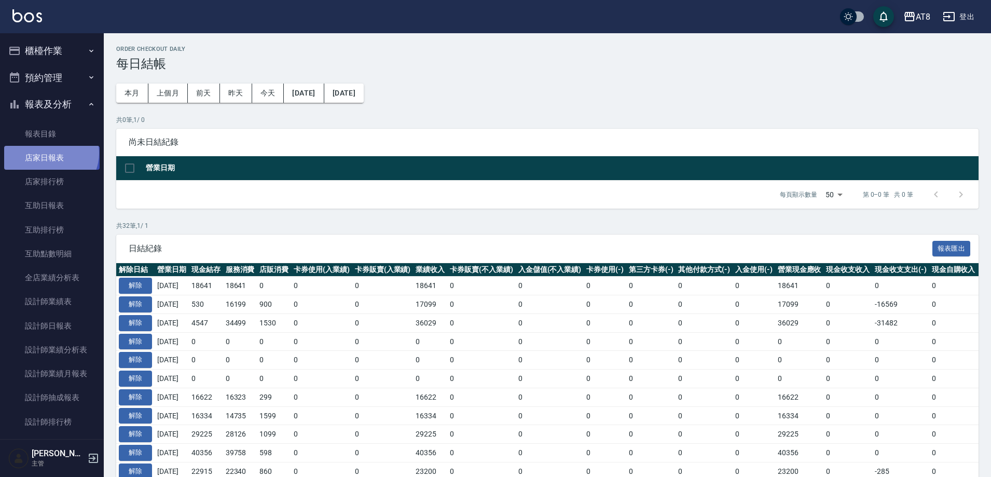
click at [50, 153] on link "店家日報表" at bounding box center [51, 158] width 95 height 24
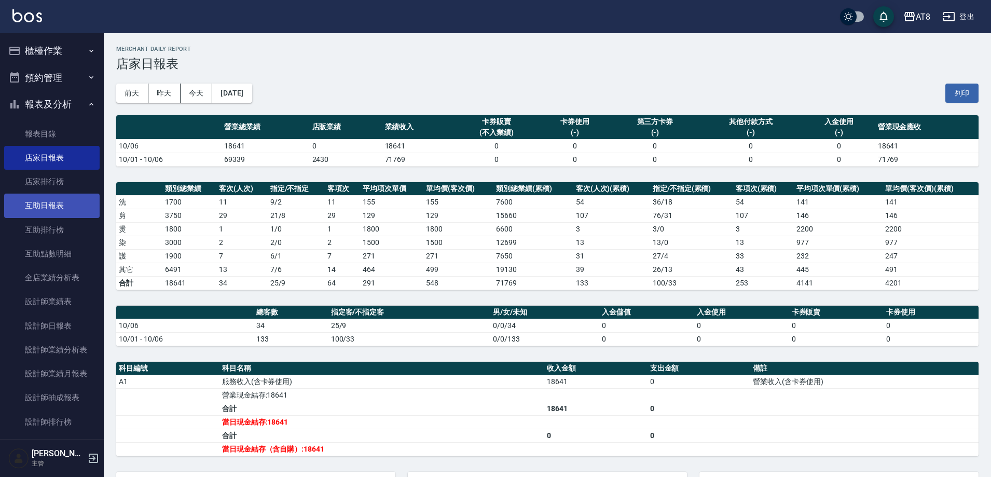
click at [67, 204] on link "互助日報表" at bounding box center [51, 205] width 95 height 24
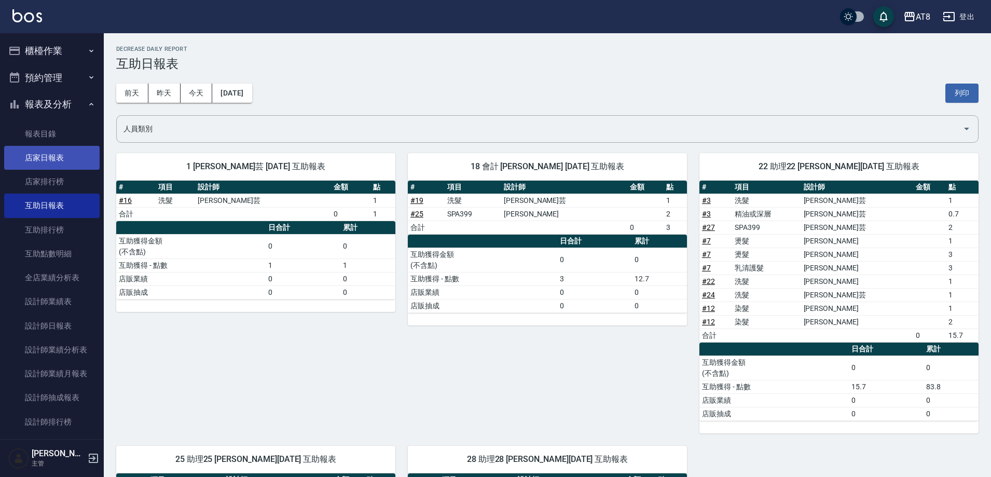
click at [59, 159] on link "店家日報表" at bounding box center [51, 158] width 95 height 24
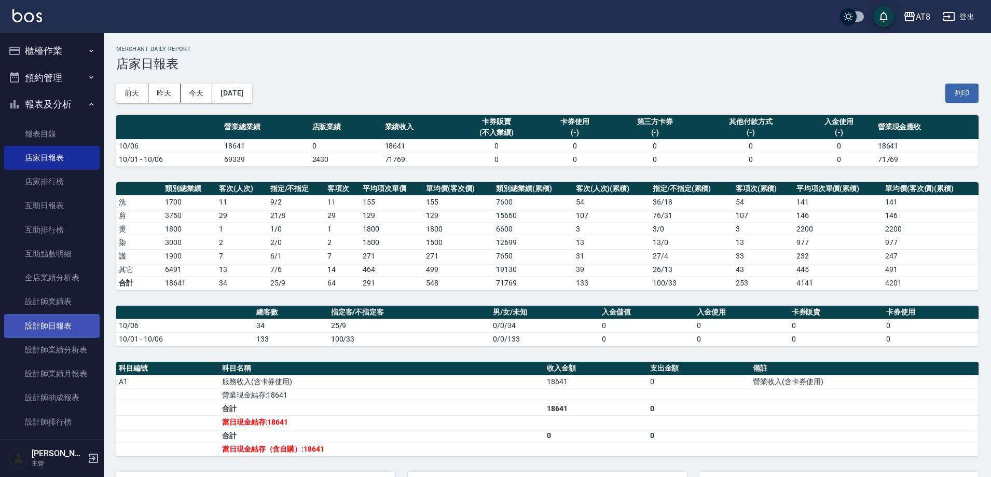
click at [65, 322] on link "設計師日報表" at bounding box center [51, 326] width 95 height 24
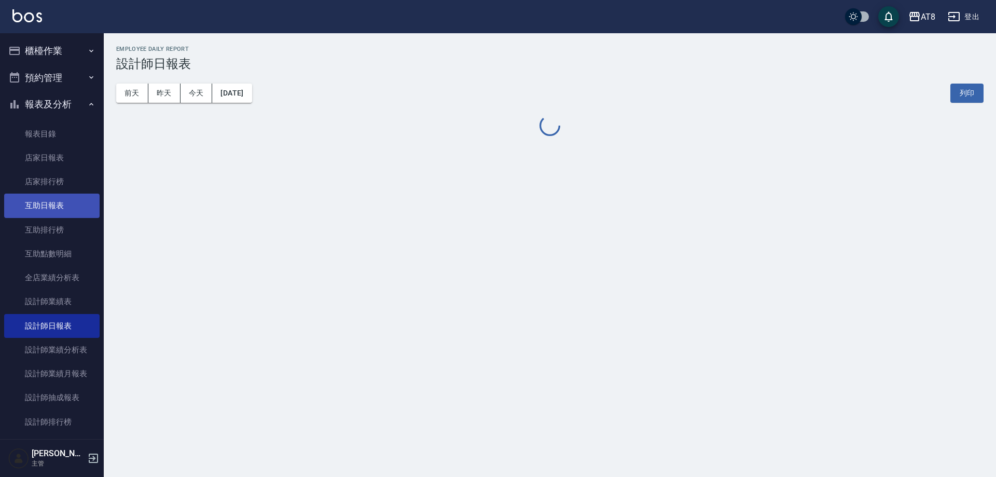
click at [58, 204] on link "互助日報表" at bounding box center [51, 205] width 95 height 24
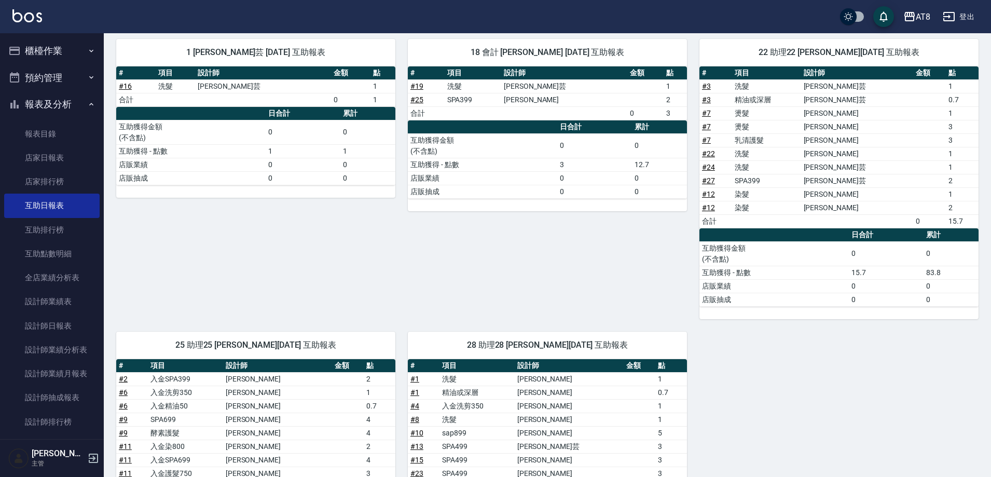
scroll to position [118, 0]
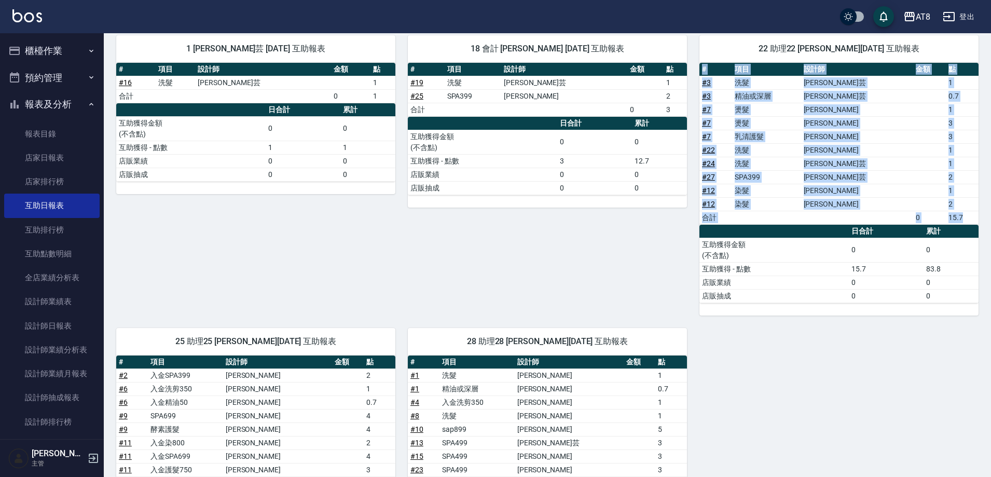
drag, startPoint x: 990, startPoint y: 177, endPoint x: 994, endPoint y: 283, distance: 105.9
click at [991, 283] on html "AT8 登出 櫃檯作業 打帳單 帳單列表 掛單列表 現金收支登錄 材料自購登錄 每日結帳 排班表 現場電腦打卡 預約管理 預約管理 單日預約紀錄 單週預約紀錄…" at bounding box center [495, 271] width 991 height 779
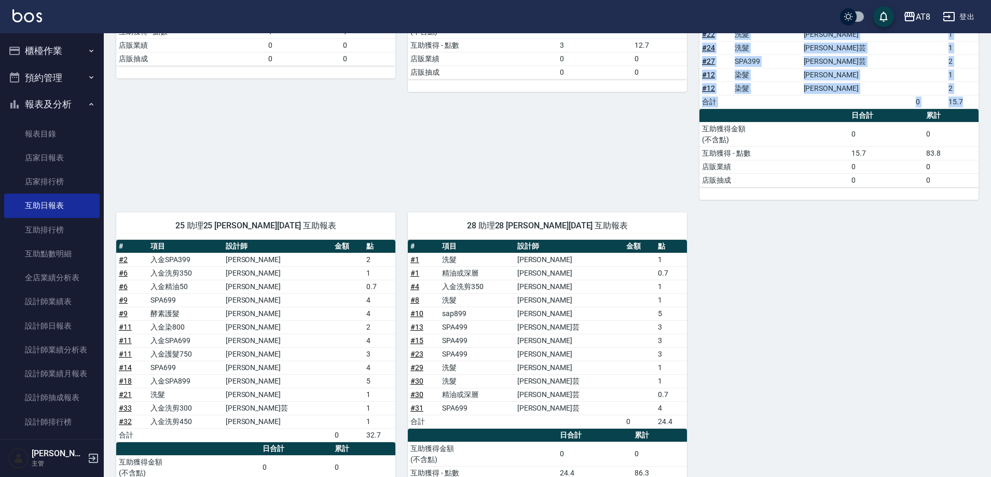
scroll to position [302, 0]
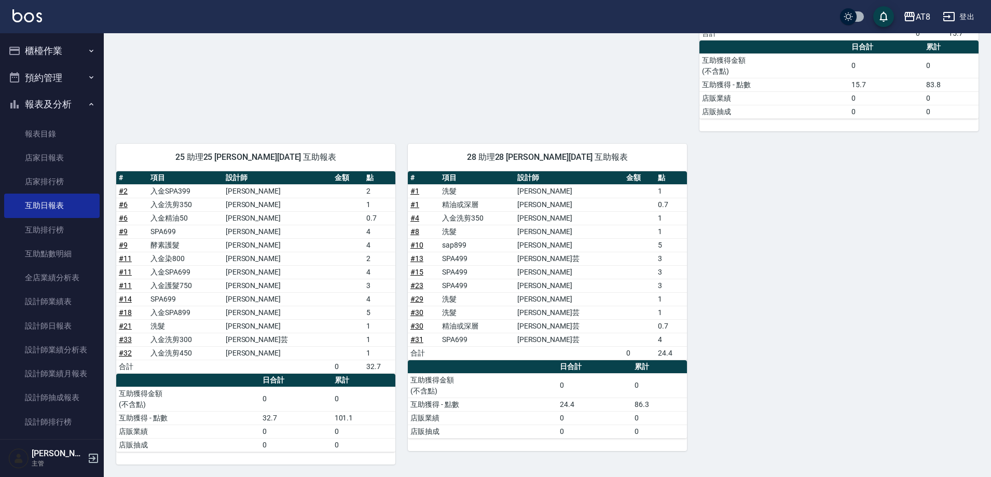
click at [884, 397] on div "1 [PERSON_NAME]芸 [DATE] 互助報表 # 項目 設計師 金額 點 # 16 洗髮 [PERSON_NAME]芸 1 合計 0 1 日合計 …" at bounding box center [541, 152] width 875 height 626
click at [49, 323] on link "設計師日報表" at bounding box center [51, 326] width 95 height 24
